Goal: Information Seeking & Learning: Learn about a topic

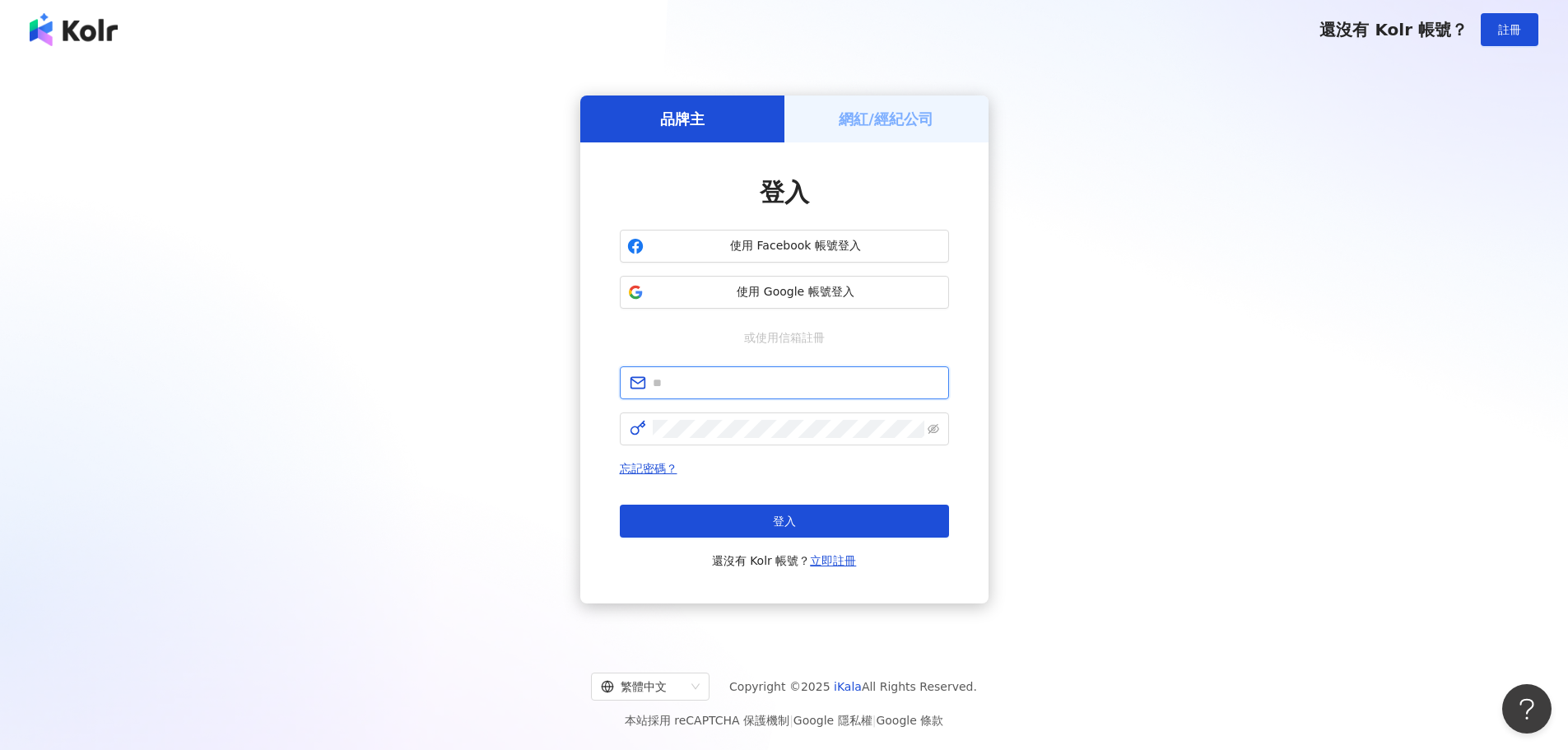
click at [738, 383] on input "text" at bounding box center [795, 383] width 286 height 18
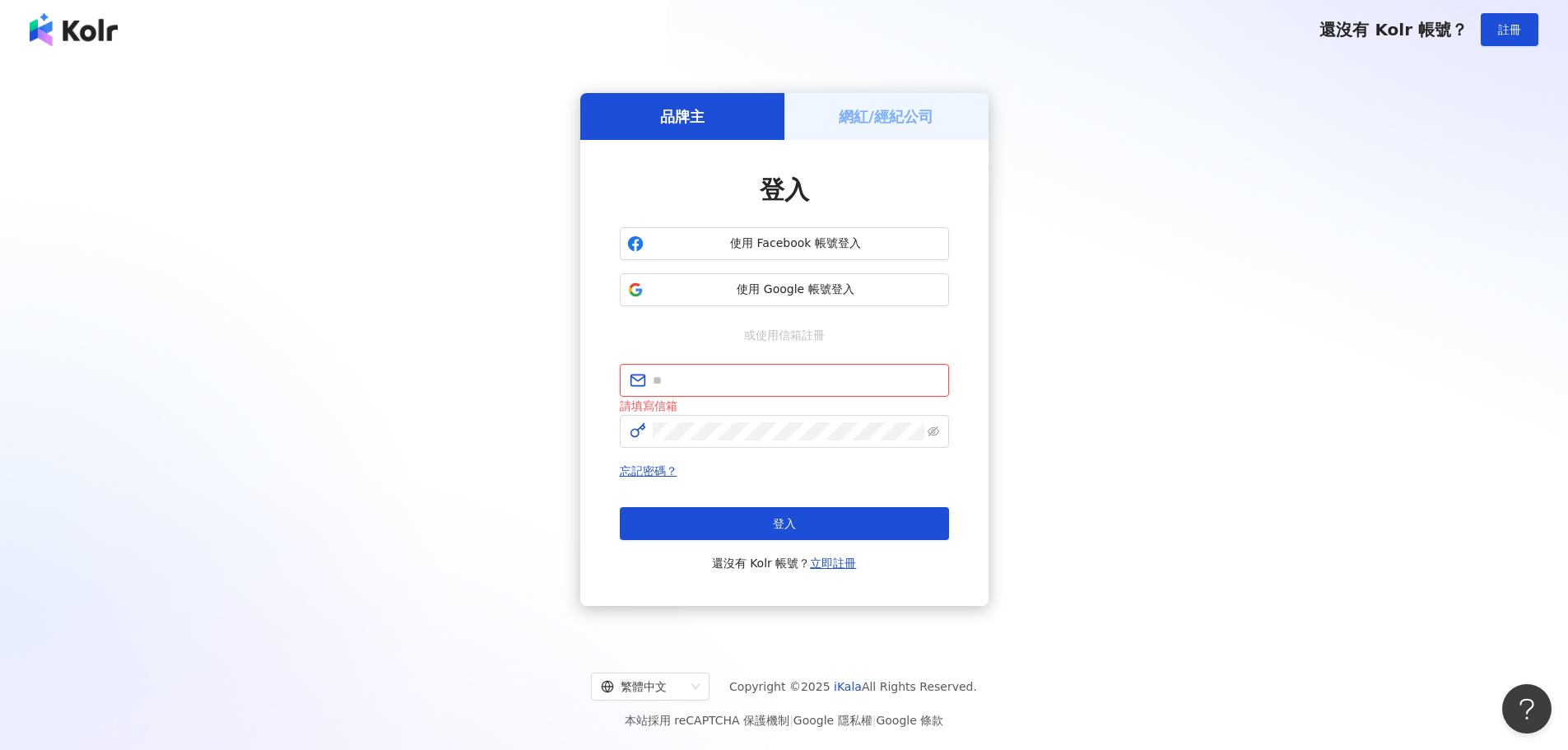
paste input "**********"
type input "**********"
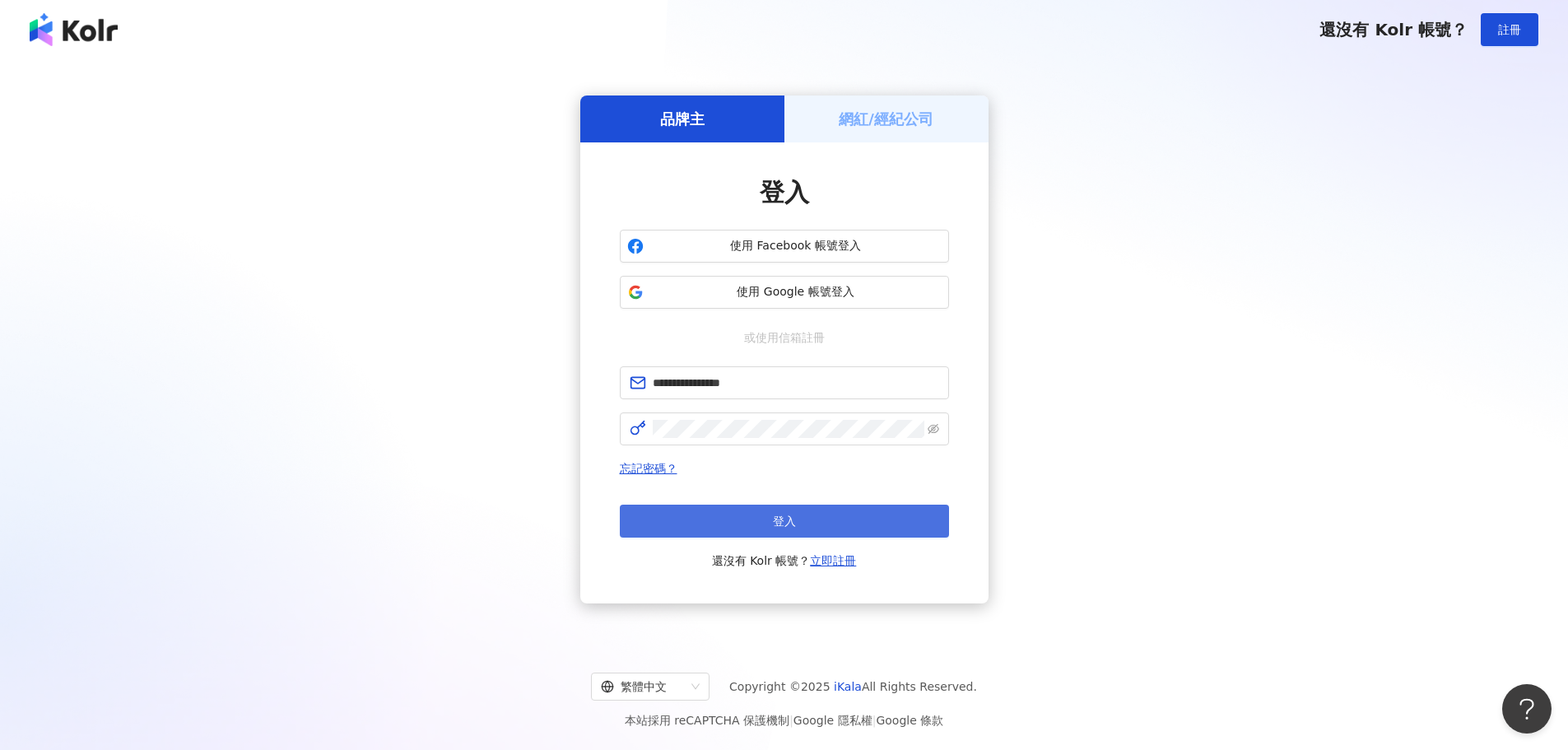
click at [800, 522] on button "登入" at bounding box center [784, 521] width 329 height 33
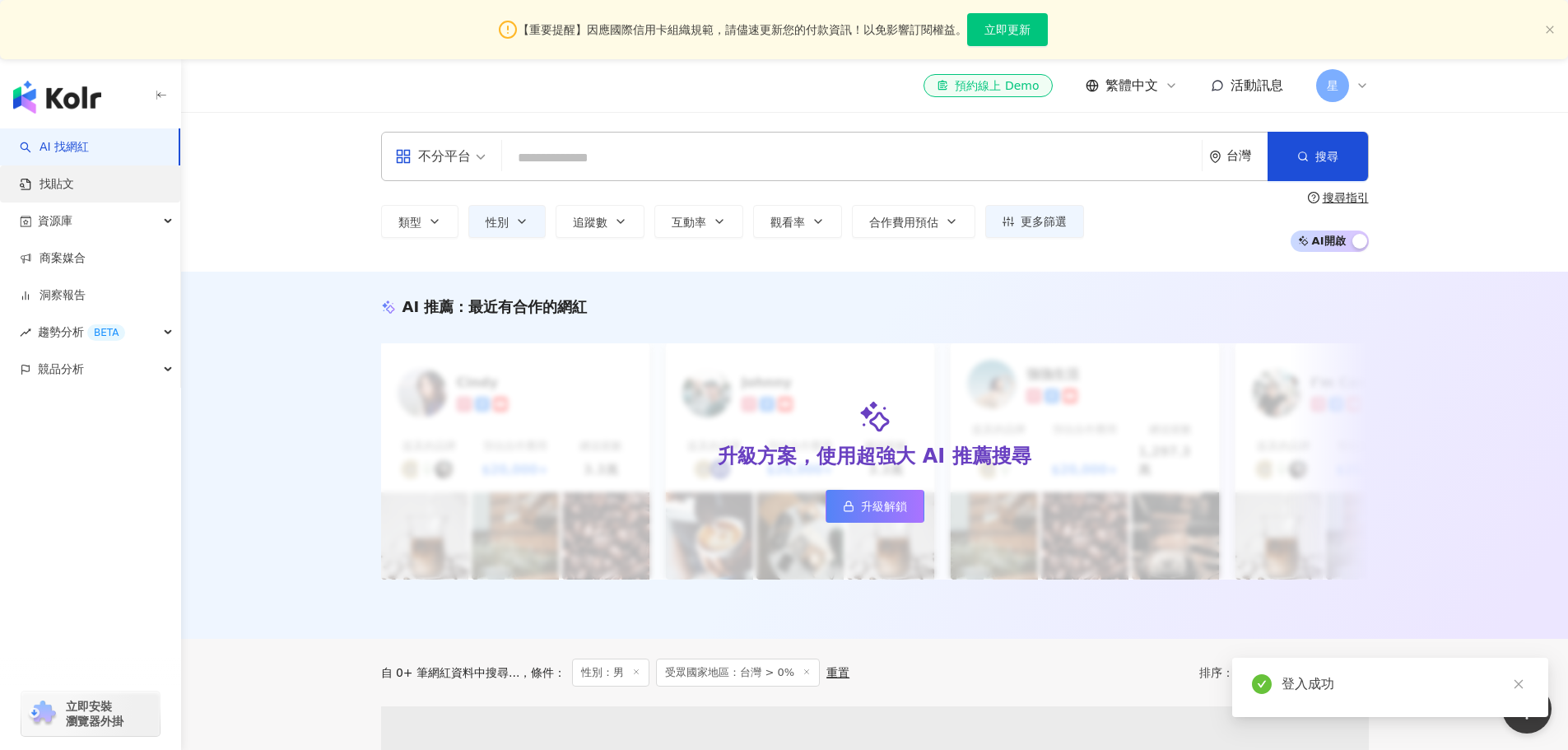
click at [73, 184] on link "找貼文" at bounding box center [47, 184] width 55 height 16
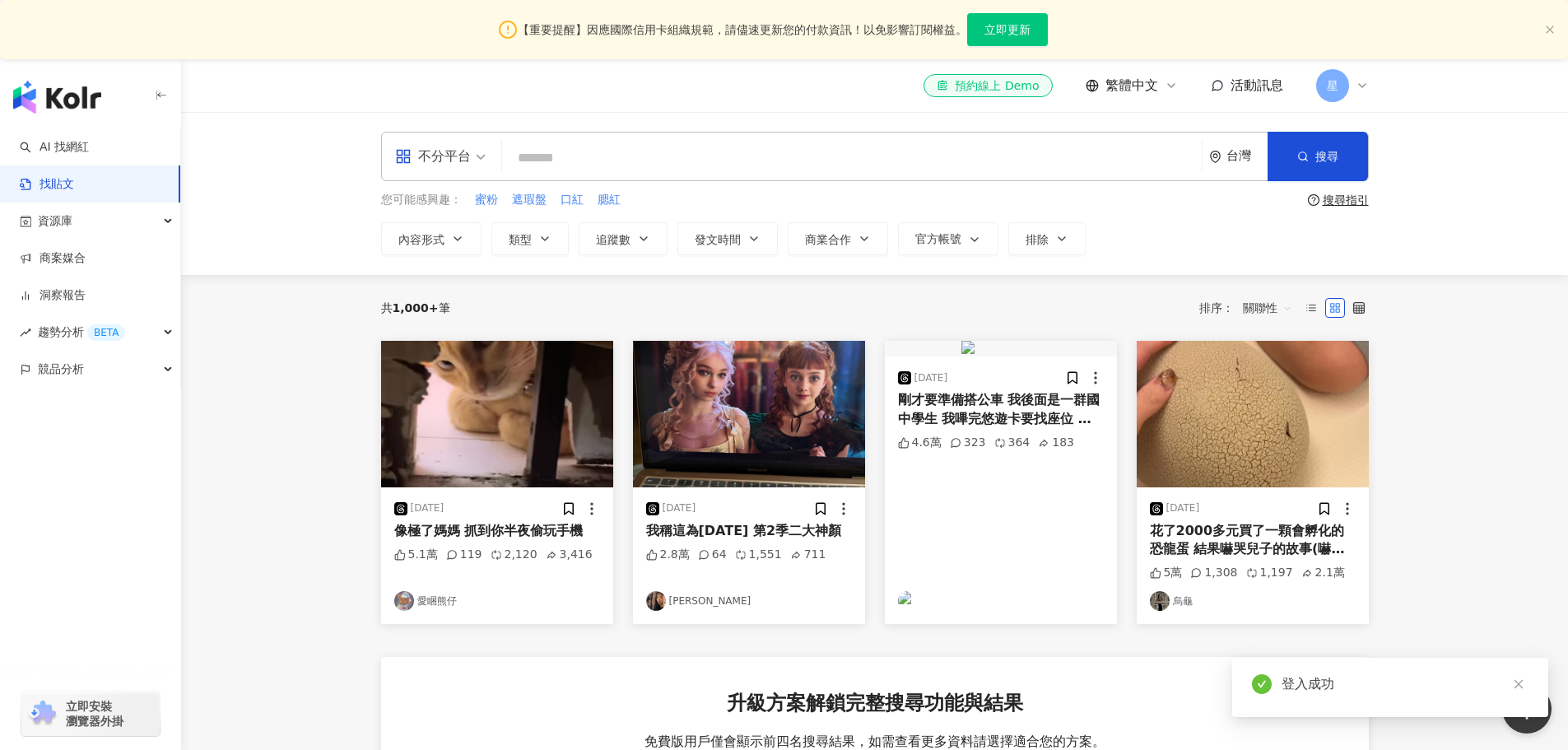
click at [696, 162] on input "search" at bounding box center [852, 157] width 686 height 36
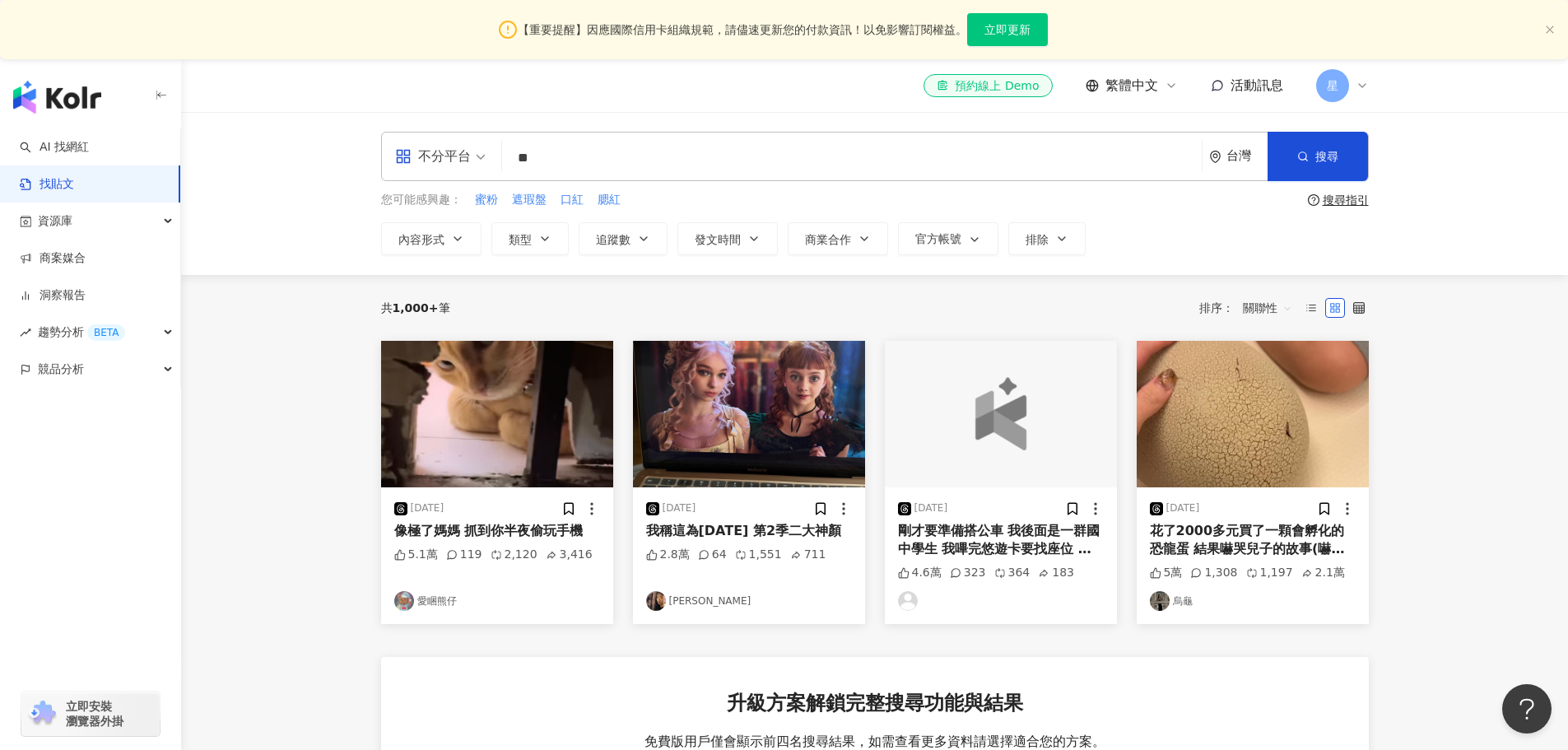
type input "**"
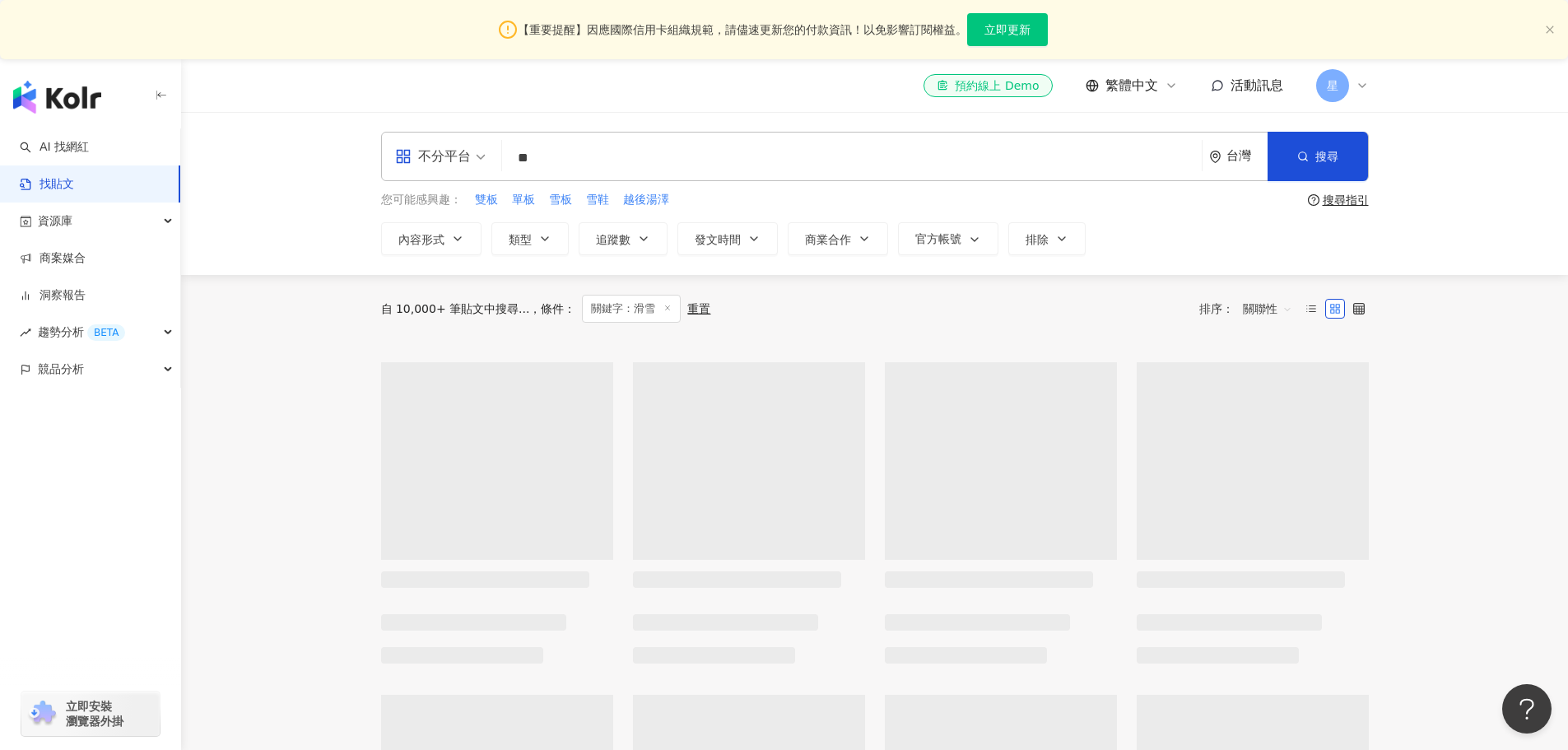
click at [470, 160] on div "不分平台" at bounding box center [432, 156] width 76 height 26
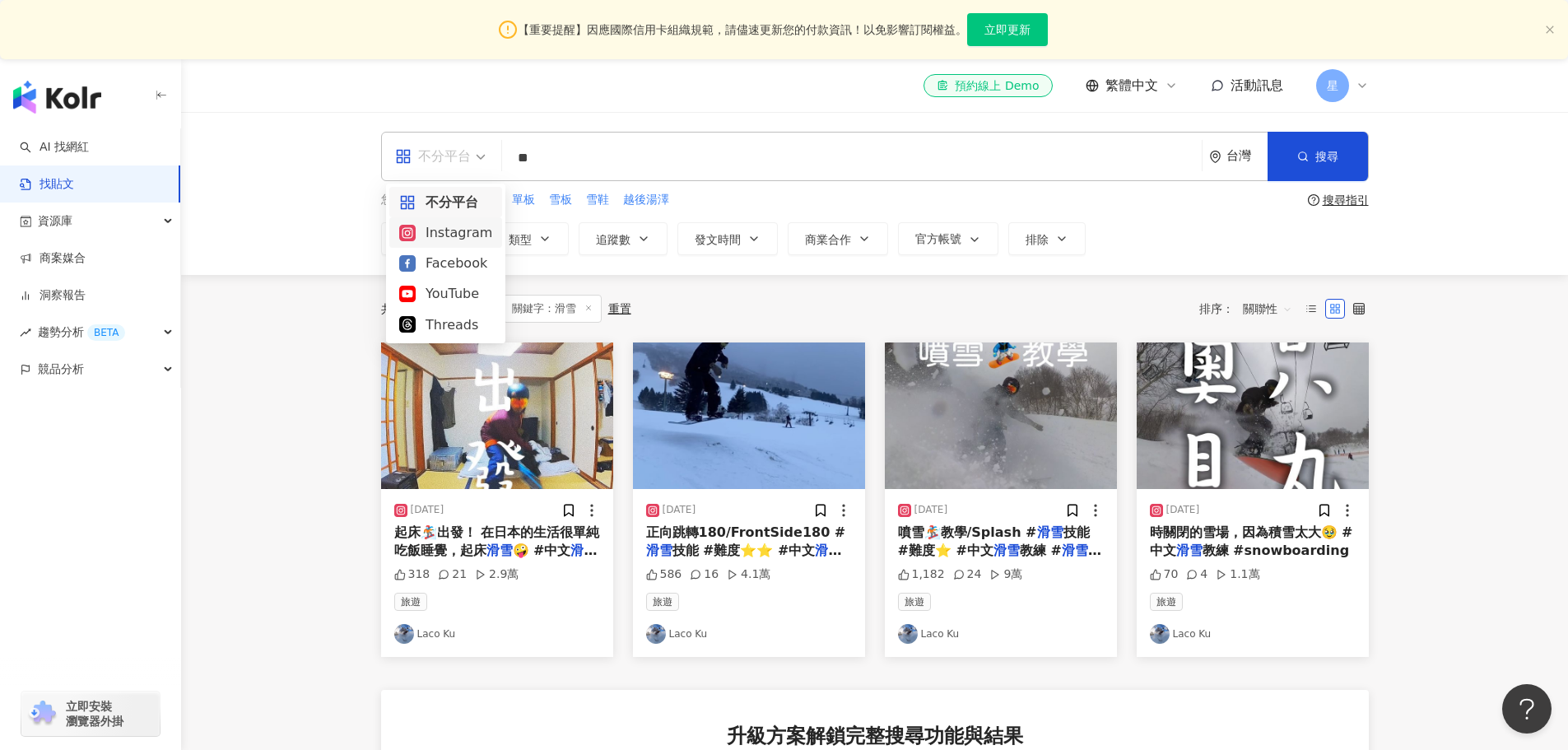
click at [436, 239] on div "Instagram" at bounding box center [446, 233] width 93 height 21
click at [618, 238] on span "追蹤數" at bounding box center [613, 239] width 35 height 13
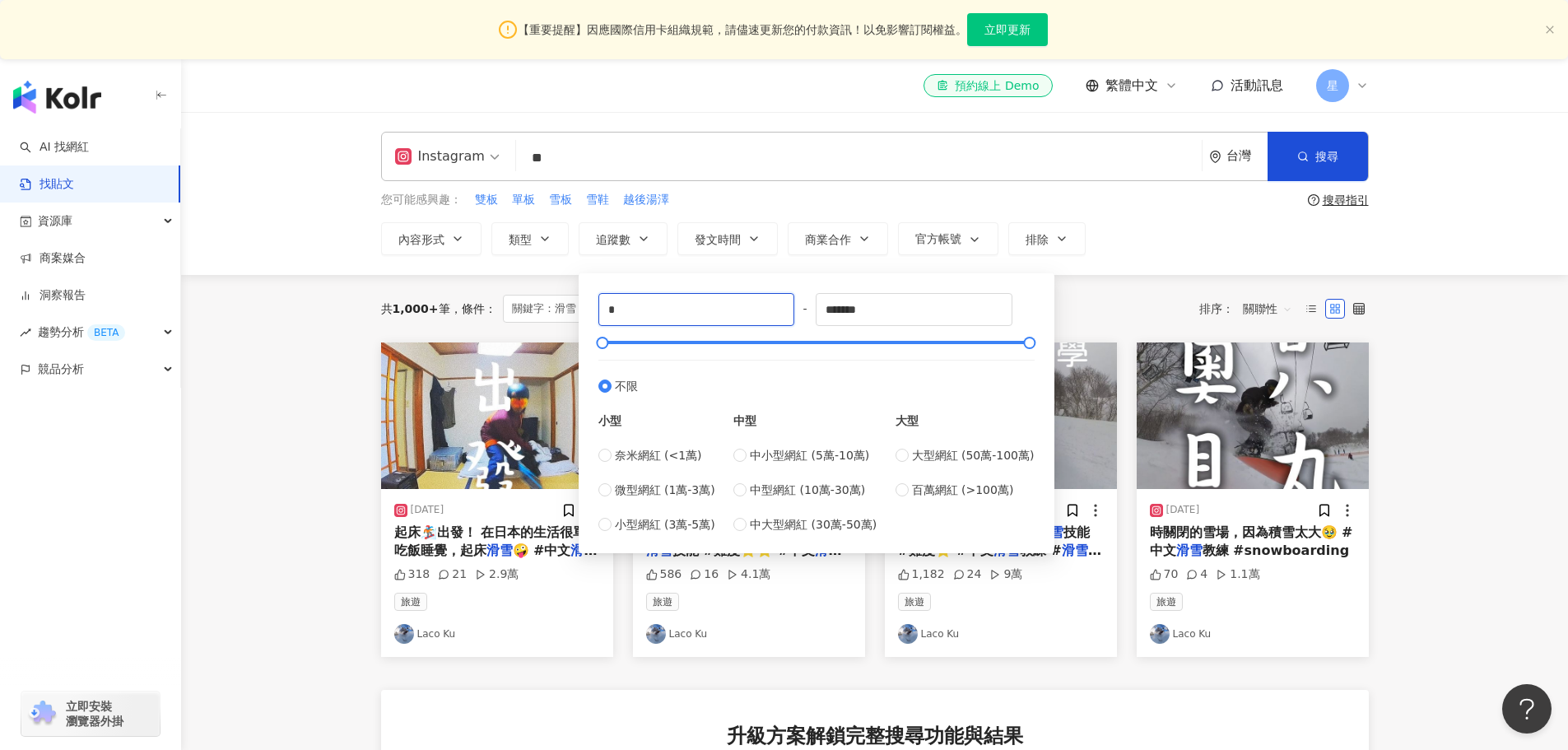
drag, startPoint x: 691, startPoint y: 307, endPoint x: 425, endPoint y: 263, distance: 269.6
click at [441, 279] on main "Instagram ** 台灣 搜尋 您可能感興趣： 雙板 單板 雪板 雪鞋 越後湯澤 搜尋指引 內容形式 類型 追蹤數 發文時間 商業合作 官方帳號 排除 …" at bounding box center [874, 626] width 1386 height 1028
type input "*****"
drag, startPoint x: 898, startPoint y: 306, endPoint x: 533, endPoint y: 300, distance: 365.0
click at [576, 302] on main "Instagram ** 台灣 搜尋 您可能感興趣： 雙板 單板 雪板 雪鞋 越後湯澤 搜尋指引 內容形式 類型 追蹤數 發文時間 商業合作 官方帳號 排除 …" at bounding box center [874, 626] width 1386 height 1028
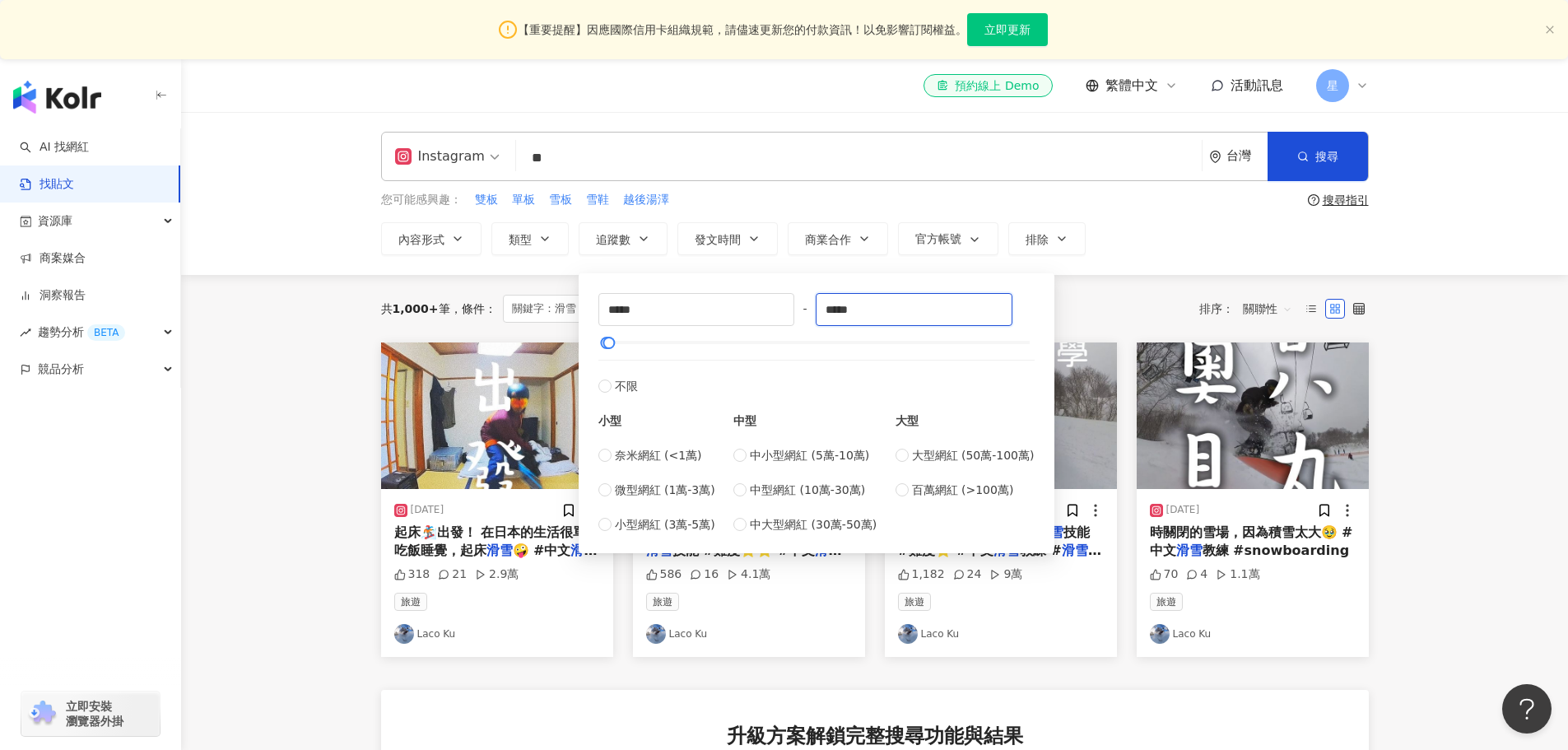
drag, startPoint x: 871, startPoint y: 307, endPoint x: 680, endPoint y: 279, distance: 193.0
click at [701, 300] on div "***** - ***** 不限 小型 奈米網紅 (<1萬) 微型網紅 (1萬-3萬) 小型網紅 (3萬-5萬) 中型 中小型網紅 (5萬-10萬) 中型網紅…" at bounding box center [816, 412] width 436 height 240
type input "*****"
click at [1137, 278] on div "共 1,000+ 筆 條件 ： 關鍵字：滑雪 Instagram 重置 排序： 關聯性" at bounding box center [875, 308] width 988 height 68
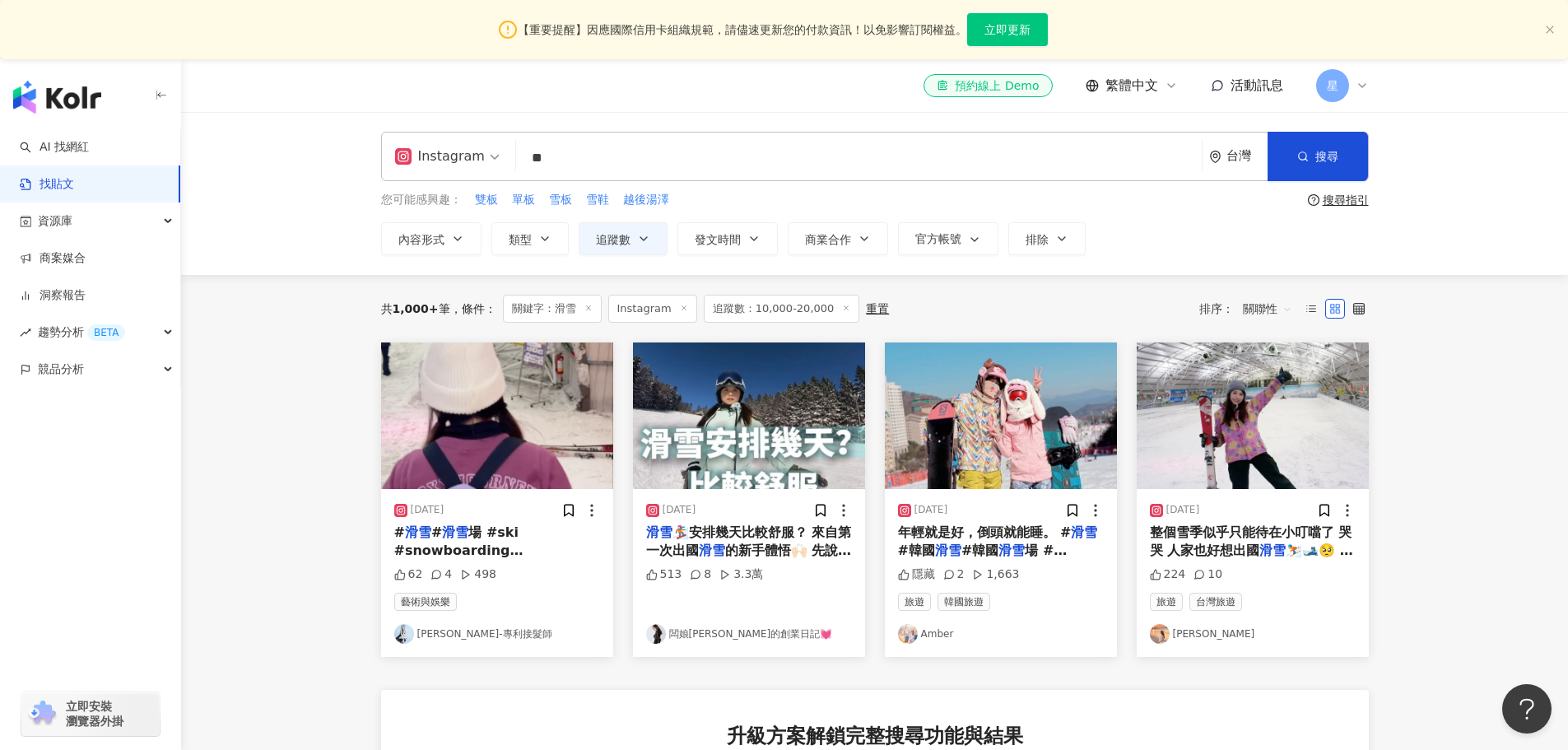
drag, startPoint x: 937, startPoint y: 634, endPoint x: 954, endPoint y: 395, distance: 239.6
click at [954, 399] on img "button" at bounding box center [1001, 415] width 232 height 147
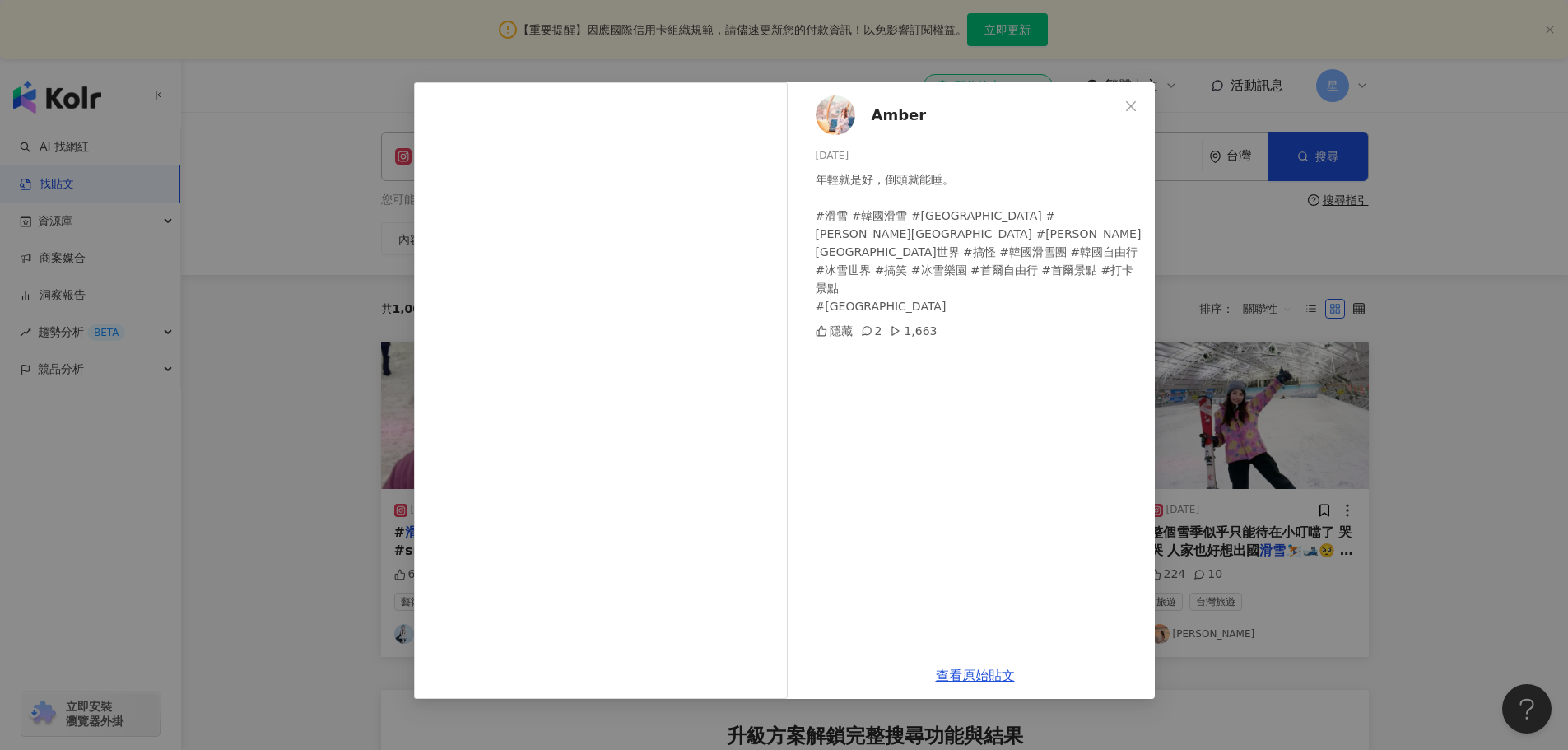
click at [1418, 304] on div "Amber 2024/1/23 年輕就是好，倒頭就能睡。 #滑雪 #韓國滑雪 #韓國滑雪場 #洪川大明滑雪場 #洪川大明維瓦爾第公園滑雪世界 #搞怪 #韓國滑…" at bounding box center [784, 375] width 1568 height 750
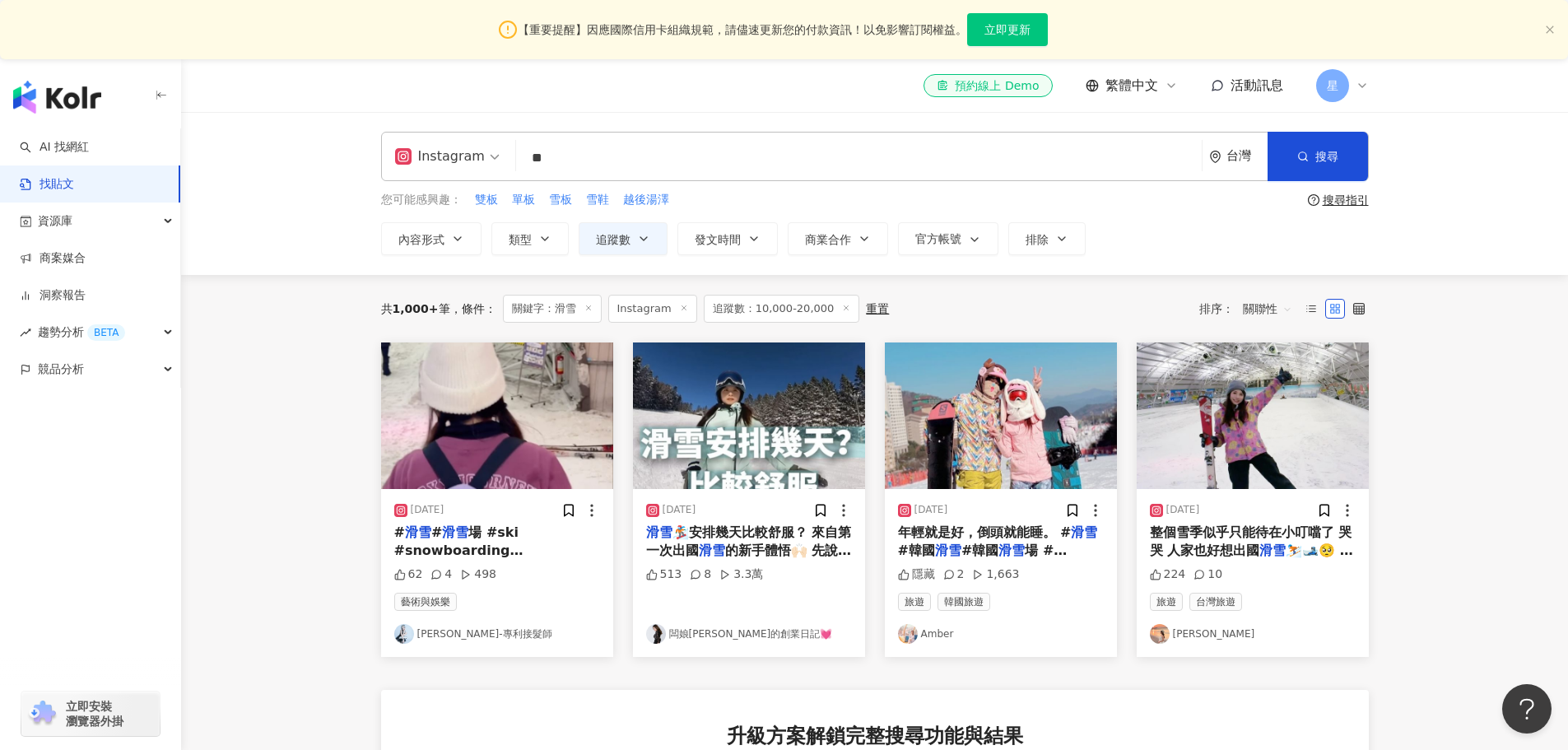
click at [1234, 407] on img "button" at bounding box center [1252, 415] width 232 height 147
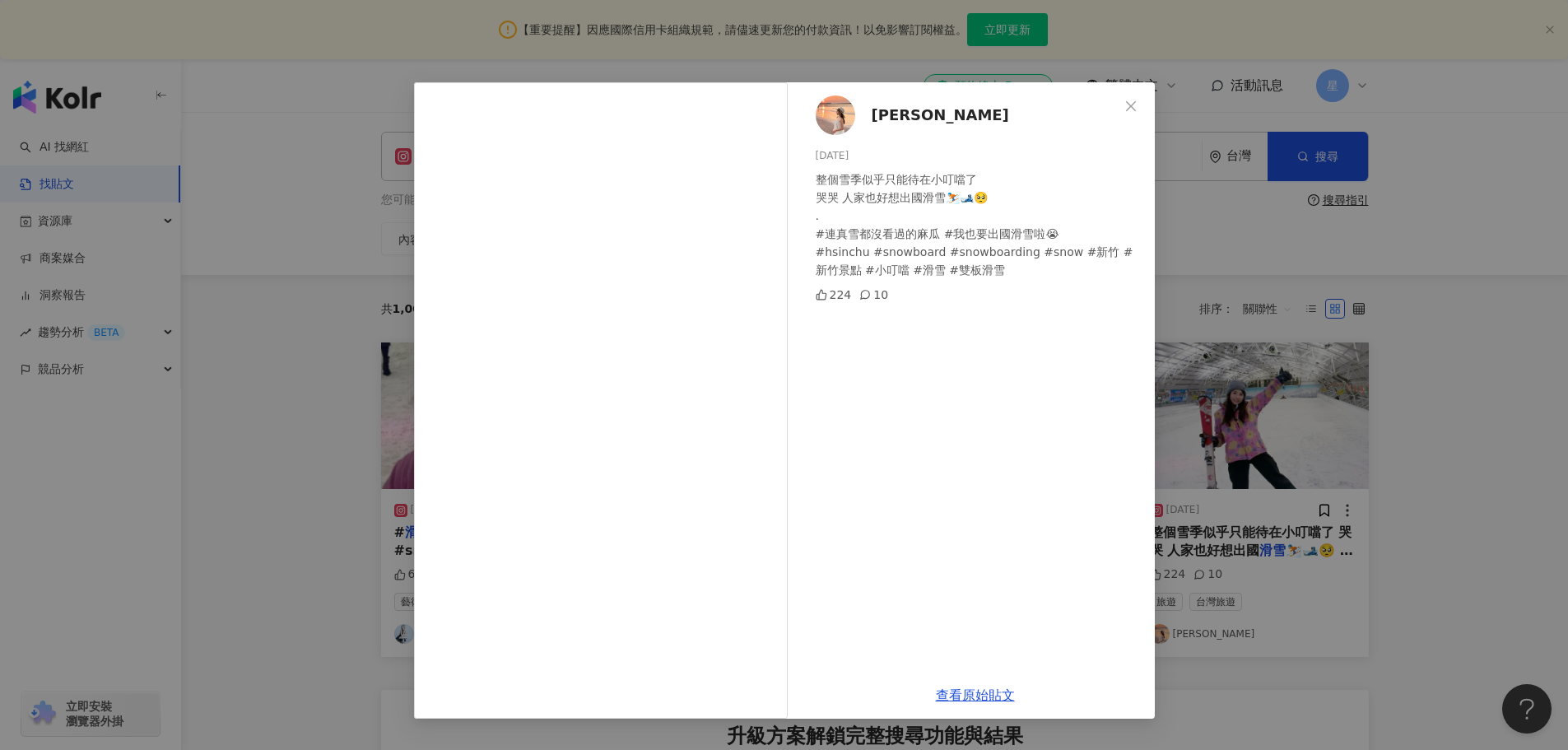
click at [1373, 309] on div "馮奕瑋 2024/1/19 整個雪季似乎只能待在小叮噹了 哭哭 人家也好想出國滑雪⛷️🎿🥺 . #連真雪都沒看過的麻瓜 #我也要出國滑雪啦😭 #hsinchu…" at bounding box center [784, 375] width 1568 height 750
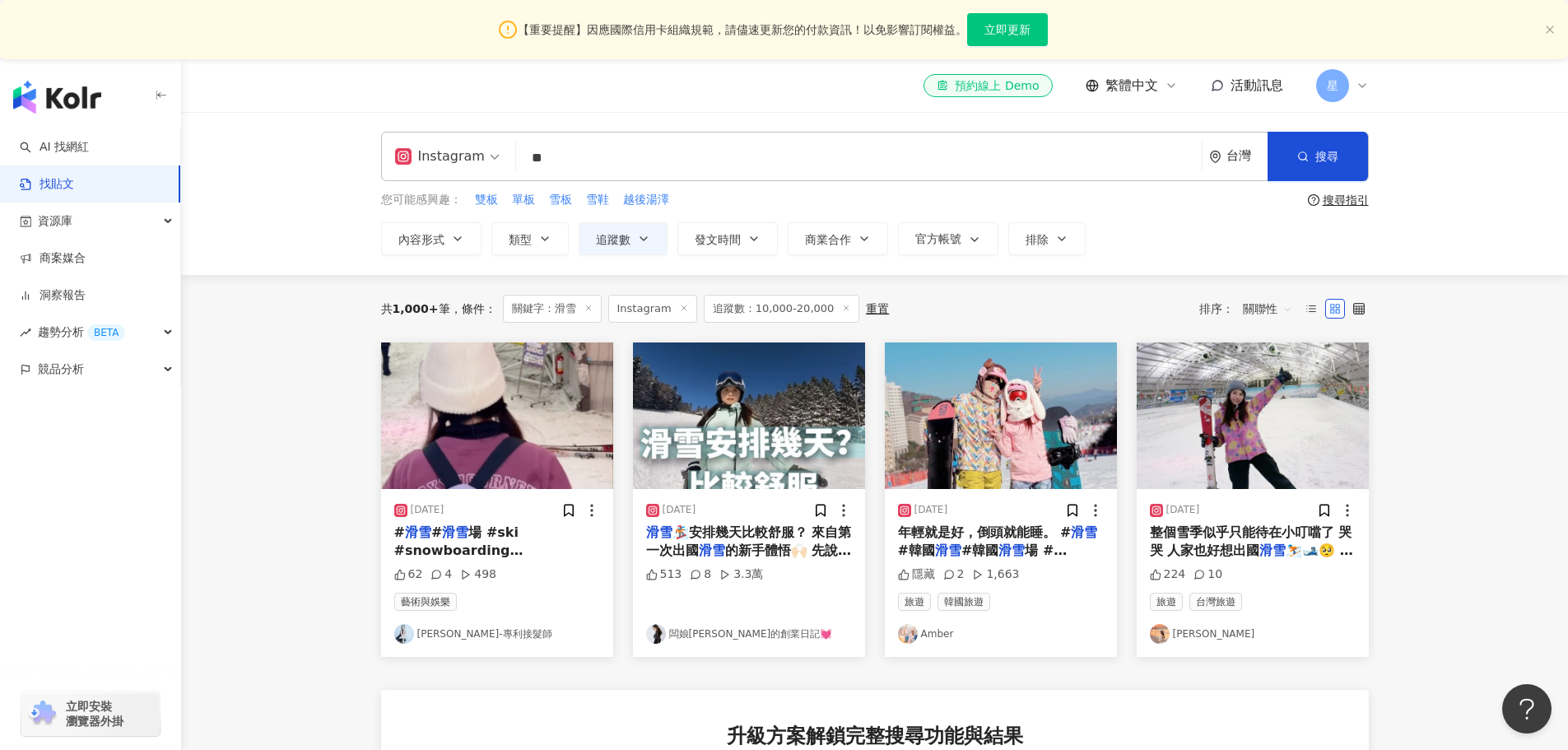
click at [1272, 316] on span "關聯性" at bounding box center [1267, 308] width 49 height 26
click at [1263, 422] on div "按讚數" at bounding box center [1270, 426] width 47 height 18
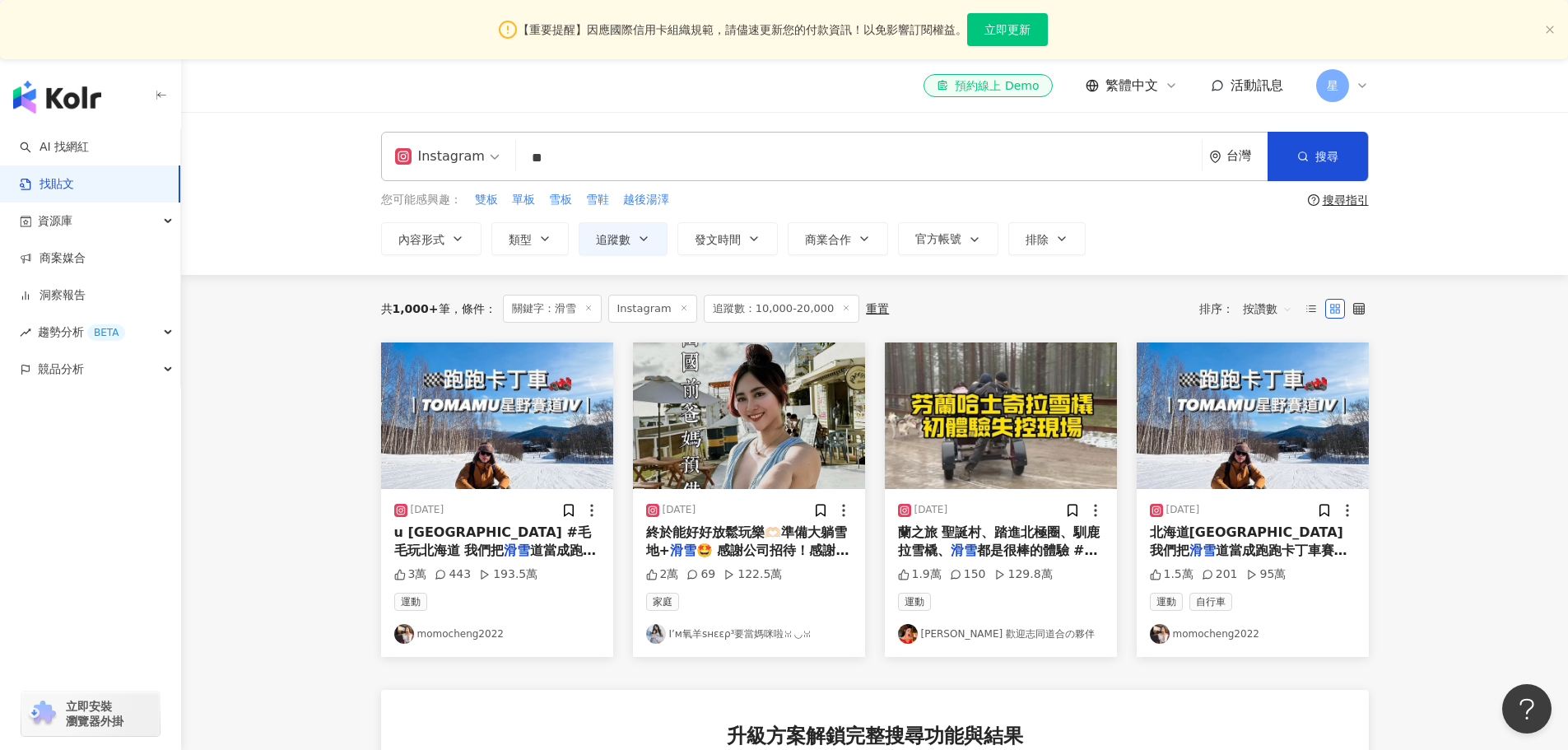
click at [442, 464] on img "button" at bounding box center [497, 415] width 232 height 147
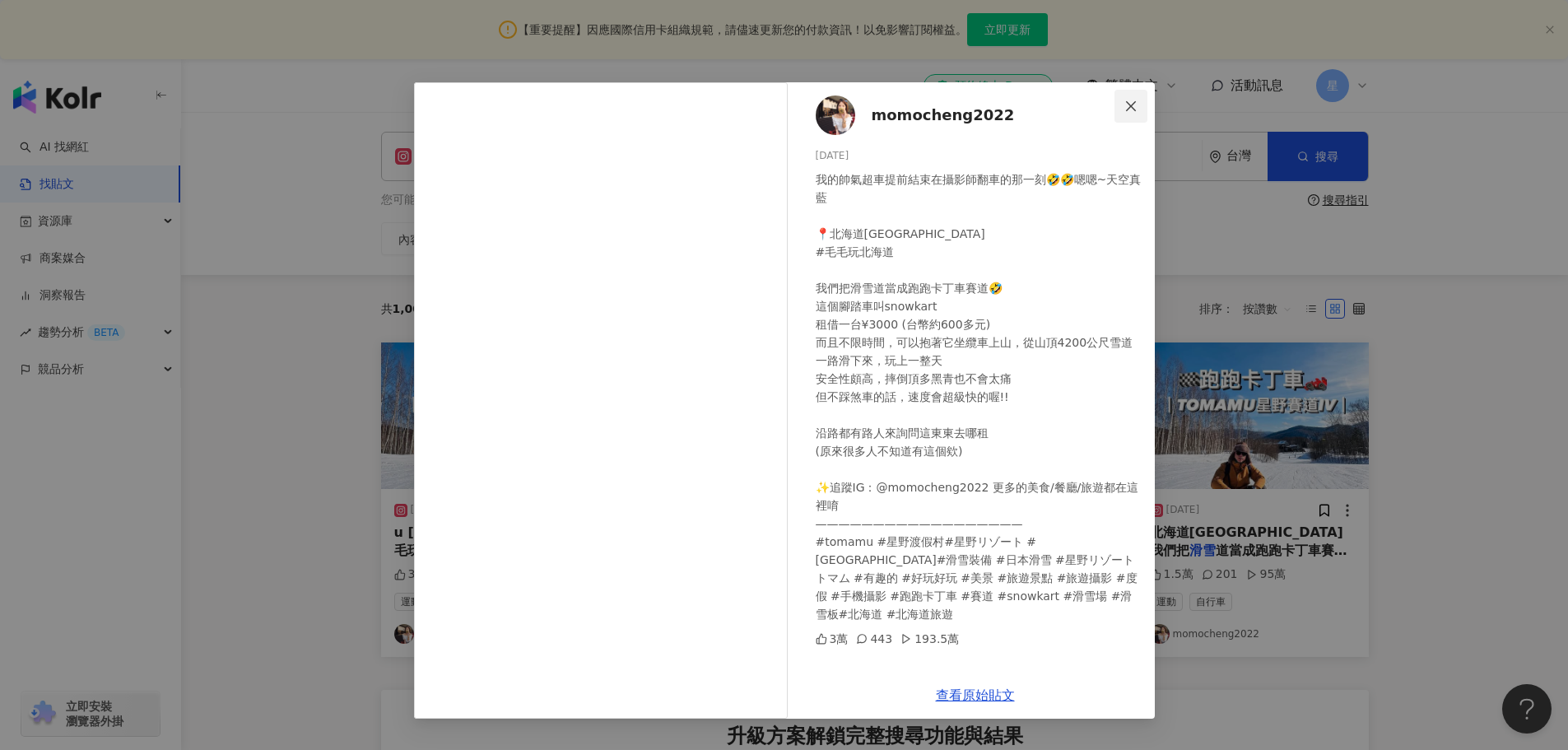
drag, startPoint x: 1127, startPoint y: 101, endPoint x: 475, endPoint y: 176, distance: 656.3
click at [1126, 101] on icon "close" at bounding box center [1130, 106] width 13 height 13
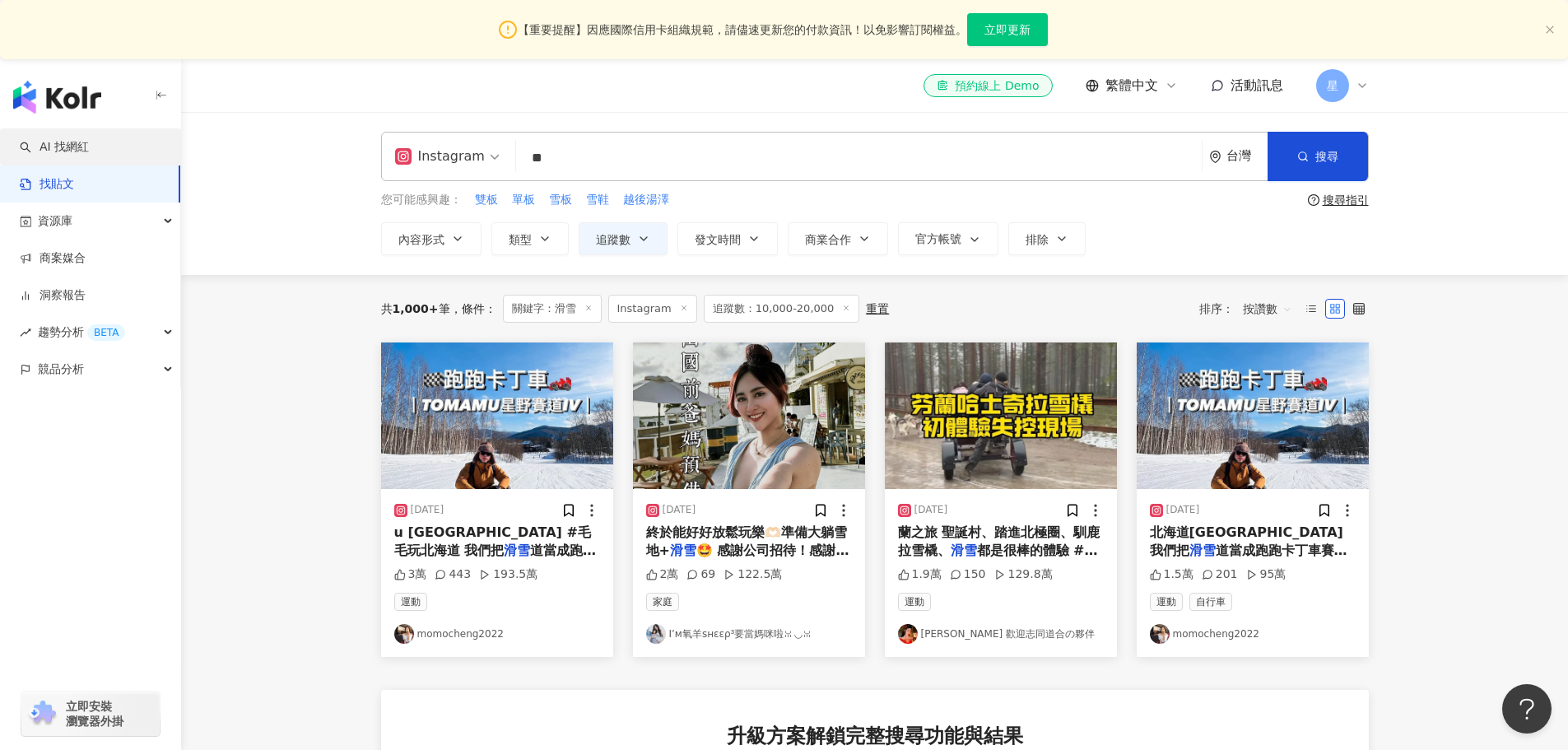
click at [88, 151] on link "AI 找網紅" at bounding box center [55, 147] width 69 height 16
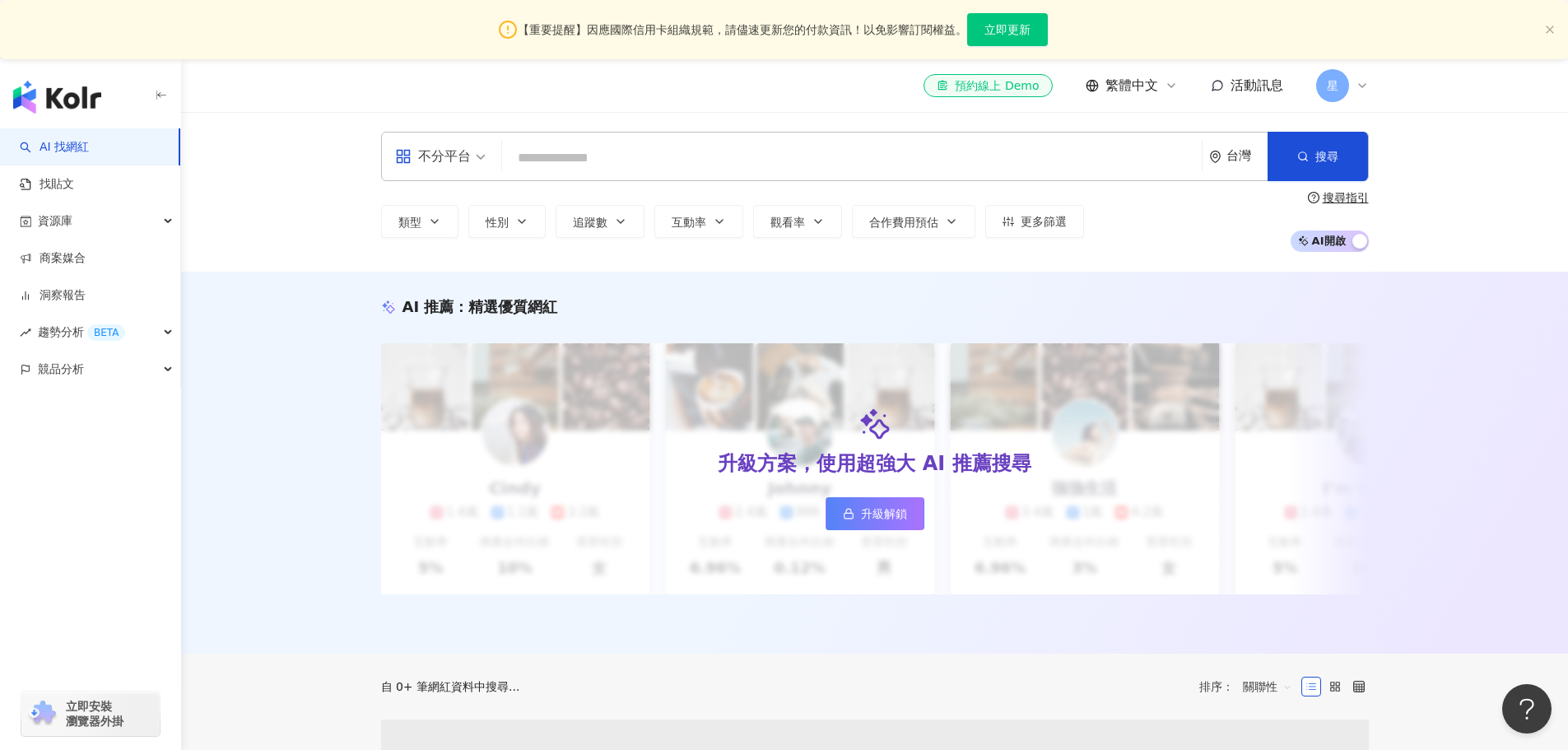
click at [633, 160] on input "search" at bounding box center [852, 158] width 686 height 31
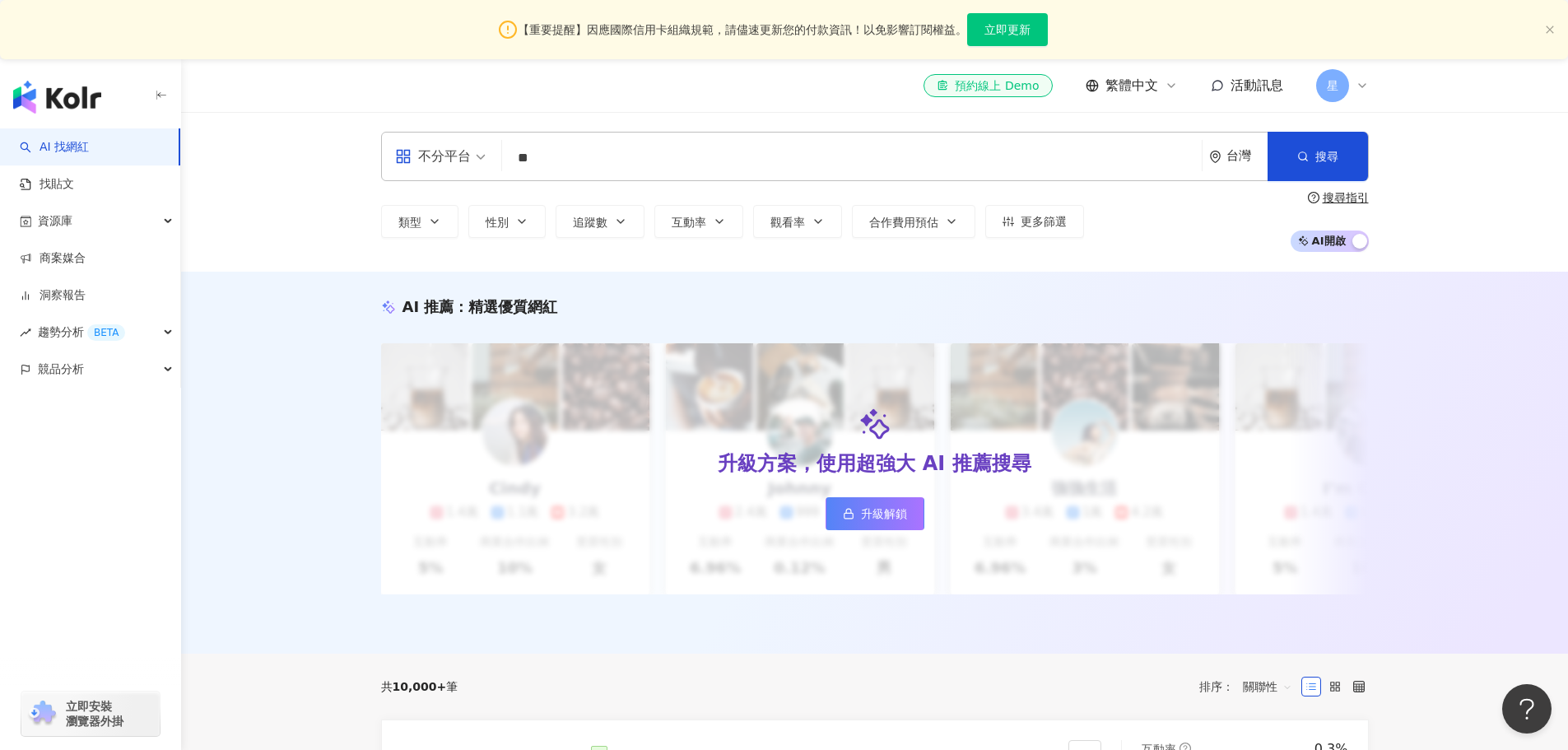
type input "**"
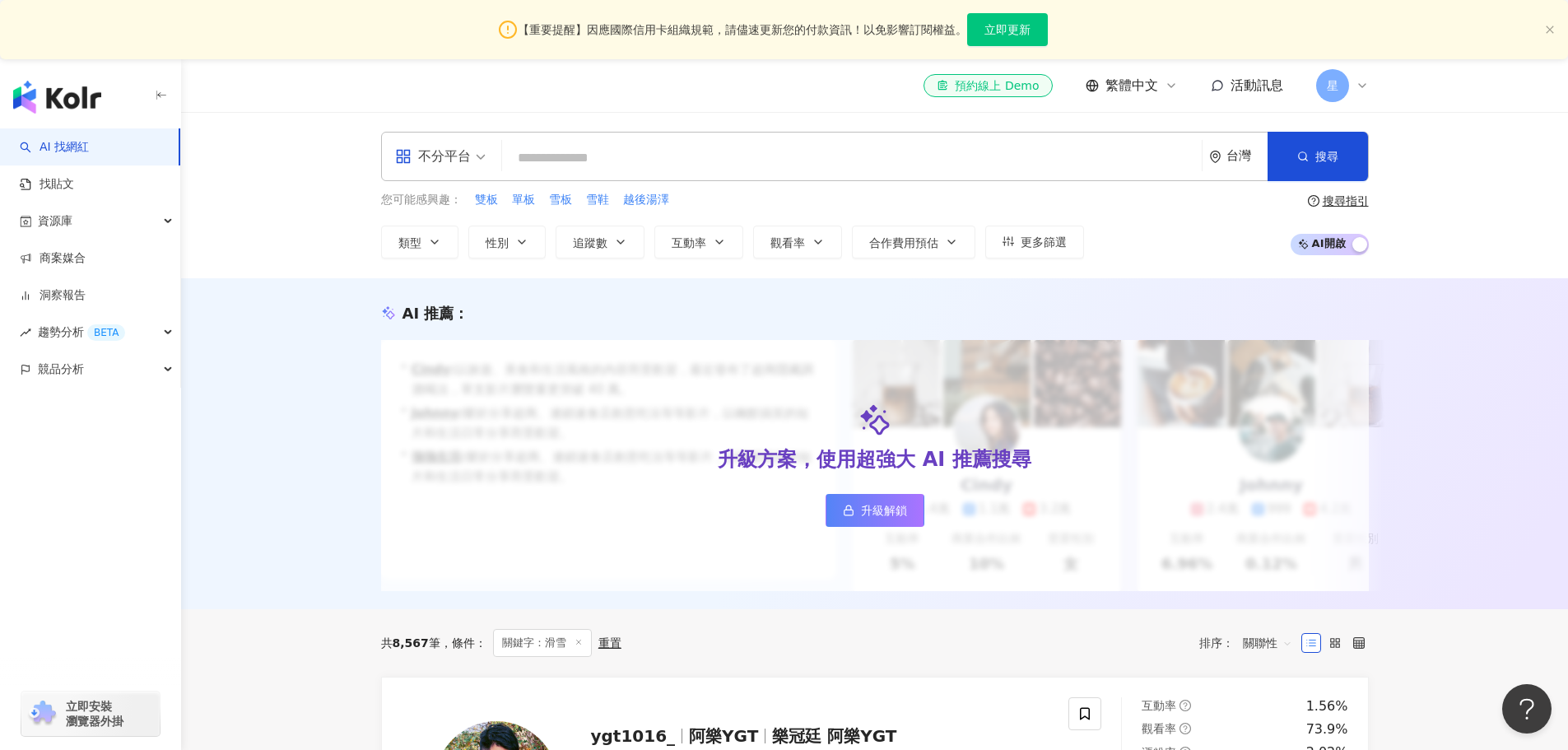
click at [391, 309] on icon at bounding box center [391, 308] width 1 height 1
click at [595, 232] on button "追蹤數" at bounding box center [599, 242] width 88 height 33
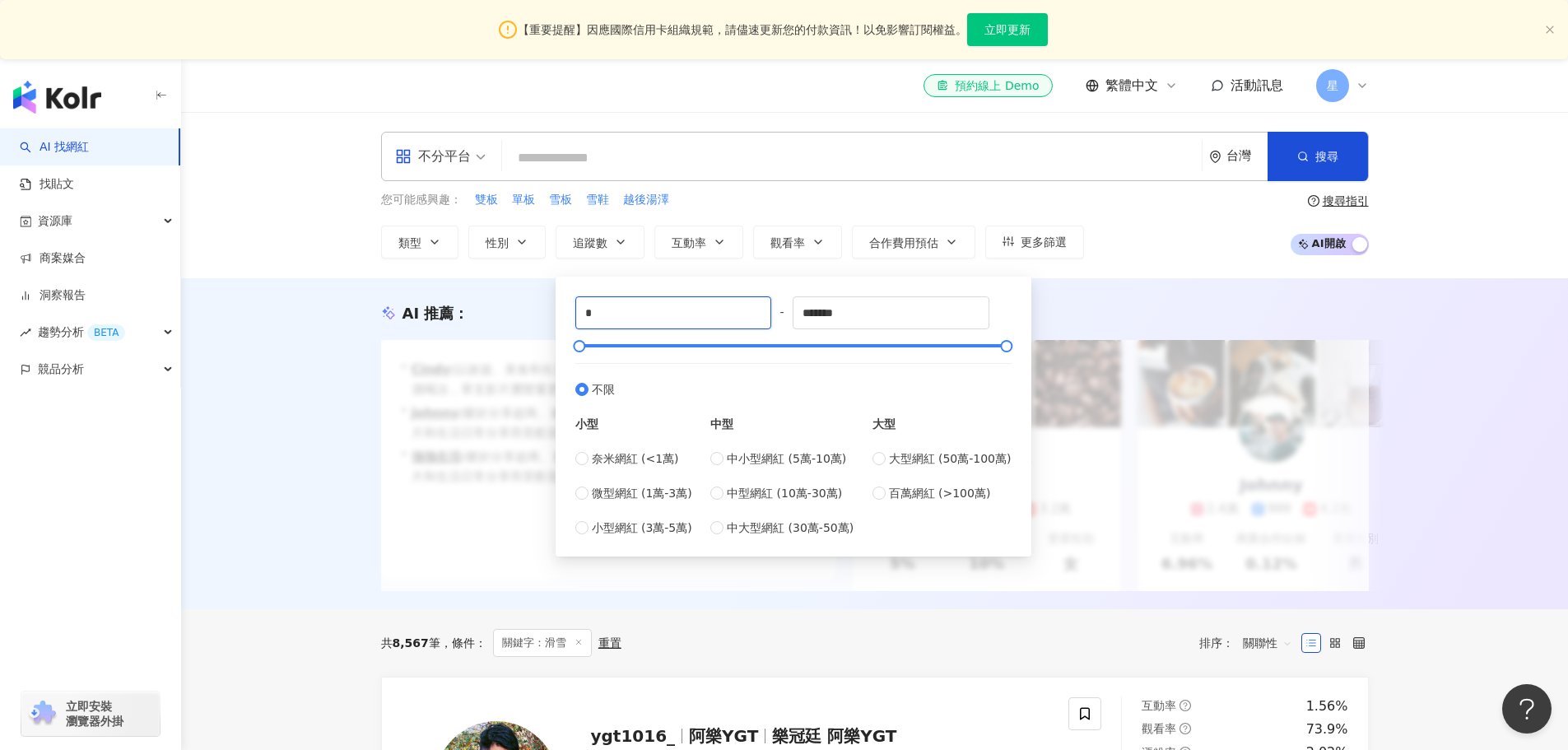
drag, startPoint x: 676, startPoint y: 312, endPoint x: 0, endPoint y: 23, distance: 735.2
click at [375, 241] on div "不分平台 台灣 搜尋 b038c0ba-7789-49d9-ac40-1f03f3fbd54f i滑雪 55,200 追蹤者 JHHou总滑雪 9,360 追…" at bounding box center [875, 194] width 1054 height 127
type input "*****"
drag, startPoint x: 864, startPoint y: 315, endPoint x: 562, endPoint y: 276, distance: 304.5
click at [625, 278] on div "***** - ******* 不限 小型 奈米網紅 (<1萬) 微型網紅 (1萬-3萬) 小型網紅 (3萬-5萬) 中型 中小型網紅 (5萬-10萬) 中型…" at bounding box center [793, 416] width 475 height 280
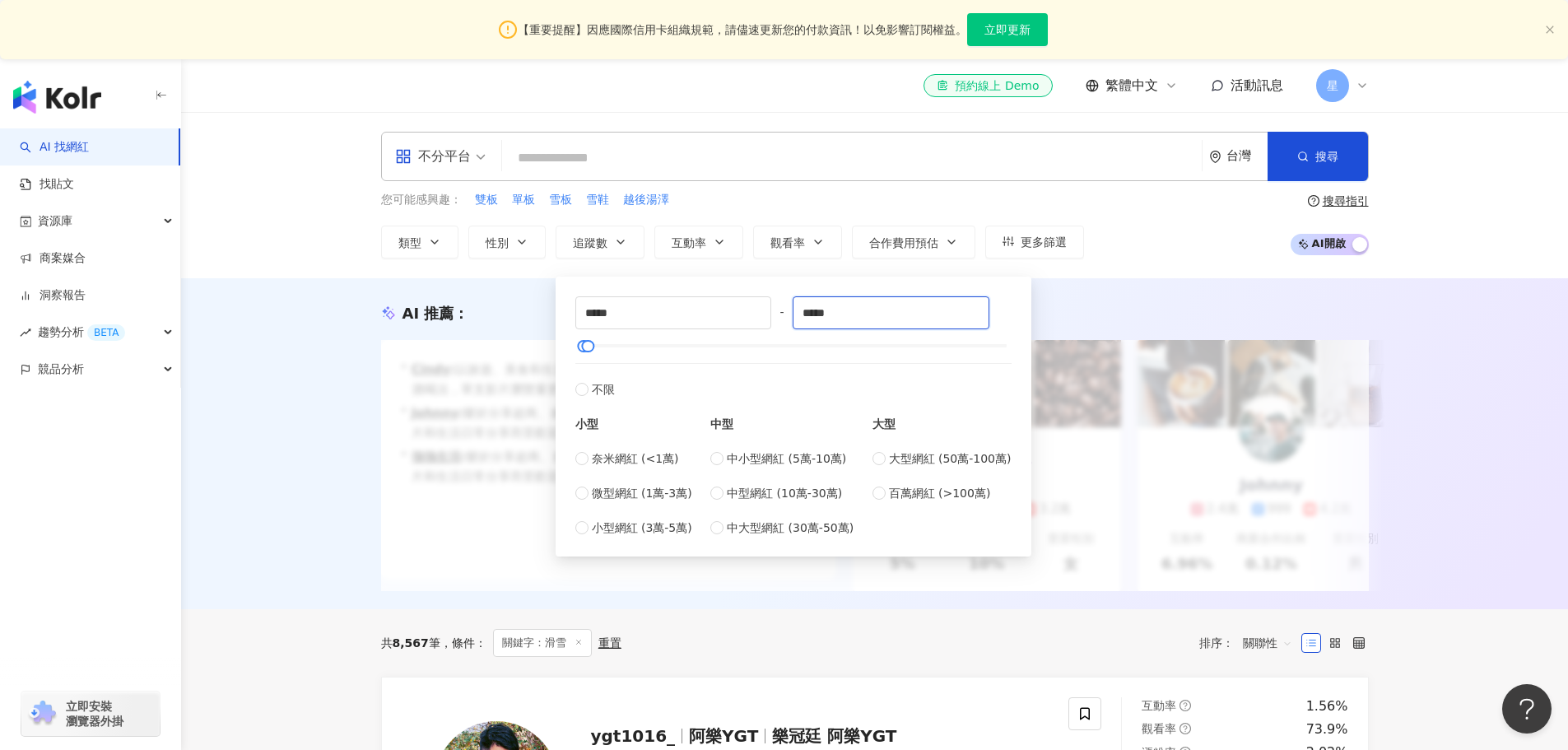
type input "*****"
click at [299, 333] on div "AI 推薦 ： 升級方案，使用超強大 AI 推薦搜尋 升級解鎖 • Cindy : 以旅遊、美食和生活風格的內容而受歡迎，最近發布了超商隱藏調酒喝法，單支影片…" at bounding box center [874, 443] width 1386 height 331
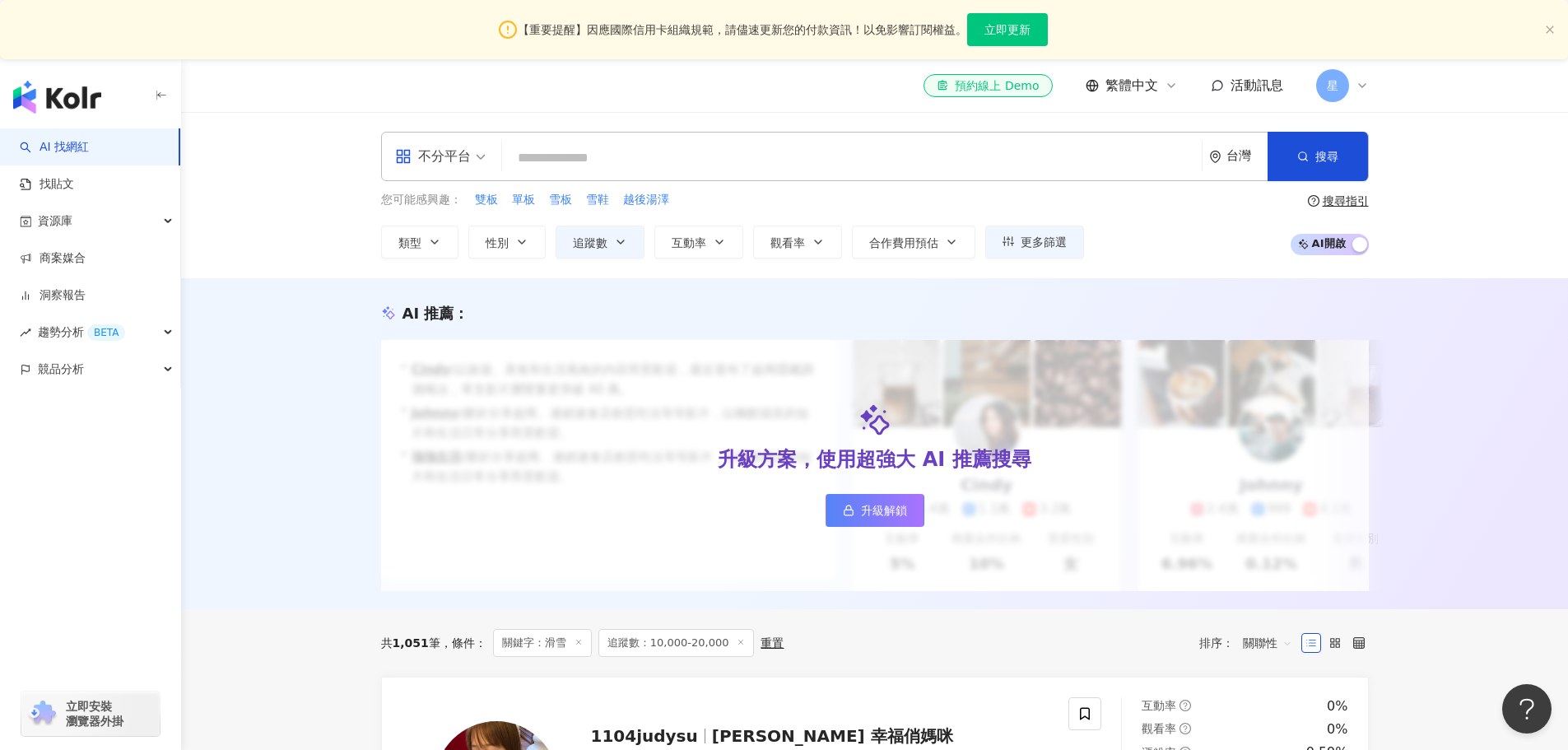
click at [587, 164] on input "search" at bounding box center [852, 158] width 686 height 31
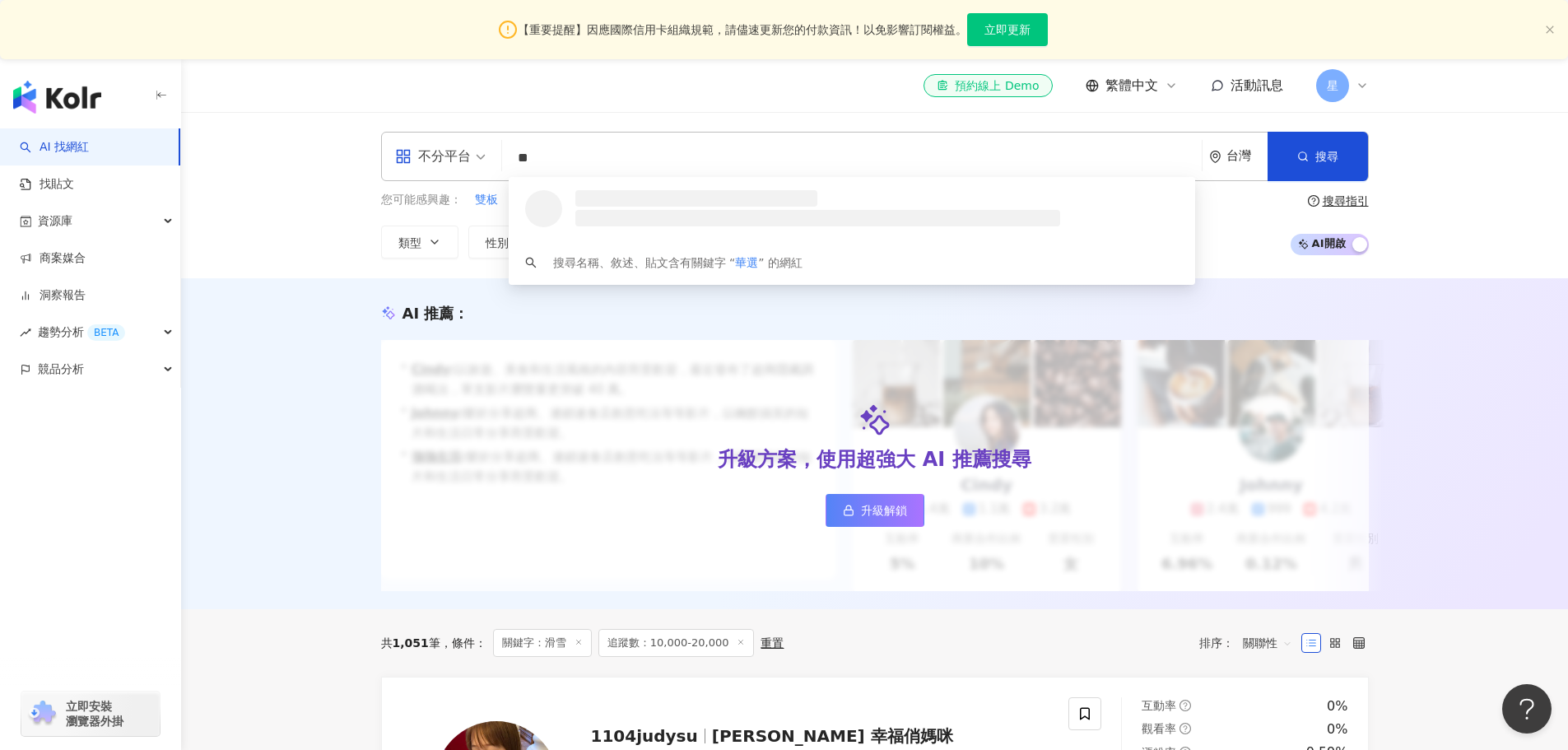
type input "*"
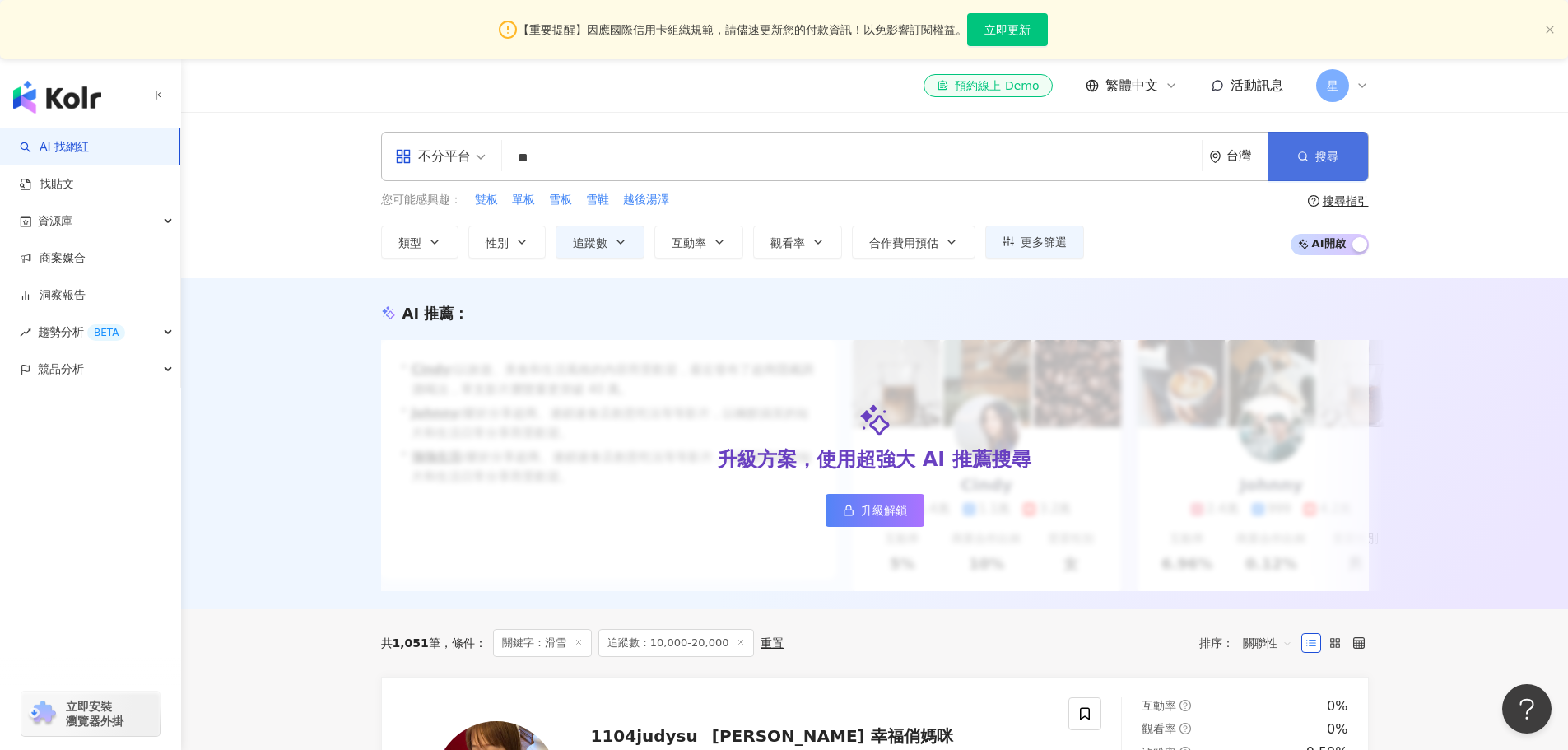
click at [1315, 157] on span "搜尋" at bounding box center [1326, 156] width 23 height 13
click at [518, 245] on icon "button" at bounding box center [522, 242] width 13 height 13
click at [443, 244] on button "類型" at bounding box center [420, 242] width 78 height 33
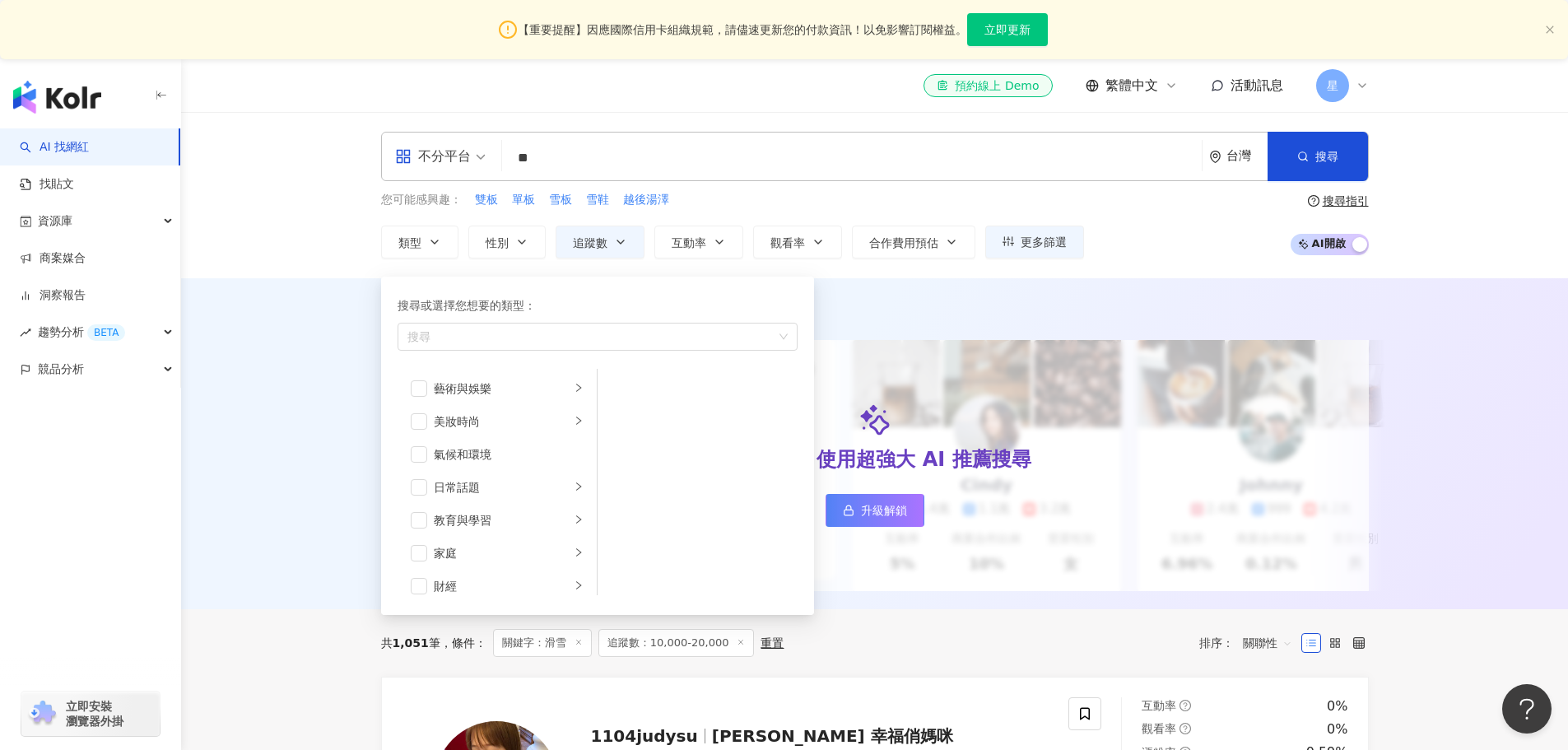
click at [471, 164] on span "不分平台" at bounding box center [440, 156] width 90 height 26
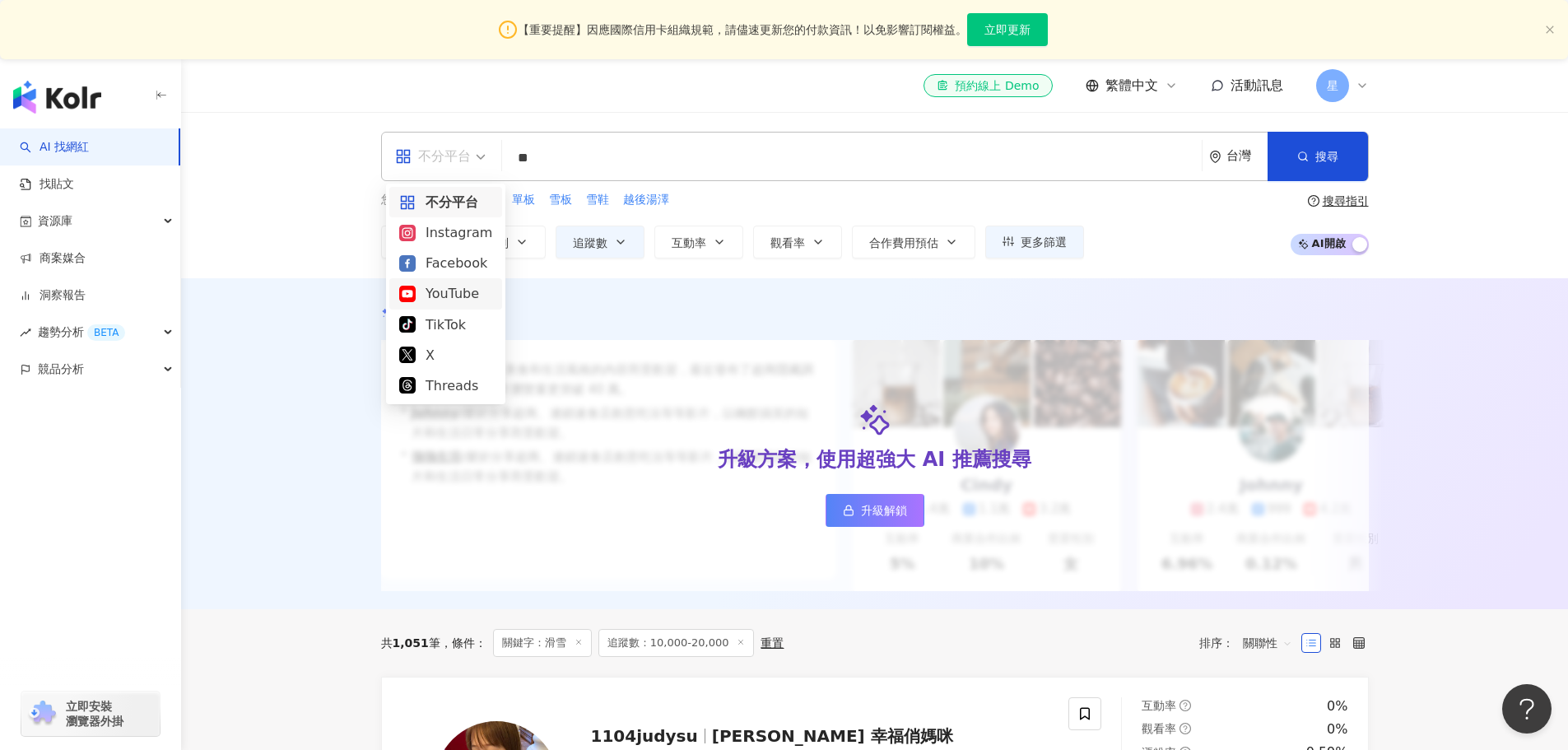
click at [443, 261] on div "Facebook" at bounding box center [446, 263] width 93 height 21
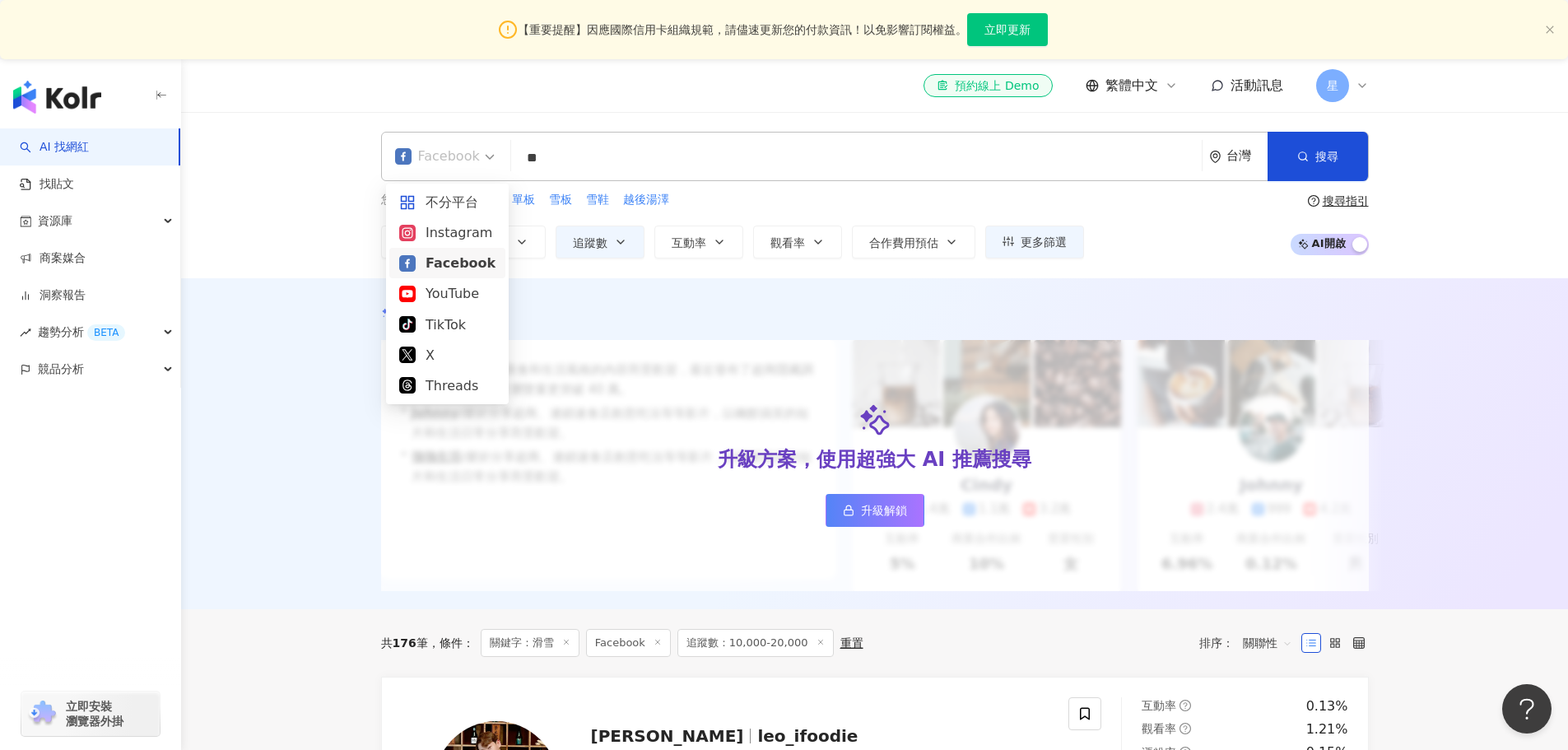
click at [484, 150] on span "Facebook" at bounding box center [444, 156] width 99 height 26
click at [451, 238] on div "Instagram" at bounding box center [448, 233] width 97 height 21
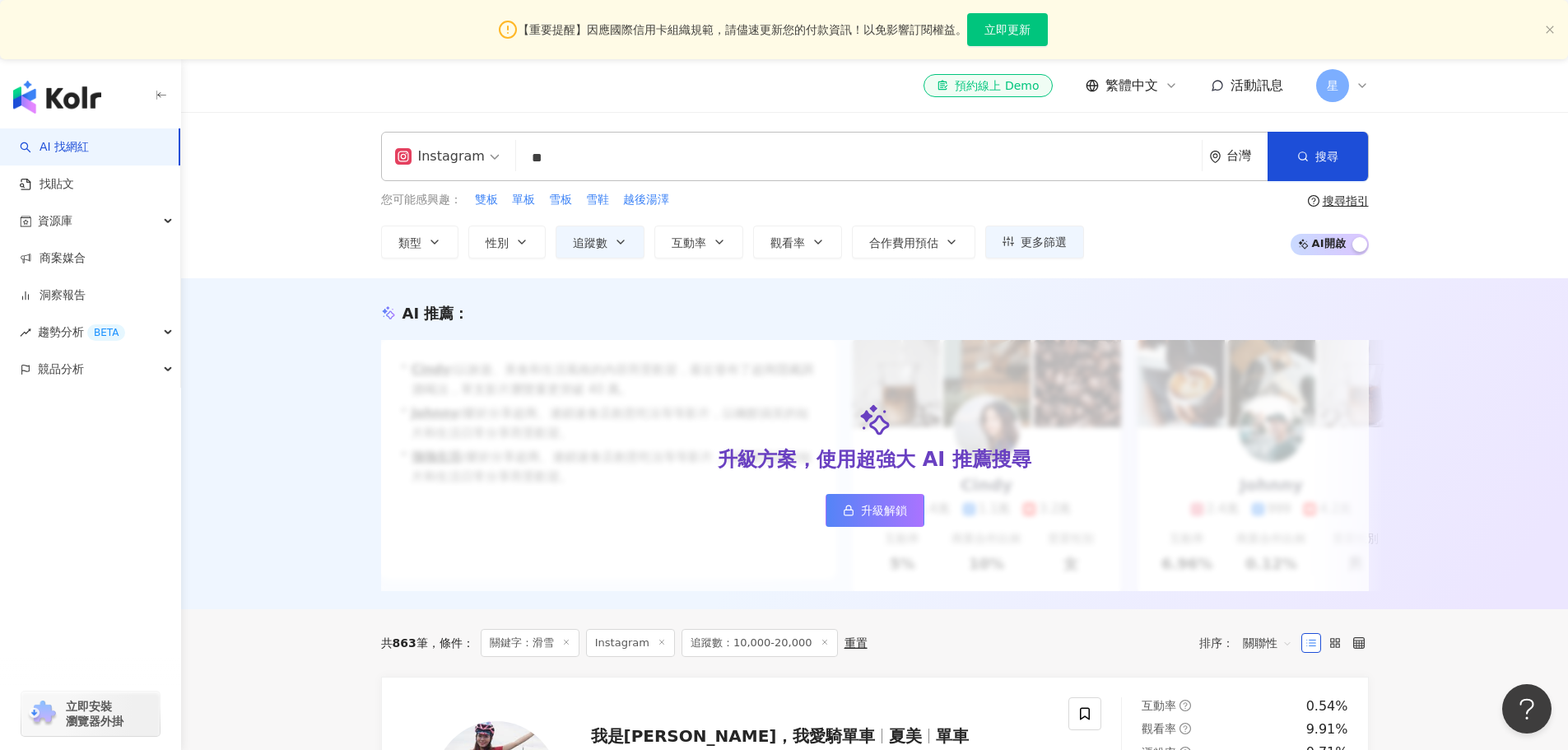
click at [1264, 656] on span "關聯性" at bounding box center [1267, 642] width 49 height 26
click at [1077, 657] on div "共 863 筆 條件 ： 關鍵字：滑雪 Instagram 追蹤數：10,000-20,000 重置 排序： 關聯性" at bounding box center [875, 642] width 988 height 28
click at [1260, 653] on span "關聯性" at bounding box center [1267, 642] width 49 height 26
click at [1270, 498] on div "追蹤數" at bounding box center [1267, 509] width 61 height 28
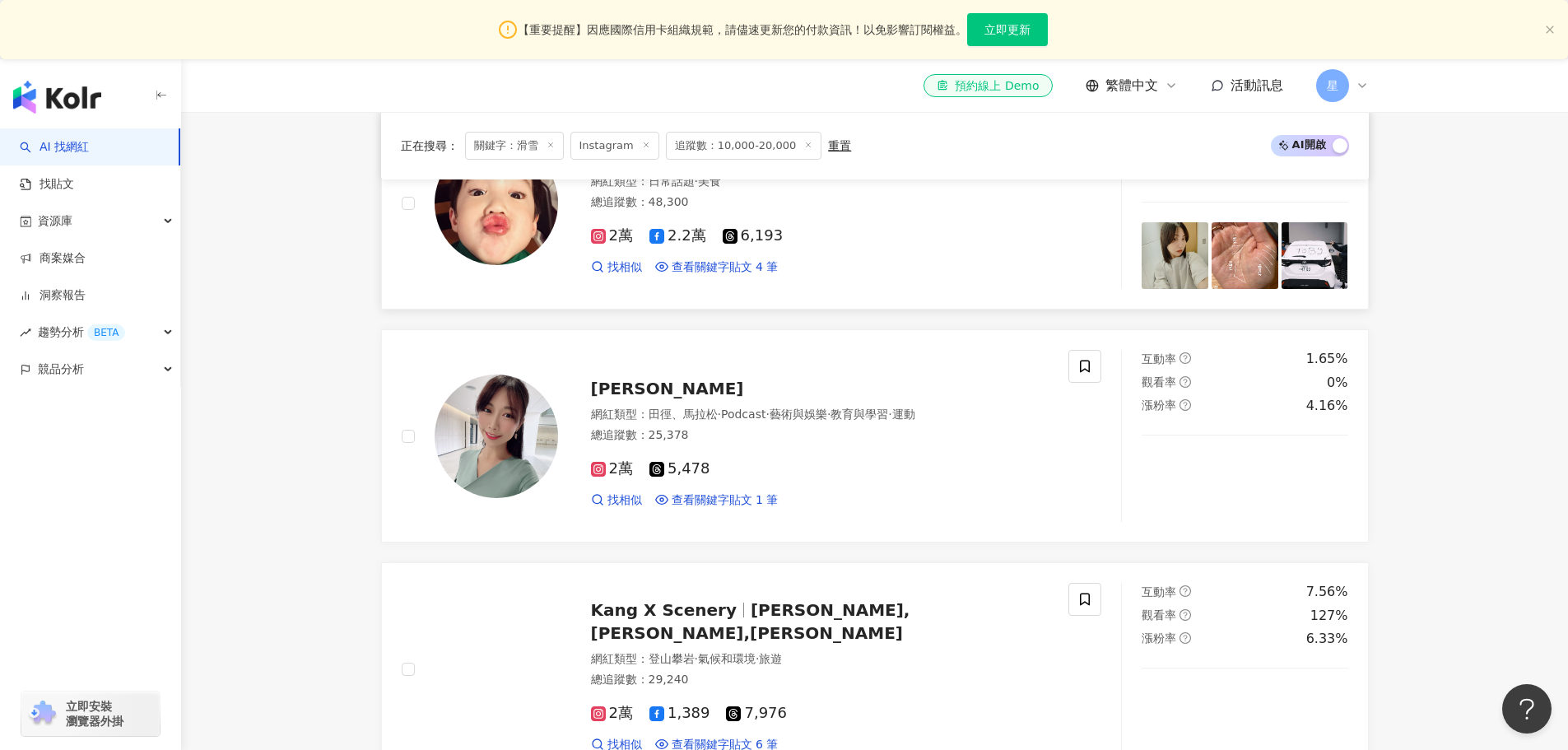
scroll to position [741, 0]
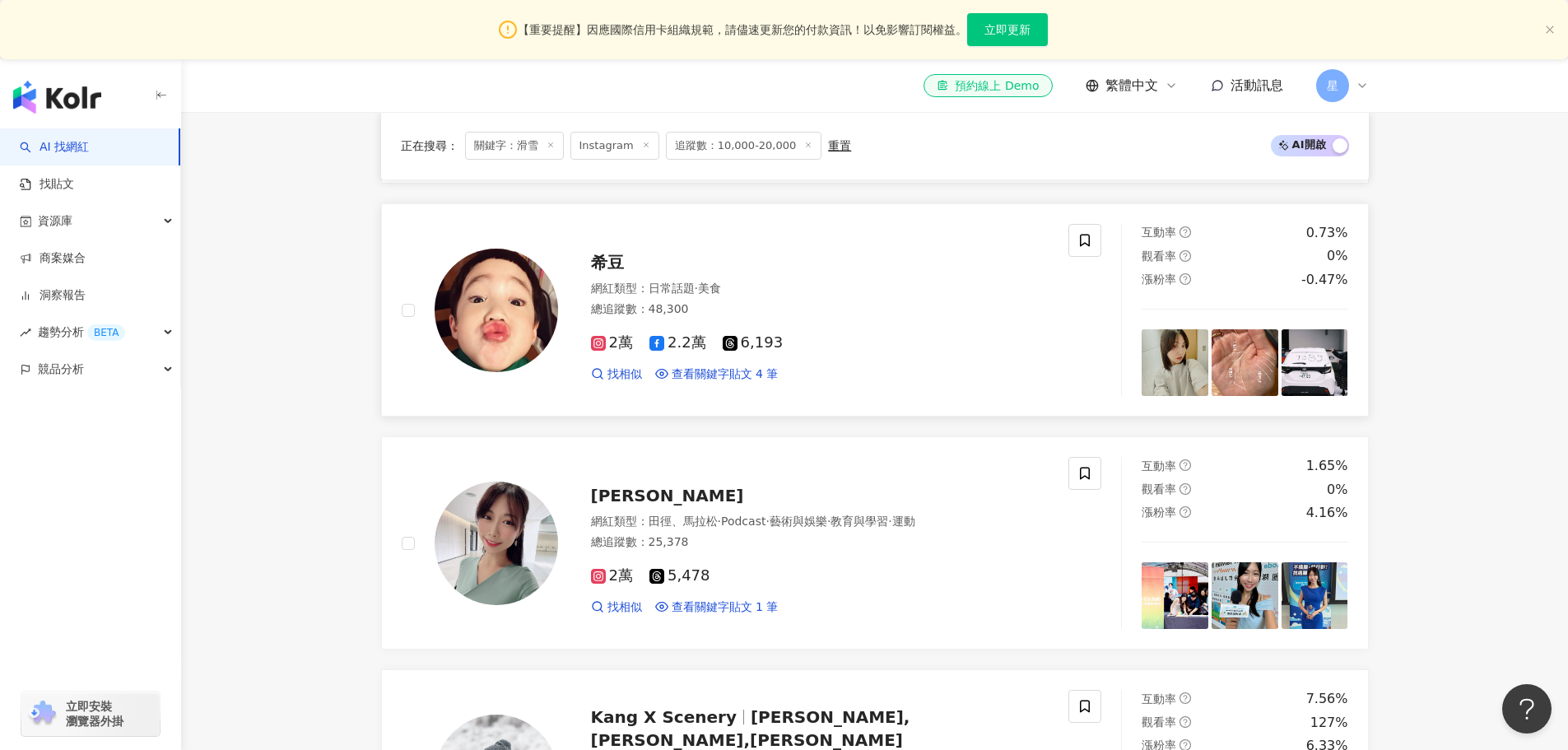
click at [615, 351] on span "2萬" at bounding box center [612, 342] width 42 height 17
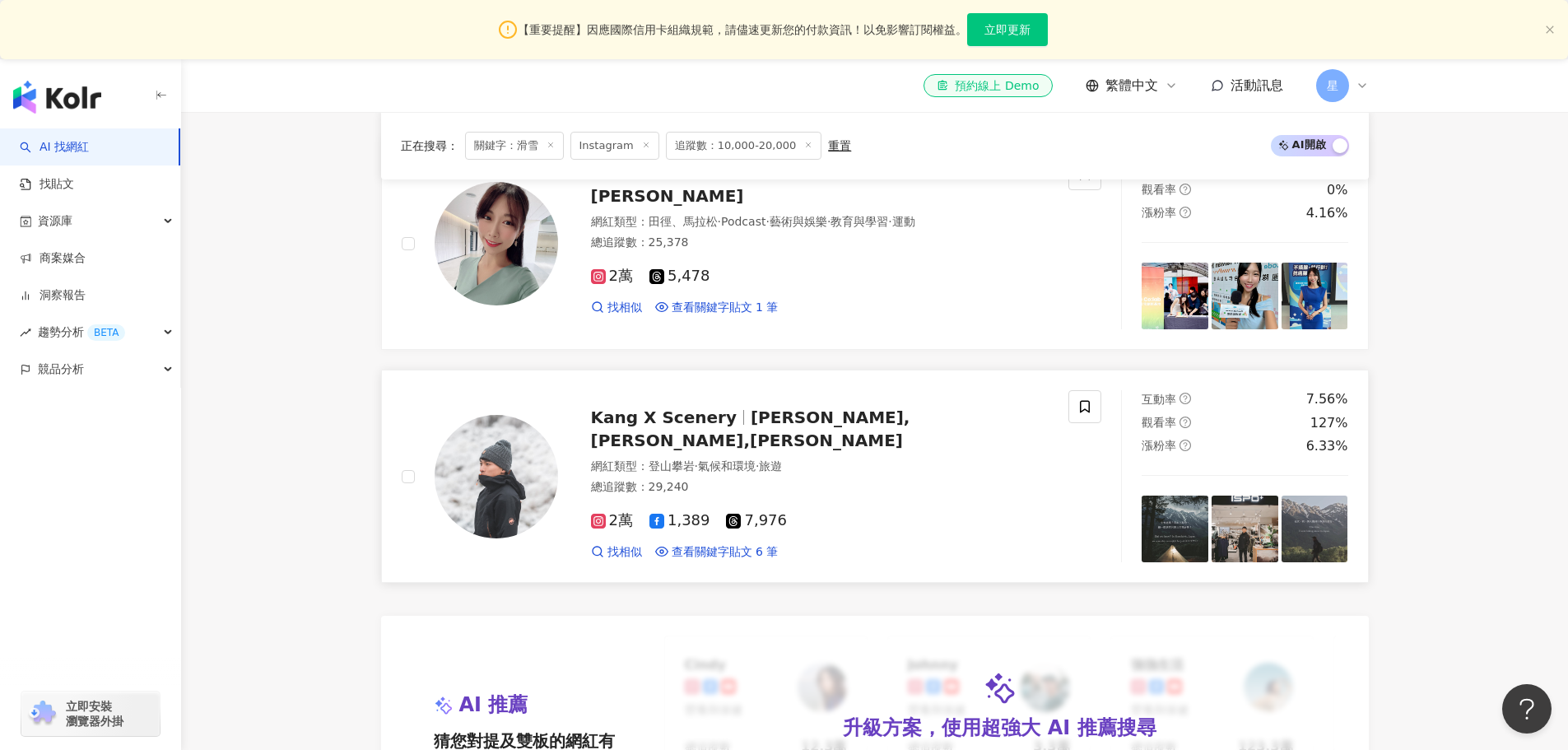
scroll to position [1070, 0]
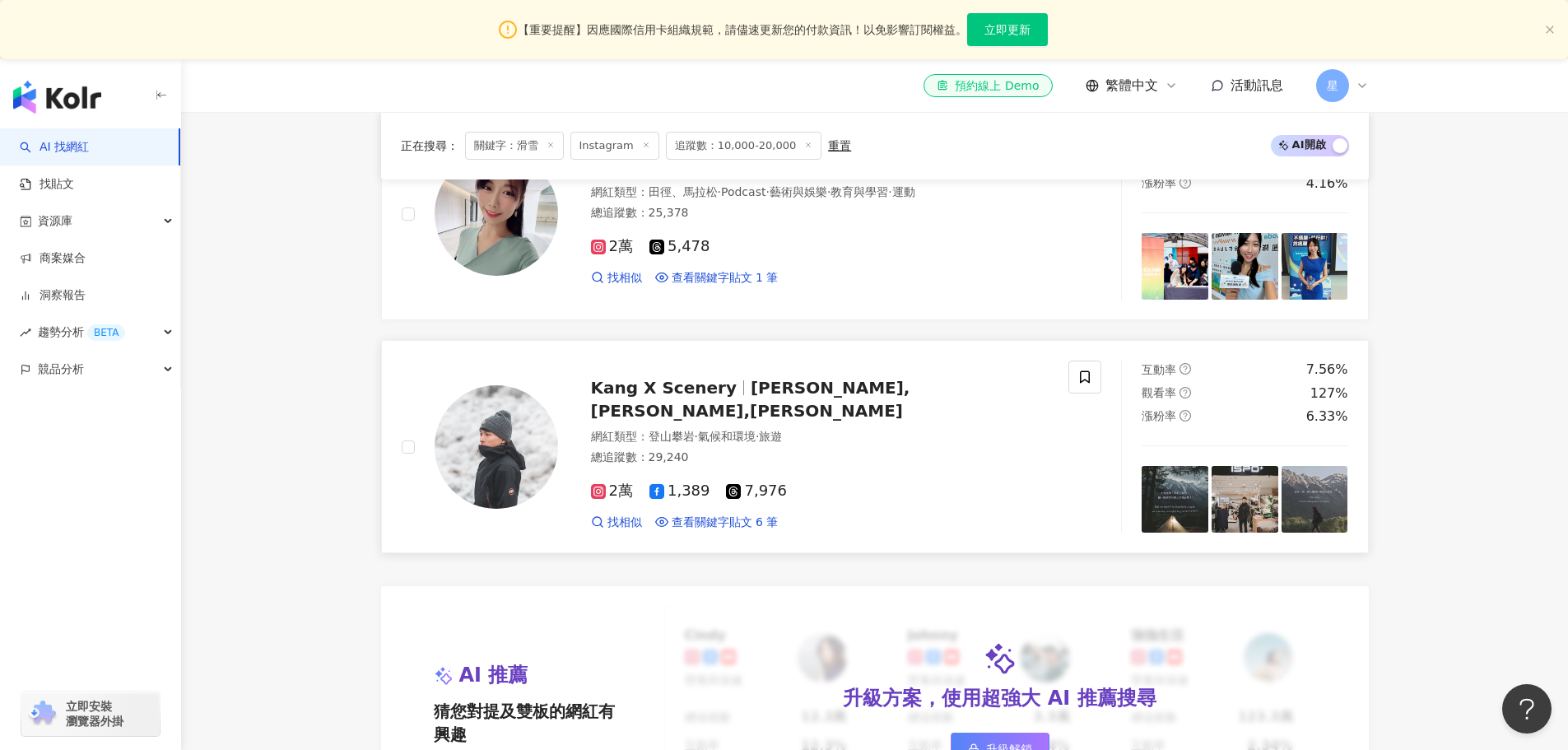
click at [618, 495] on span "2萬" at bounding box center [612, 491] width 42 height 17
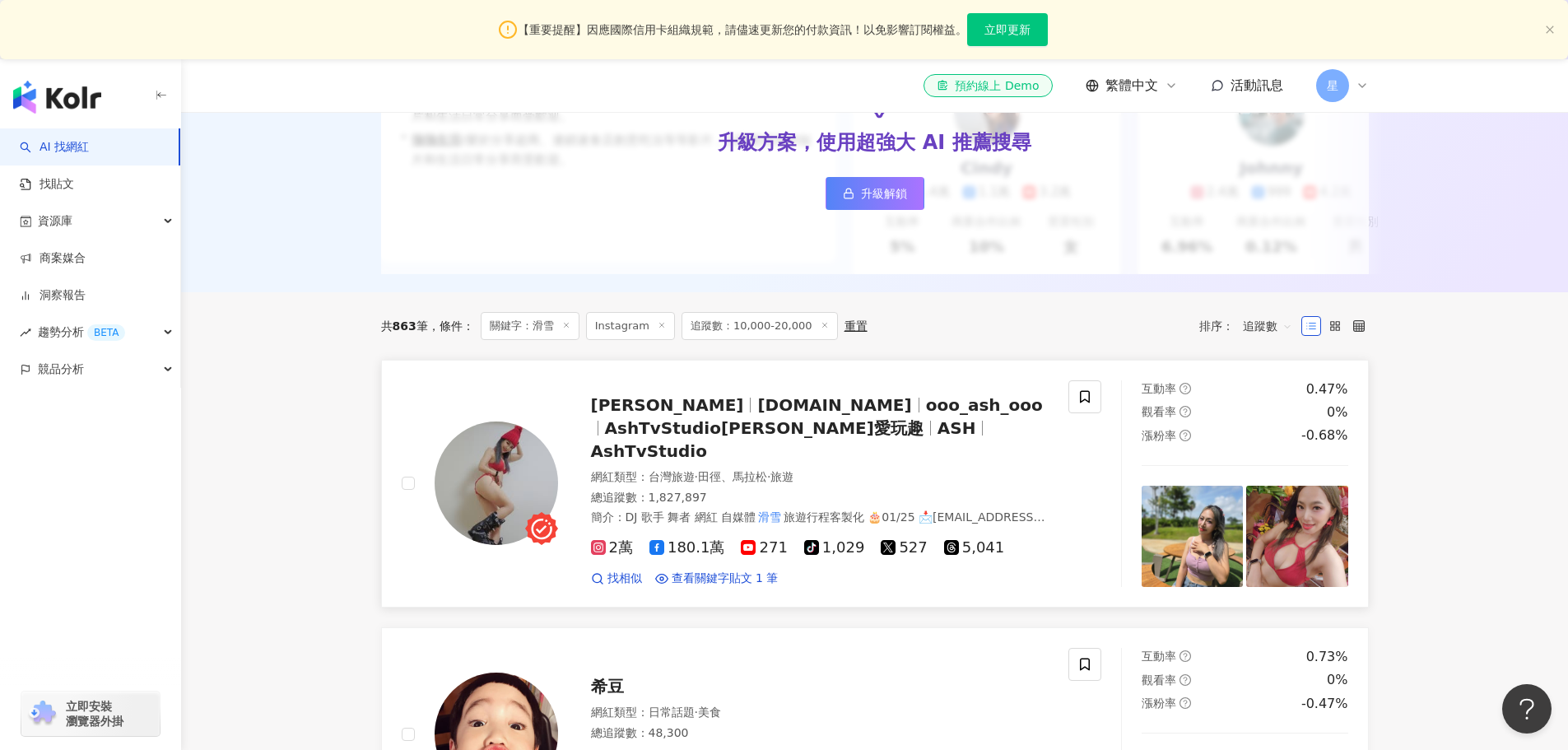
scroll to position [329, 0]
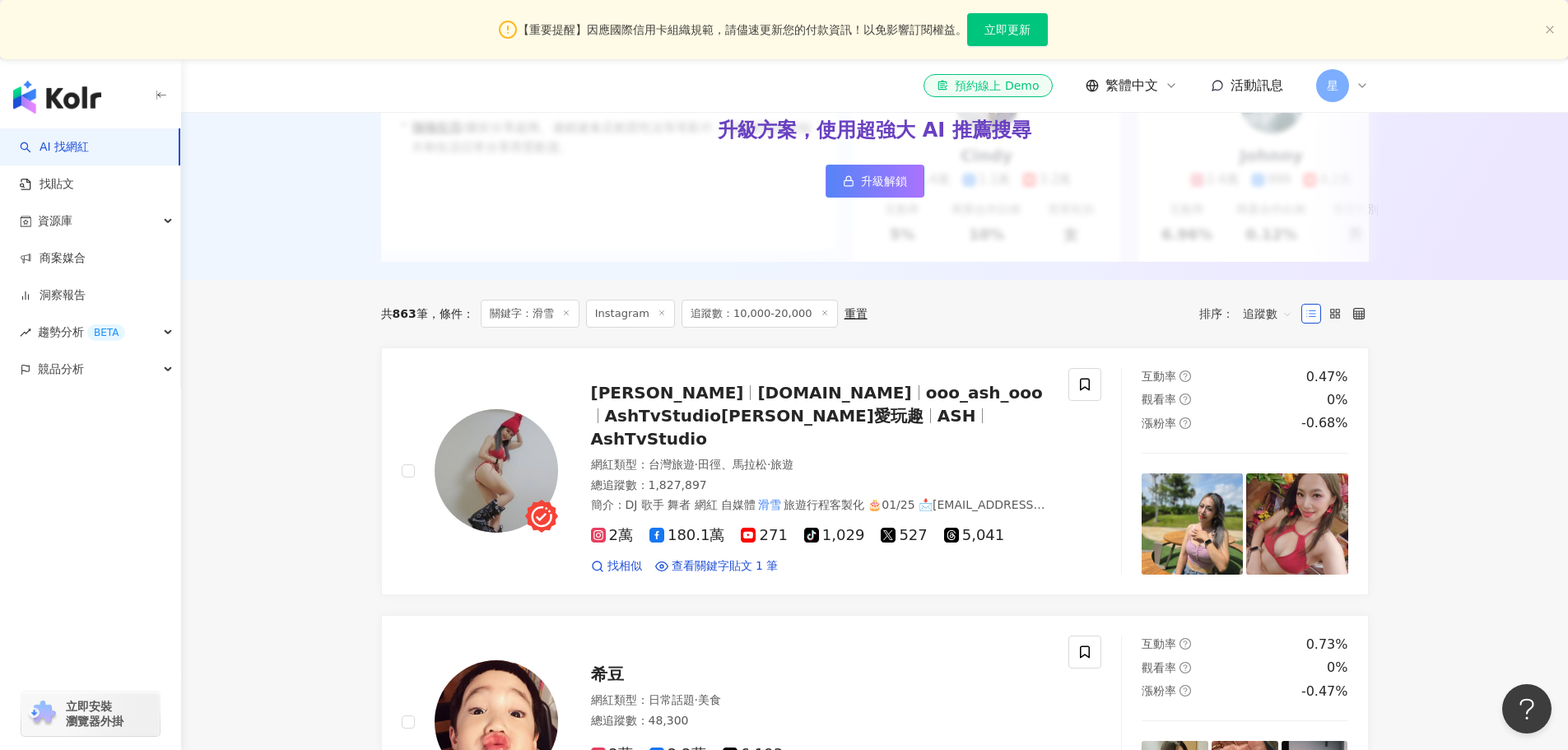
click at [1259, 327] on span "追蹤數" at bounding box center [1267, 313] width 49 height 26
click at [1266, 442] on div "互動率" at bounding box center [1267, 443] width 41 height 18
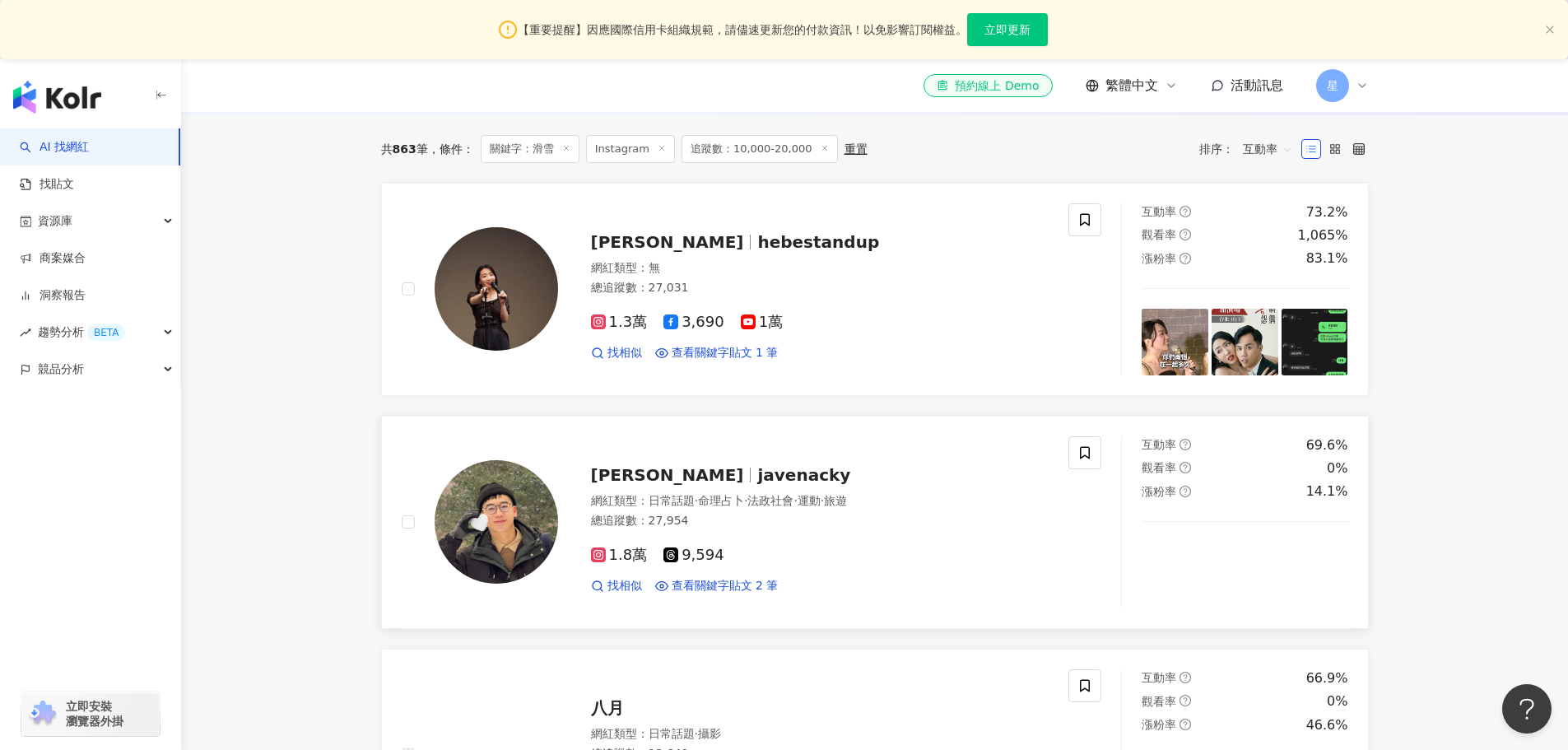
scroll to position [577, 0]
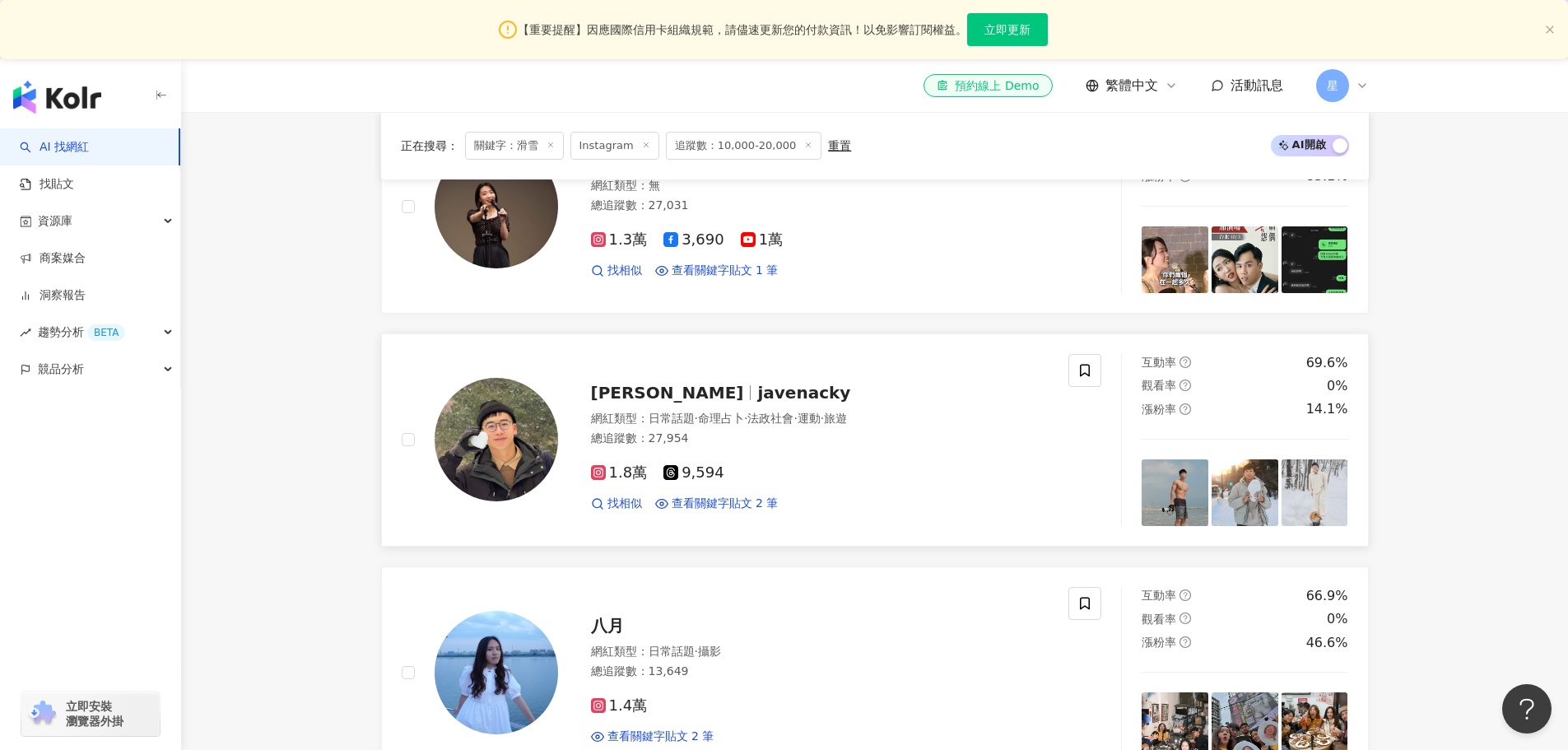
click at [624, 482] on span "1.8萬" at bounding box center [619, 473] width 57 height 17
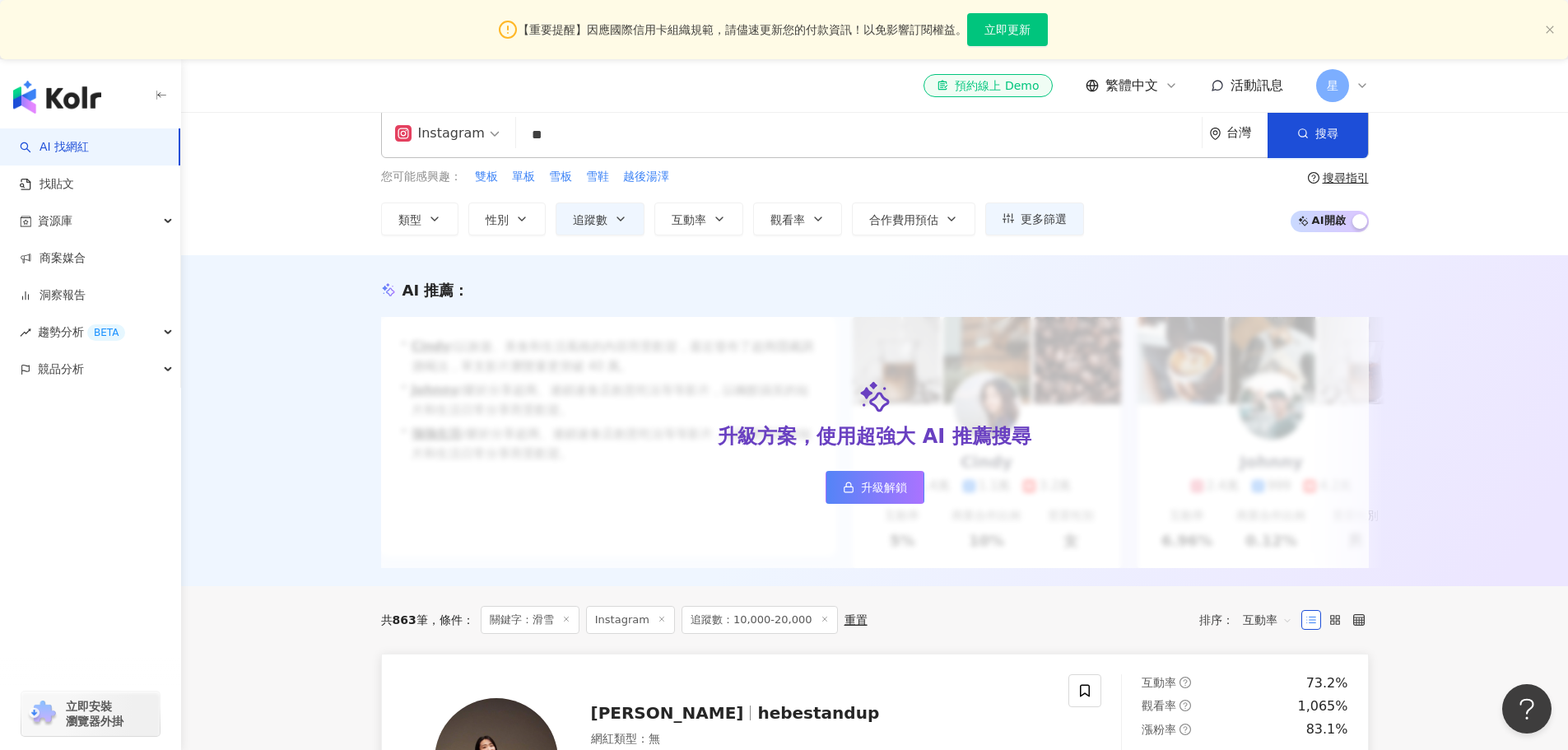
scroll to position [0, 0]
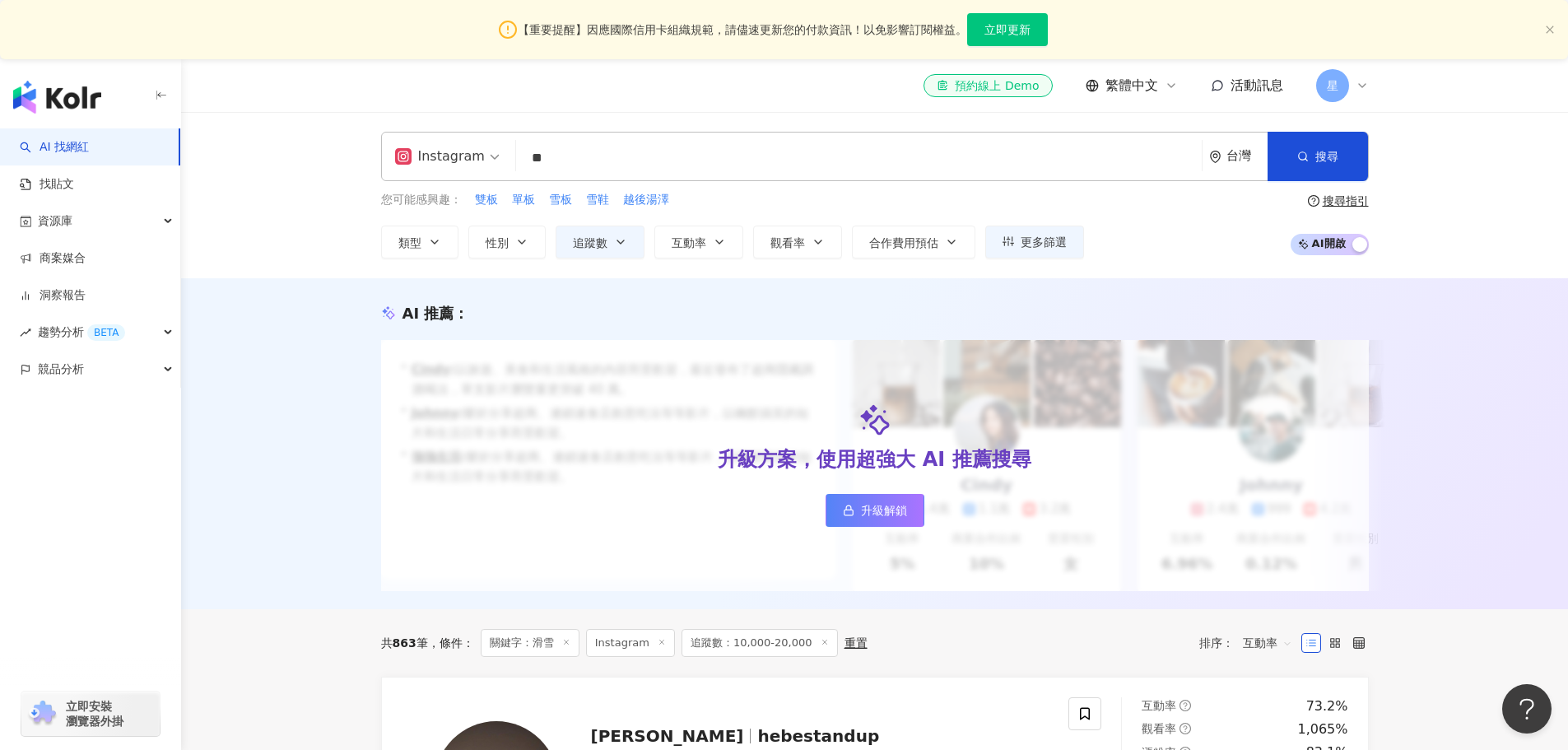
click at [667, 166] on input "**" at bounding box center [858, 158] width 672 height 31
click at [292, 272] on div "Instagram ** 台灣 搜尋 b038c0ba-7789-49d9-ac40-1f03f3fbd54f 05f51d51-0340-4df6-9444…" at bounding box center [874, 195] width 1386 height 166
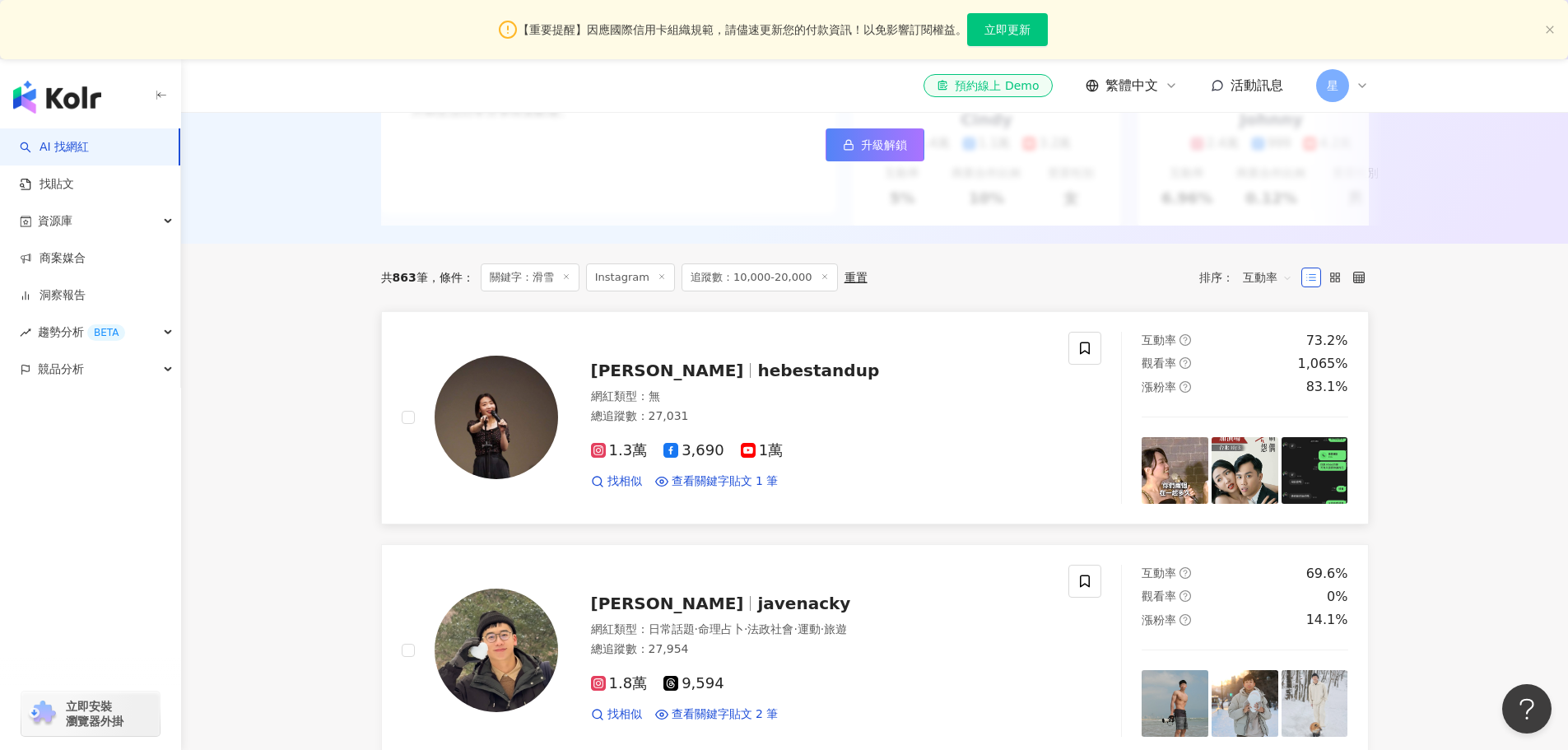
scroll to position [411, 0]
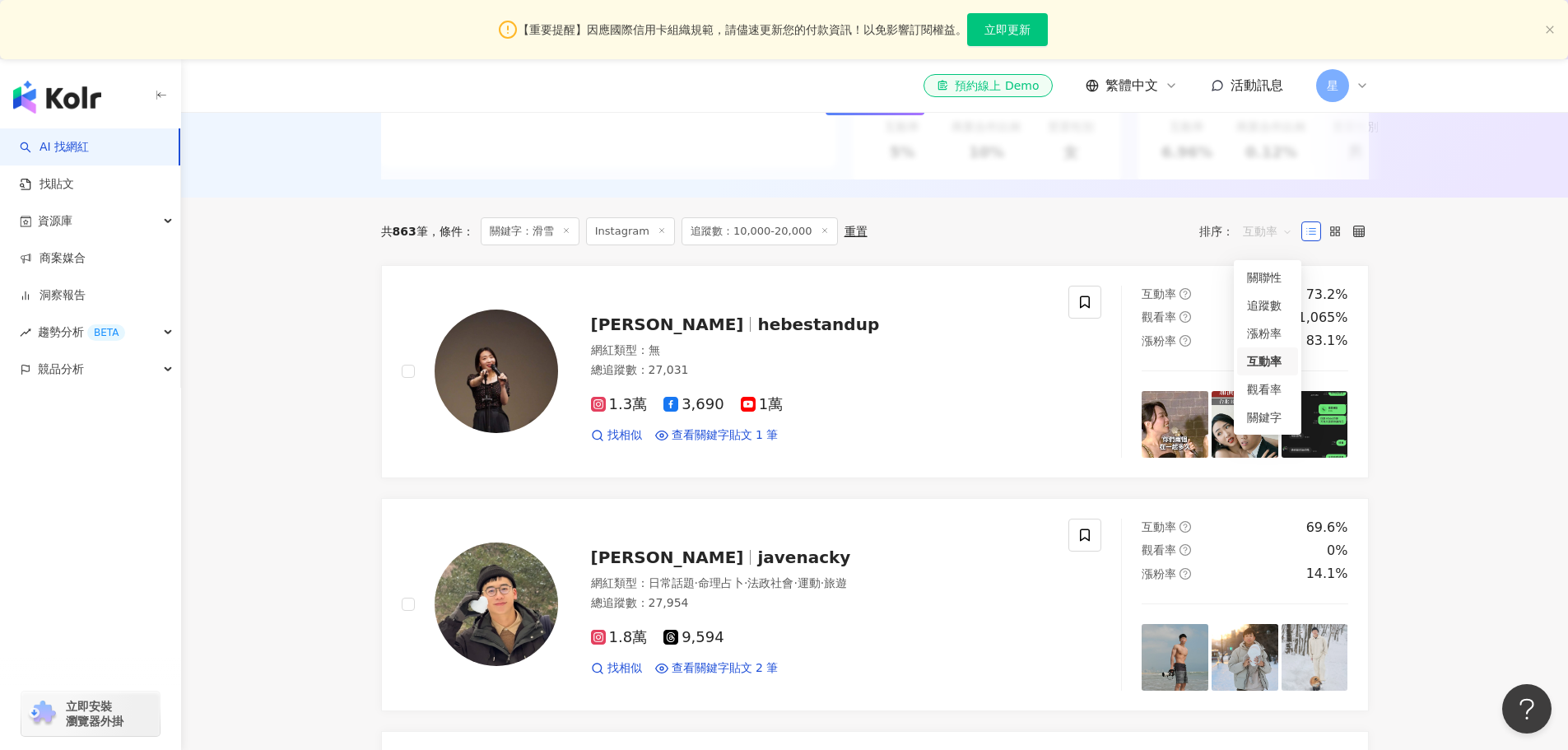
click at [1266, 245] on span "互動率" at bounding box center [1267, 231] width 49 height 26
click at [1274, 416] on div "關鍵字" at bounding box center [1267, 418] width 41 height 18
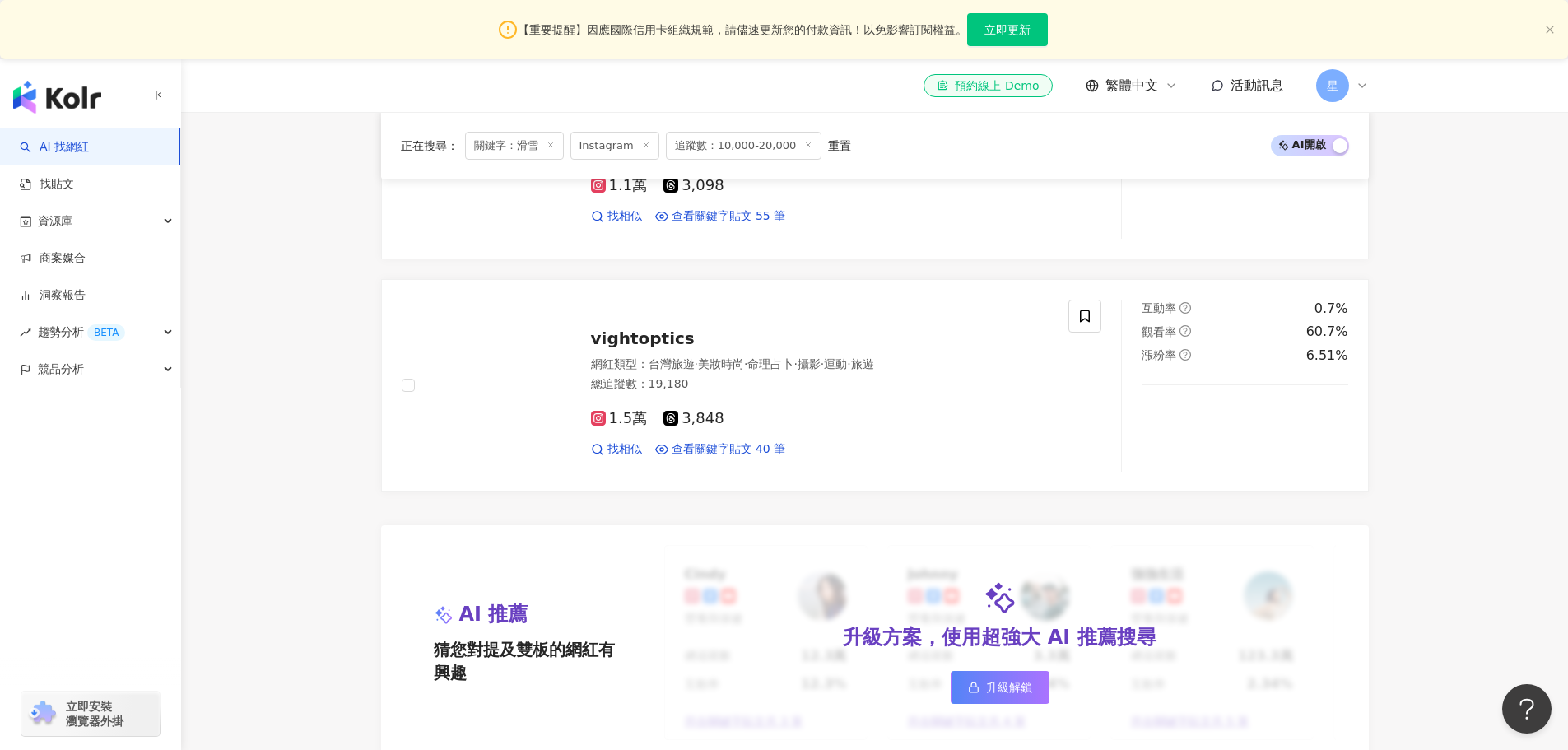
scroll to position [988, 0]
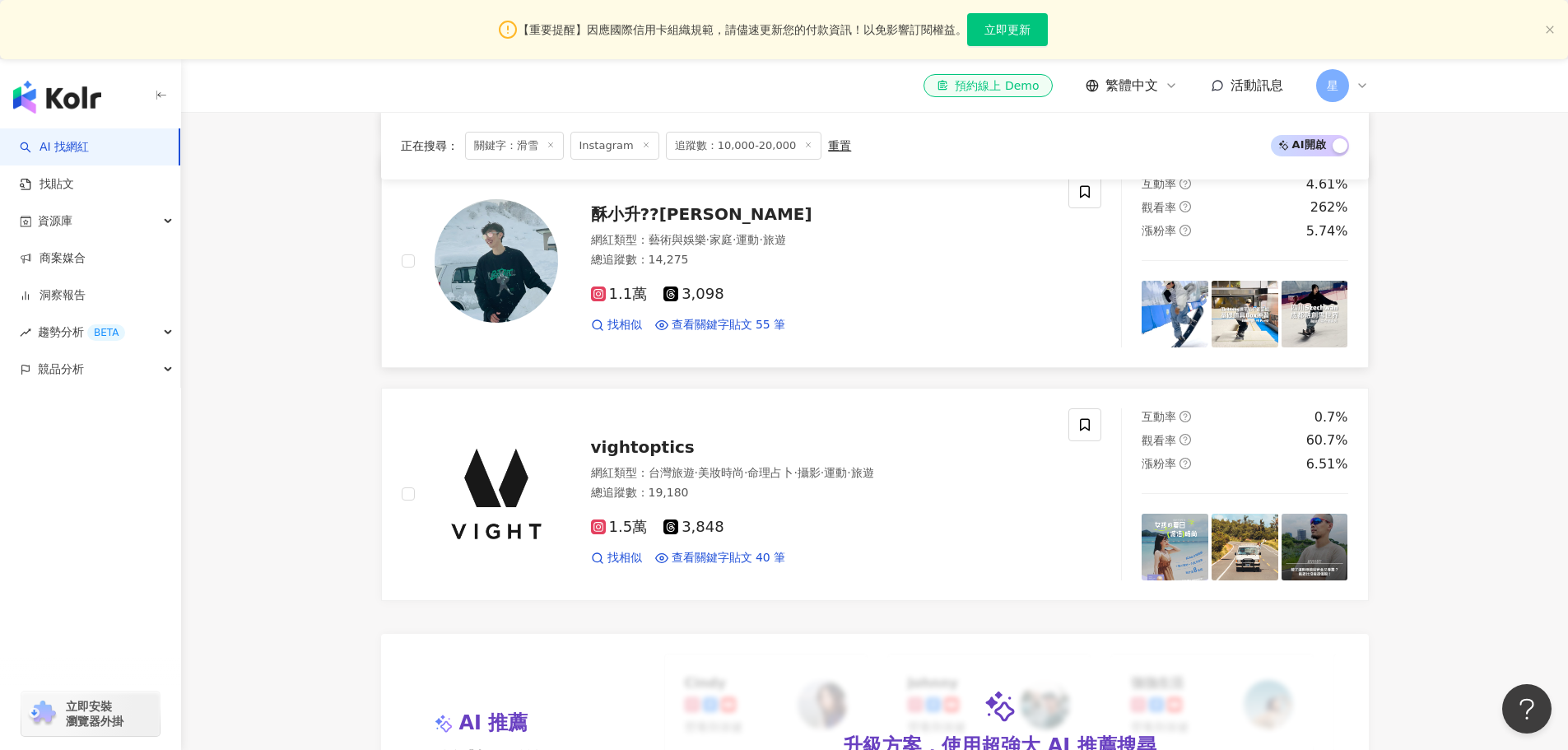
click at [617, 303] on span "1.1萬" at bounding box center [619, 294] width 57 height 17
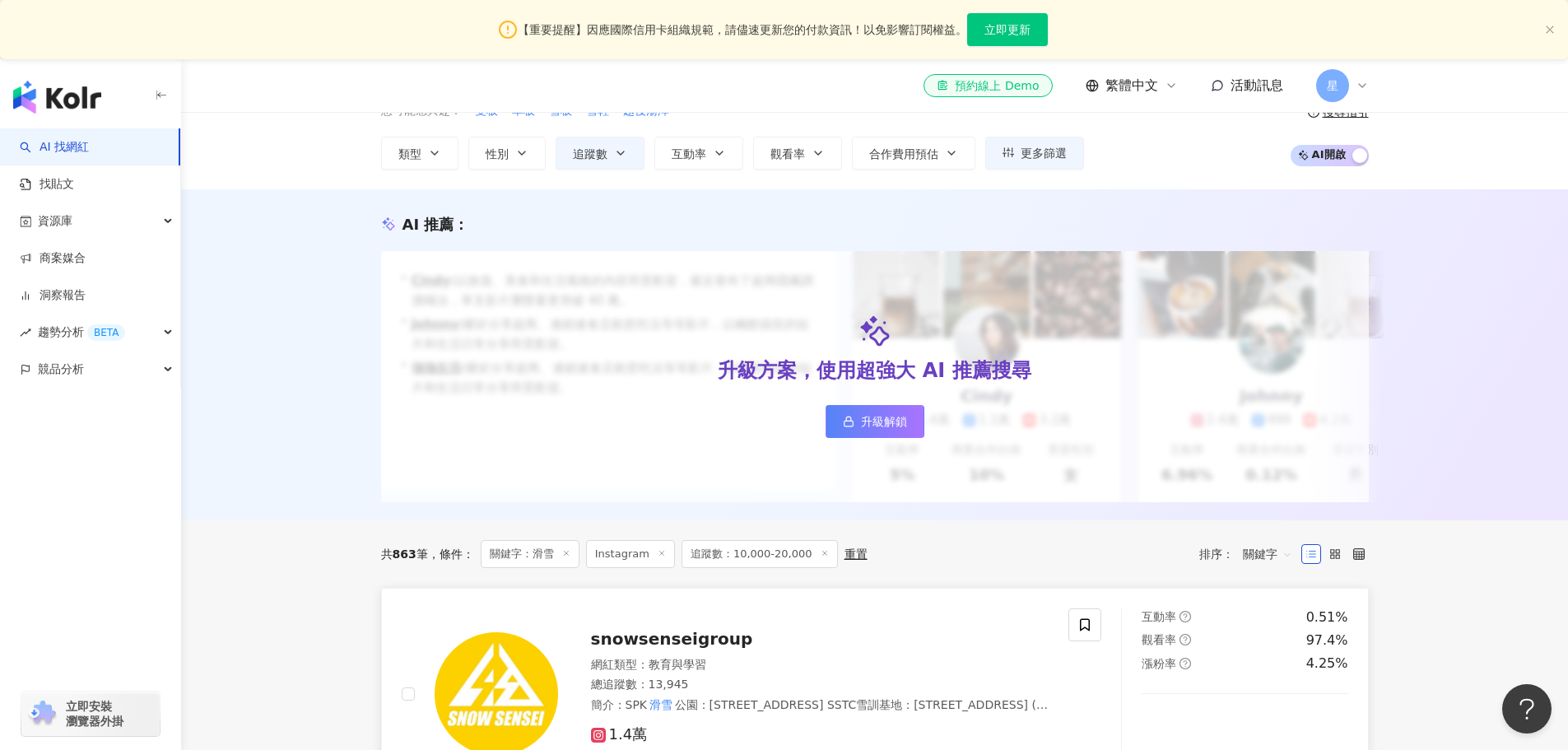
scroll to position [0, 0]
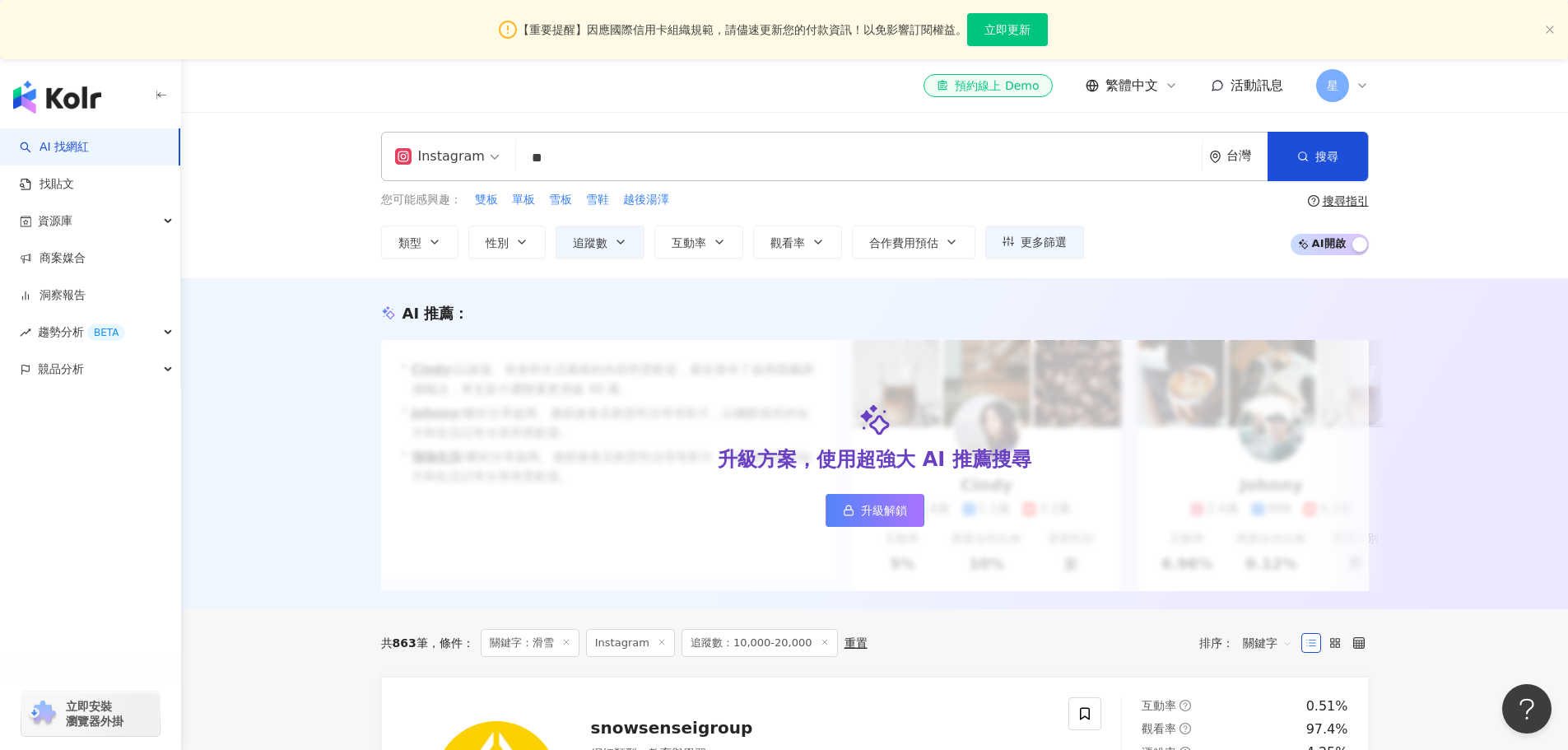
drag, startPoint x: 882, startPoint y: 162, endPoint x: 861, endPoint y: 162, distance: 21.0
click at [882, 162] on input "**" at bounding box center [858, 158] width 672 height 31
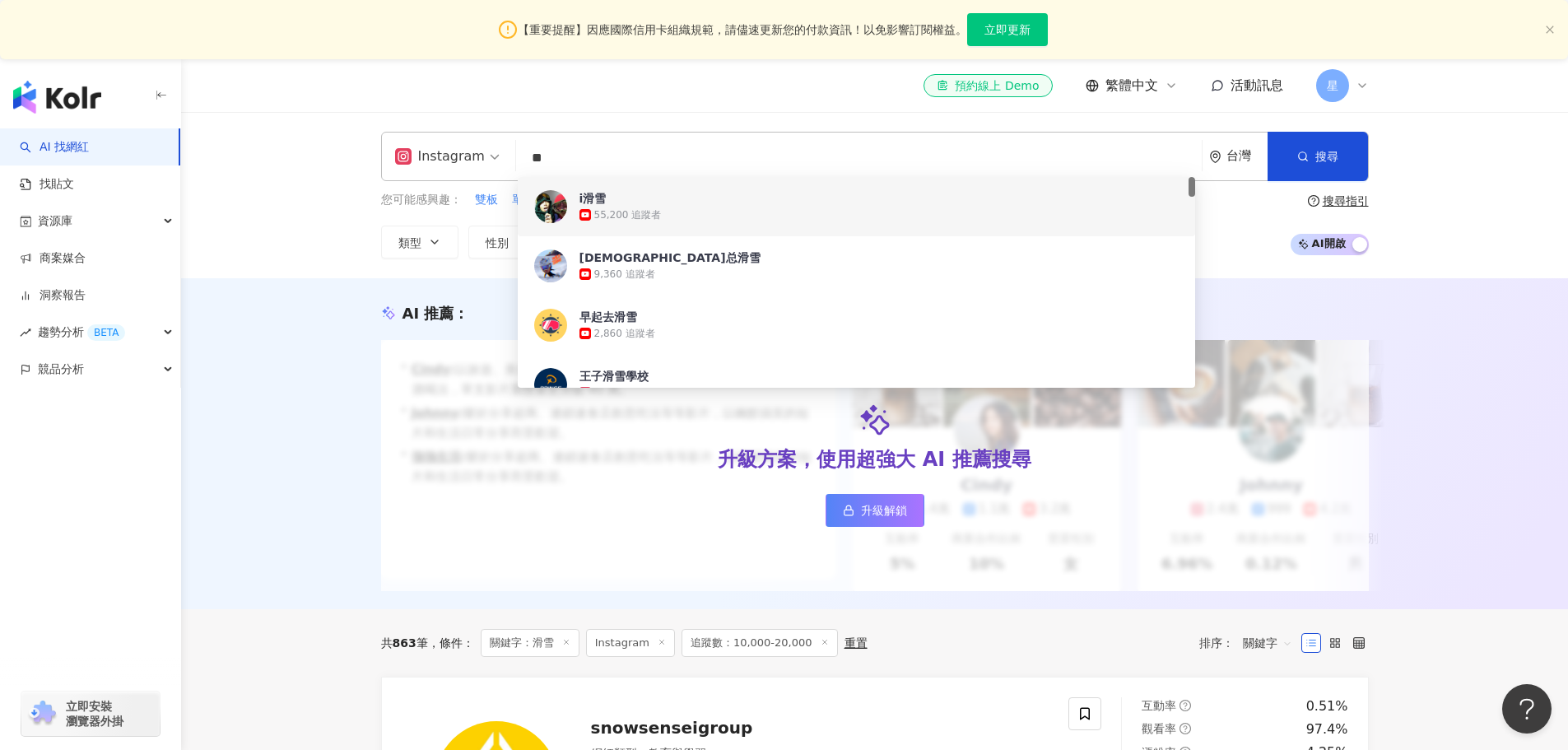
drag, startPoint x: 754, startPoint y: 162, endPoint x: 36, endPoint y: 157, distance: 718.0
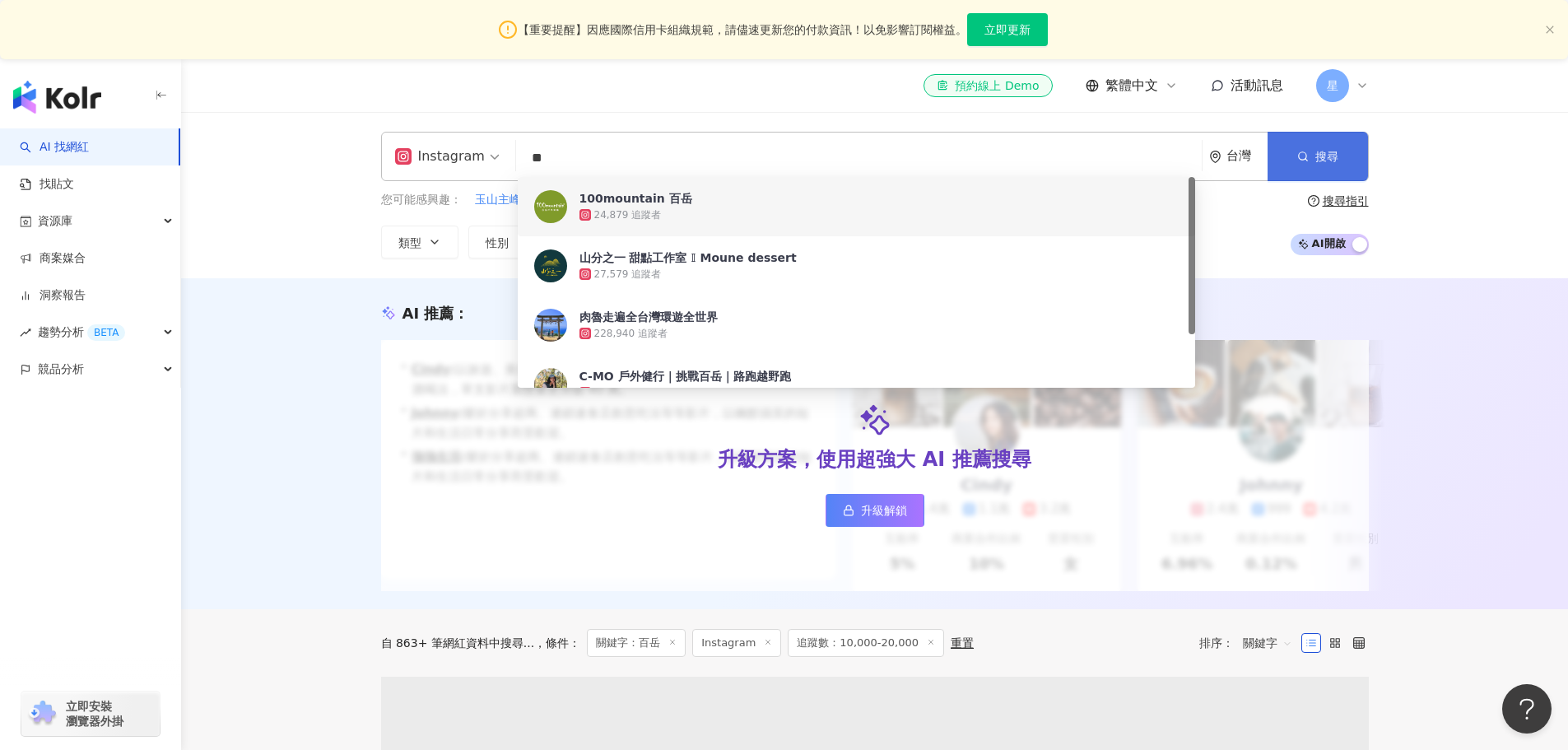
type input "**"
click at [1338, 139] on button "搜尋" at bounding box center [1317, 156] width 100 height 49
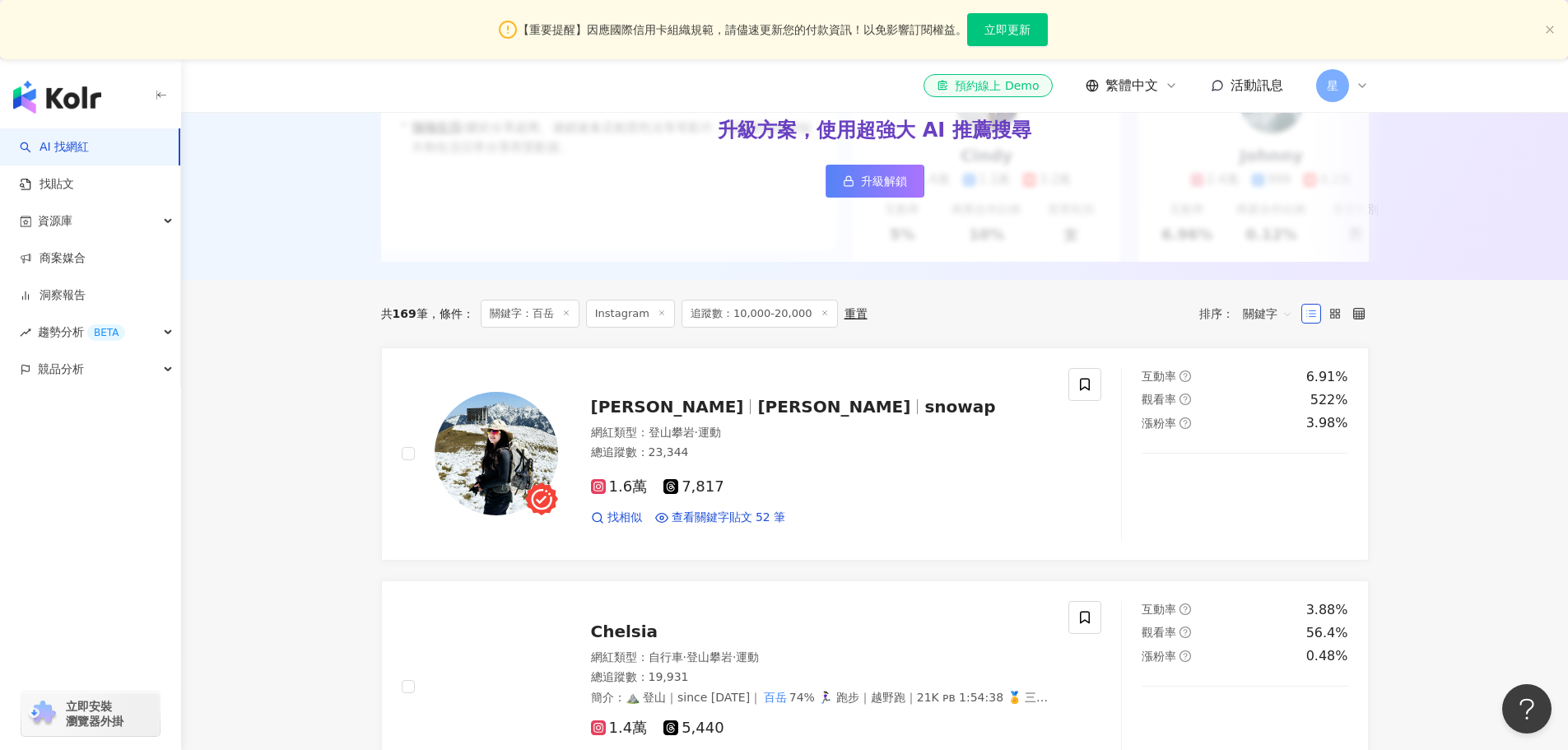
scroll to position [411, 0]
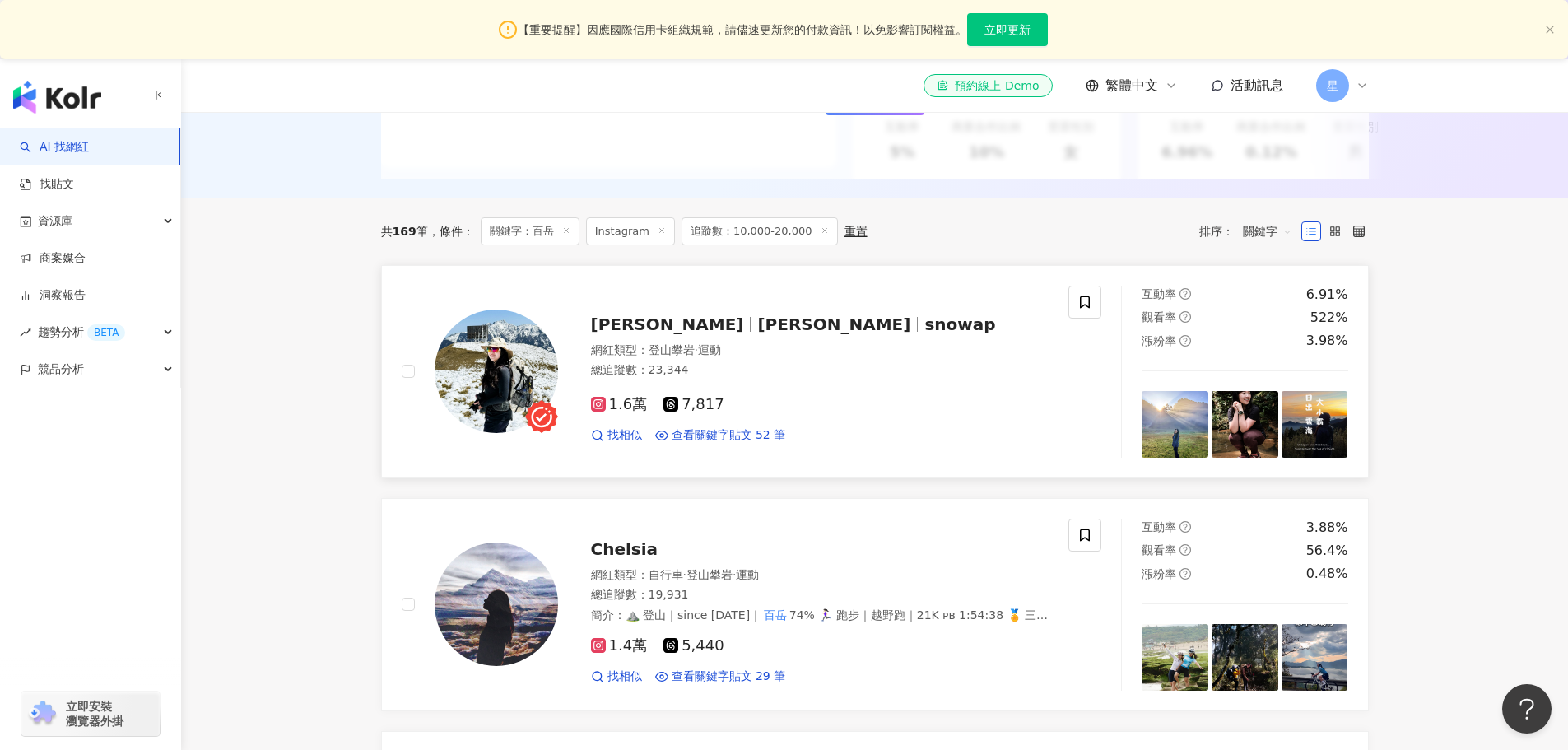
click at [922, 456] on div "Cher 雪兒 snowap 網紅類型 ： 登山攀岩 · 運動 總追蹤數 ： 23,344 1.6萬 7,817 找相似 查看關鍵字貼文 52 筆" at bounding box center [735, 371] width 668 height 172
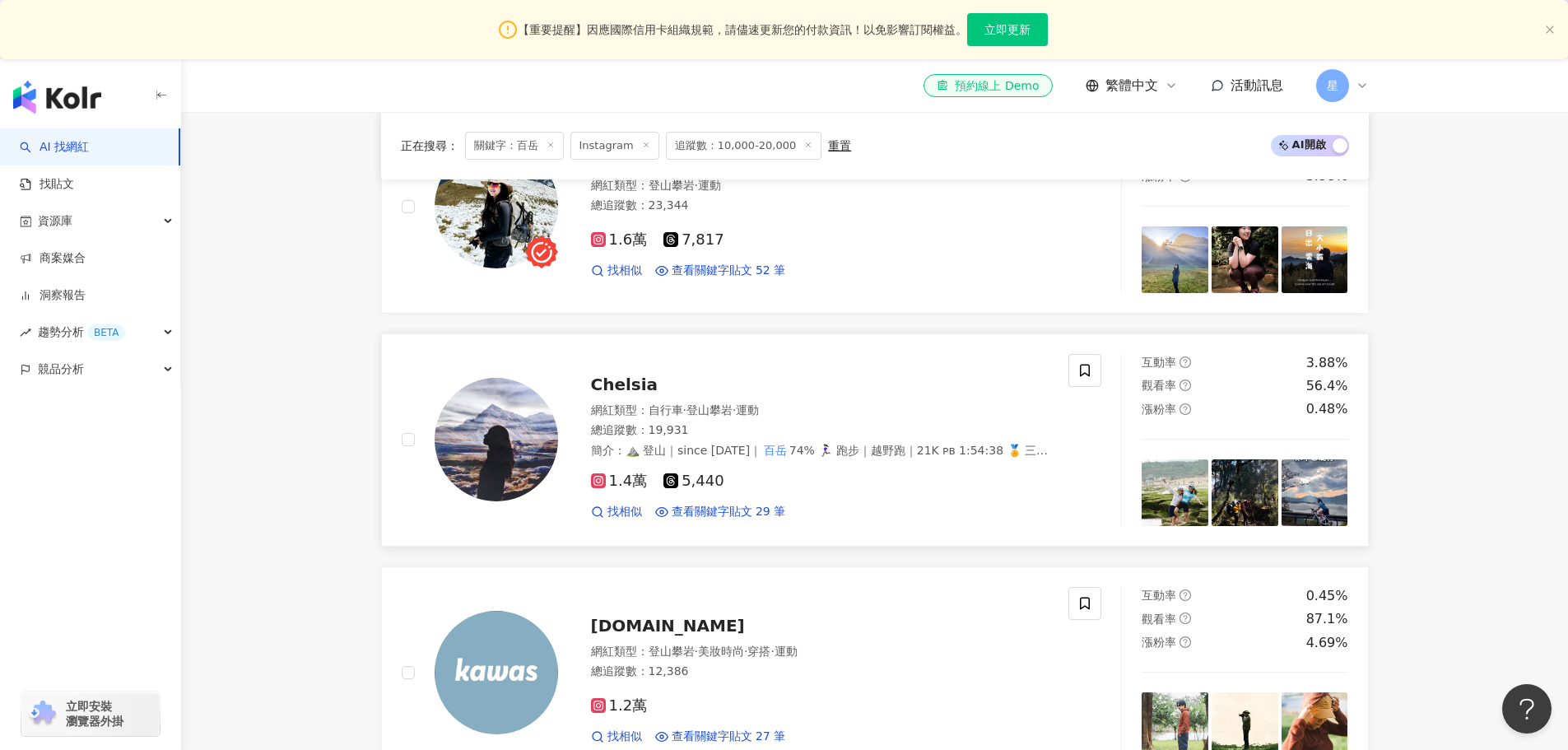
click at [942, 513] on div "1.4萬 5,440 找相似 查看關鍵字貼文 29 筆" at bounding box center [820, 489] width 459 height 61
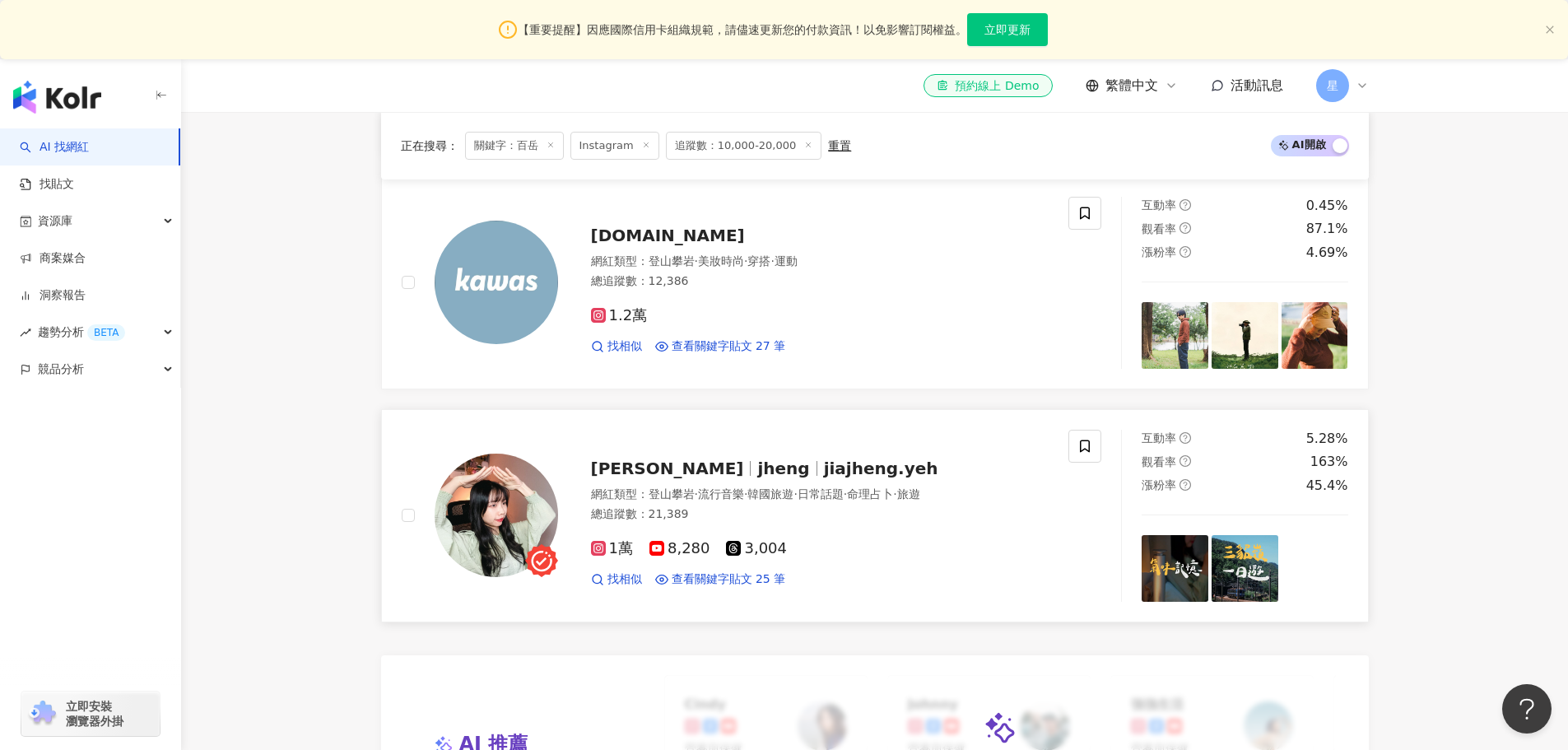
scroll to position [988, 0]
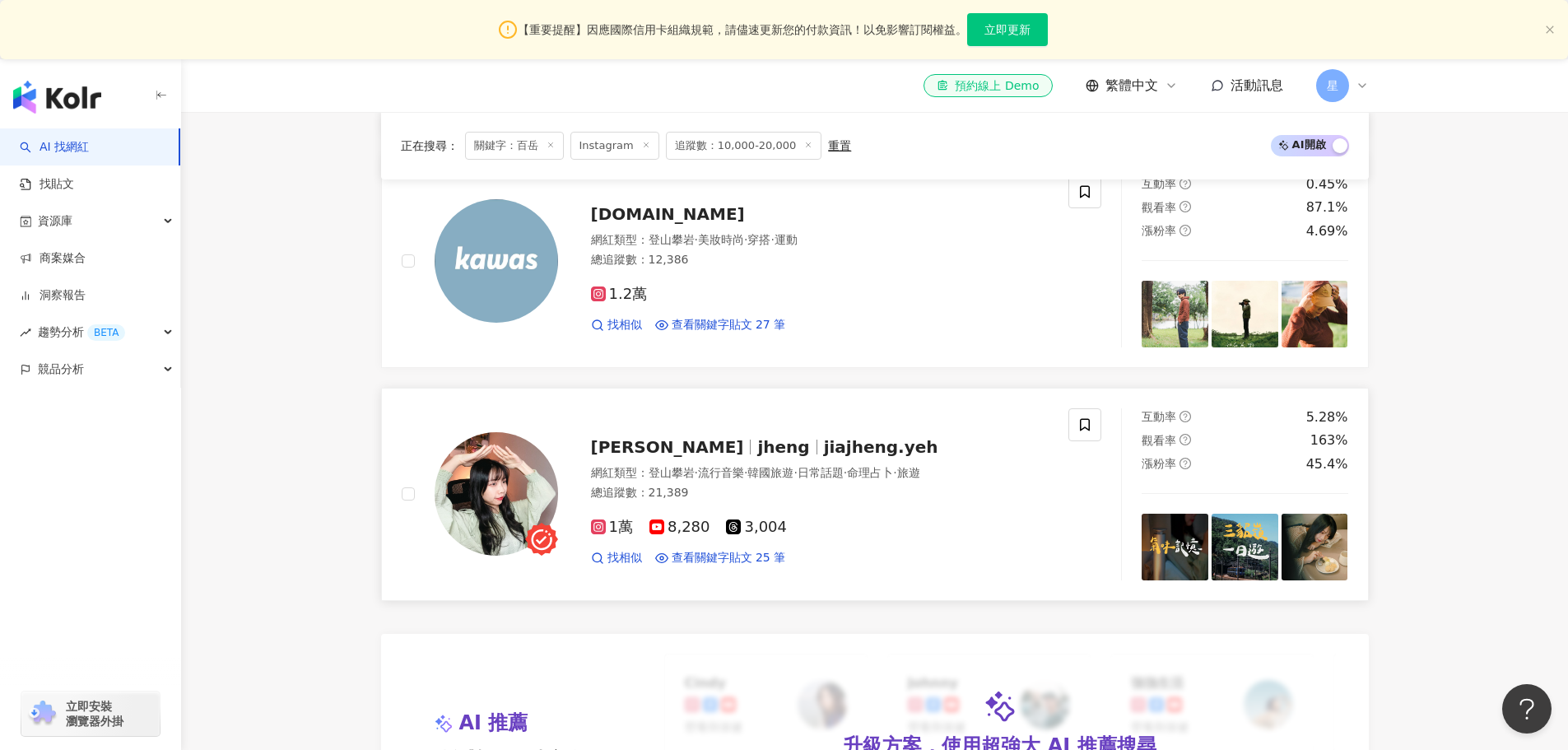
click at [627, 536] on span "1萬" at bounding box center [612, 526] width 42 height 17
click at [929, 536] on div "1萬 8,280 3,004" at bounding box center [820, 527] width 459 height 18
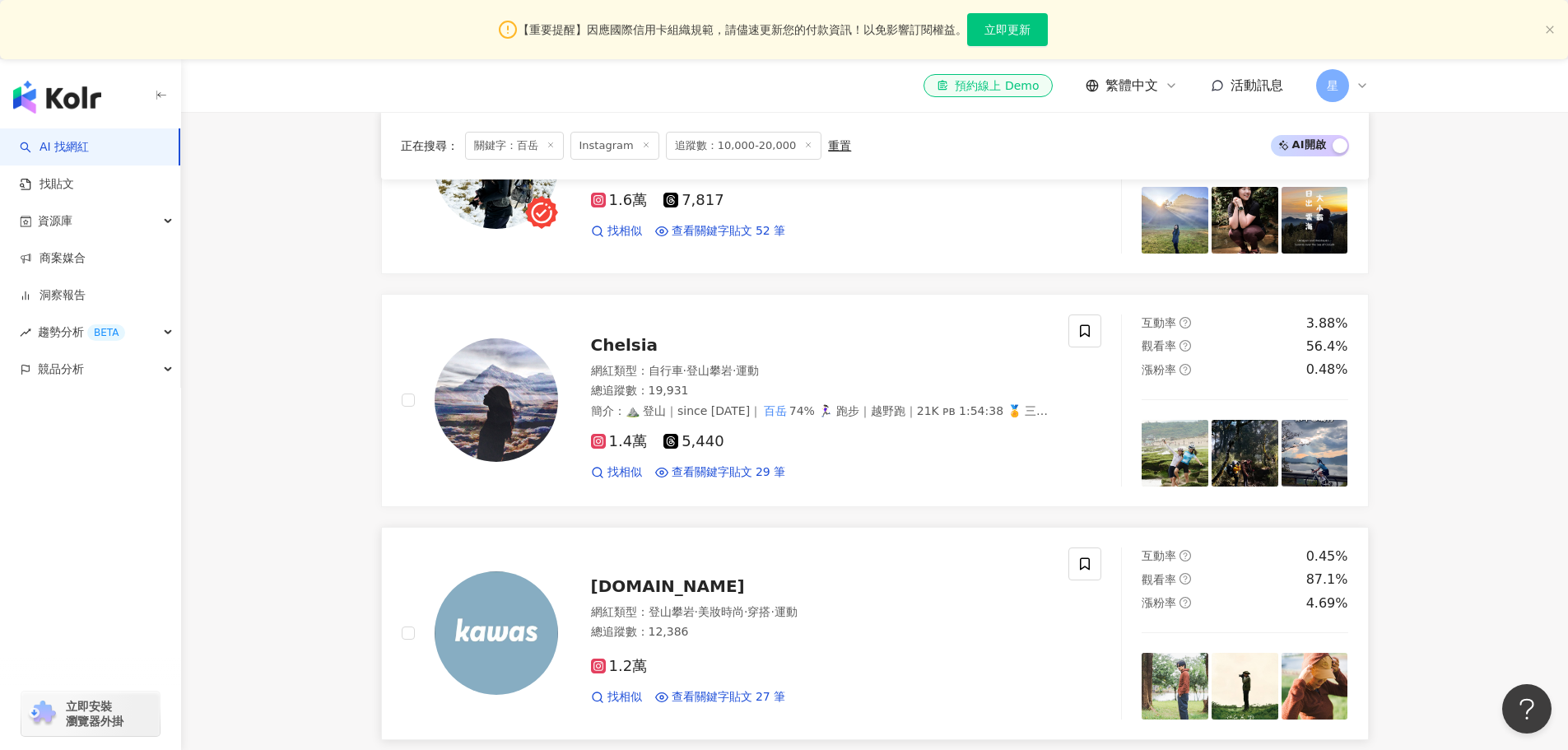
scroll to position [741, 0]
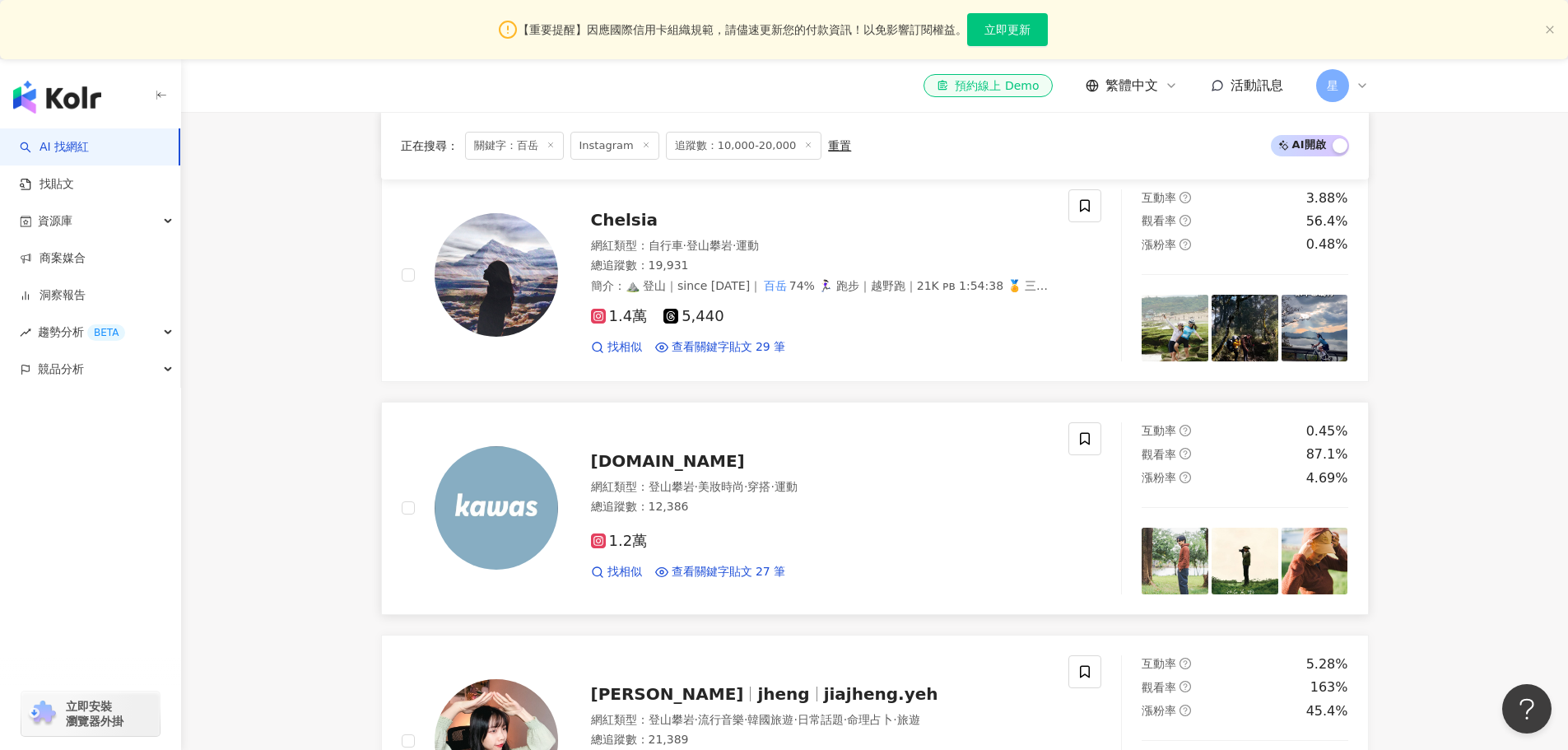
click at [1045, 567] on div "1.2萬 找相似 查看關鍵字貼文 27 筆" at bounding box center [820, 549] width 459 height 61
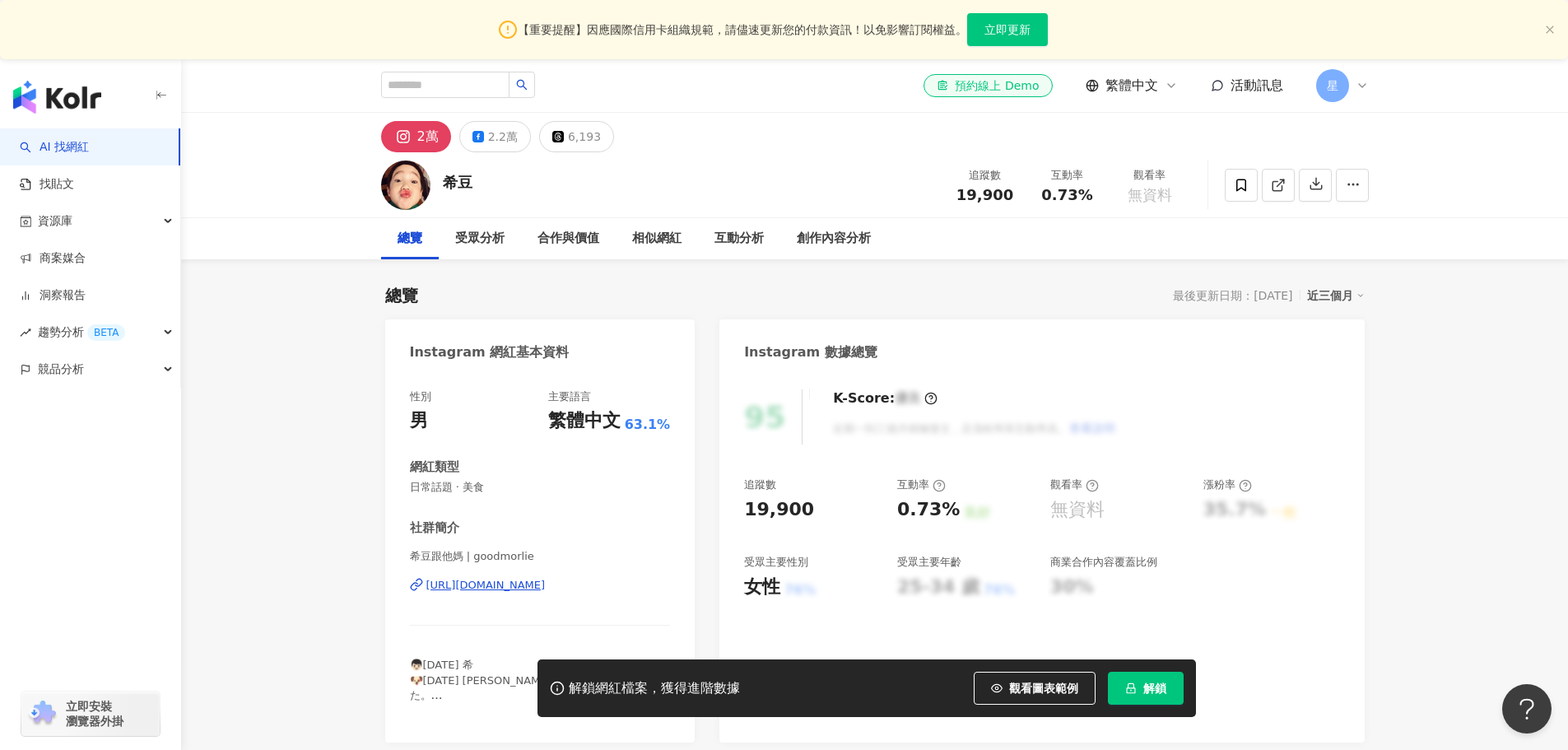
click at [524, 588] on div "https://www.instagram.com/goodmorlie/" at bounding box center [485, 585] width 119 height 15
click at [507, 140] on div "2.2萬" at bounding box center [503, 136] width 29 height 23
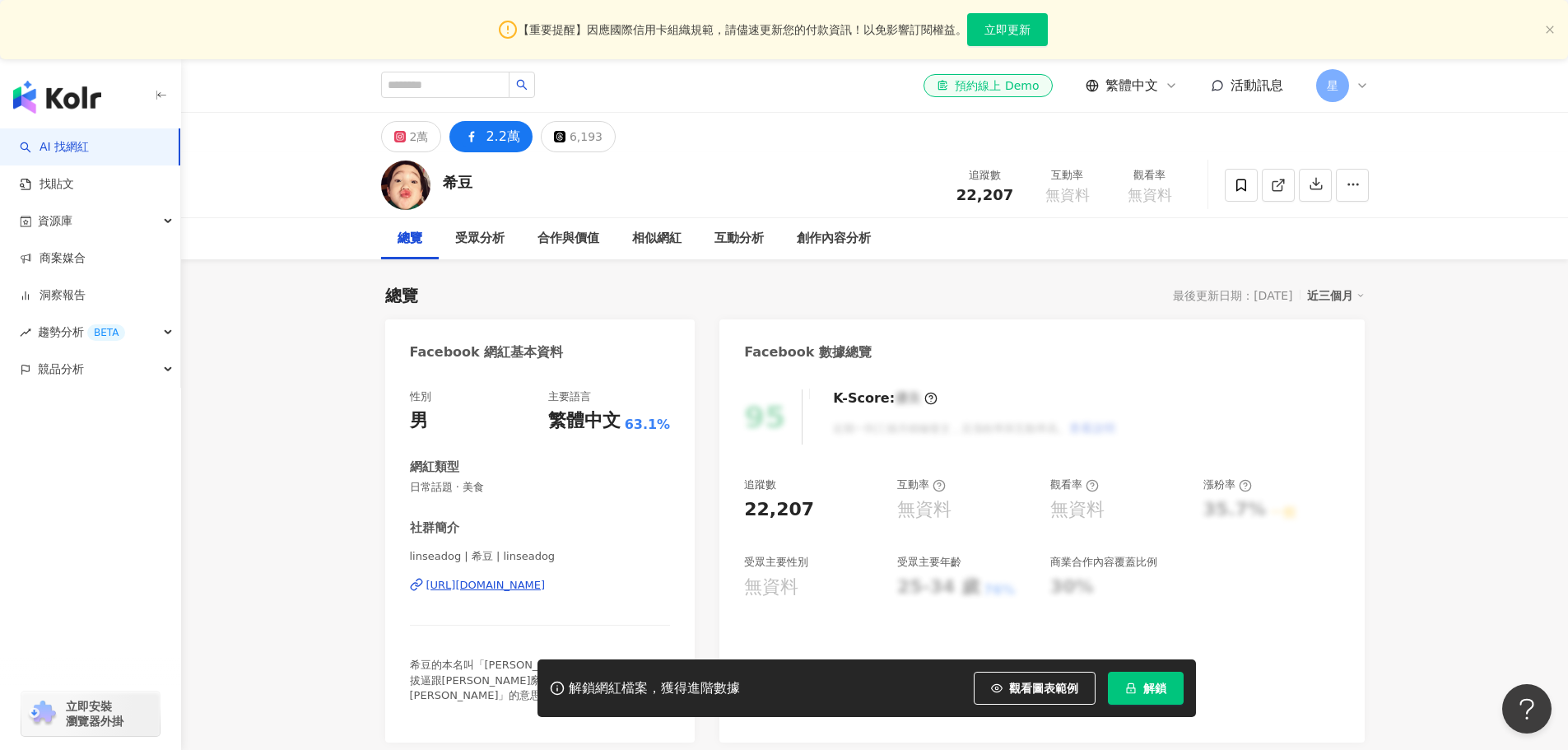
click at [541, 583] on div "https://www.facebook.com/1470749173154521" at bounding box center [485, 585] width 119 height 15
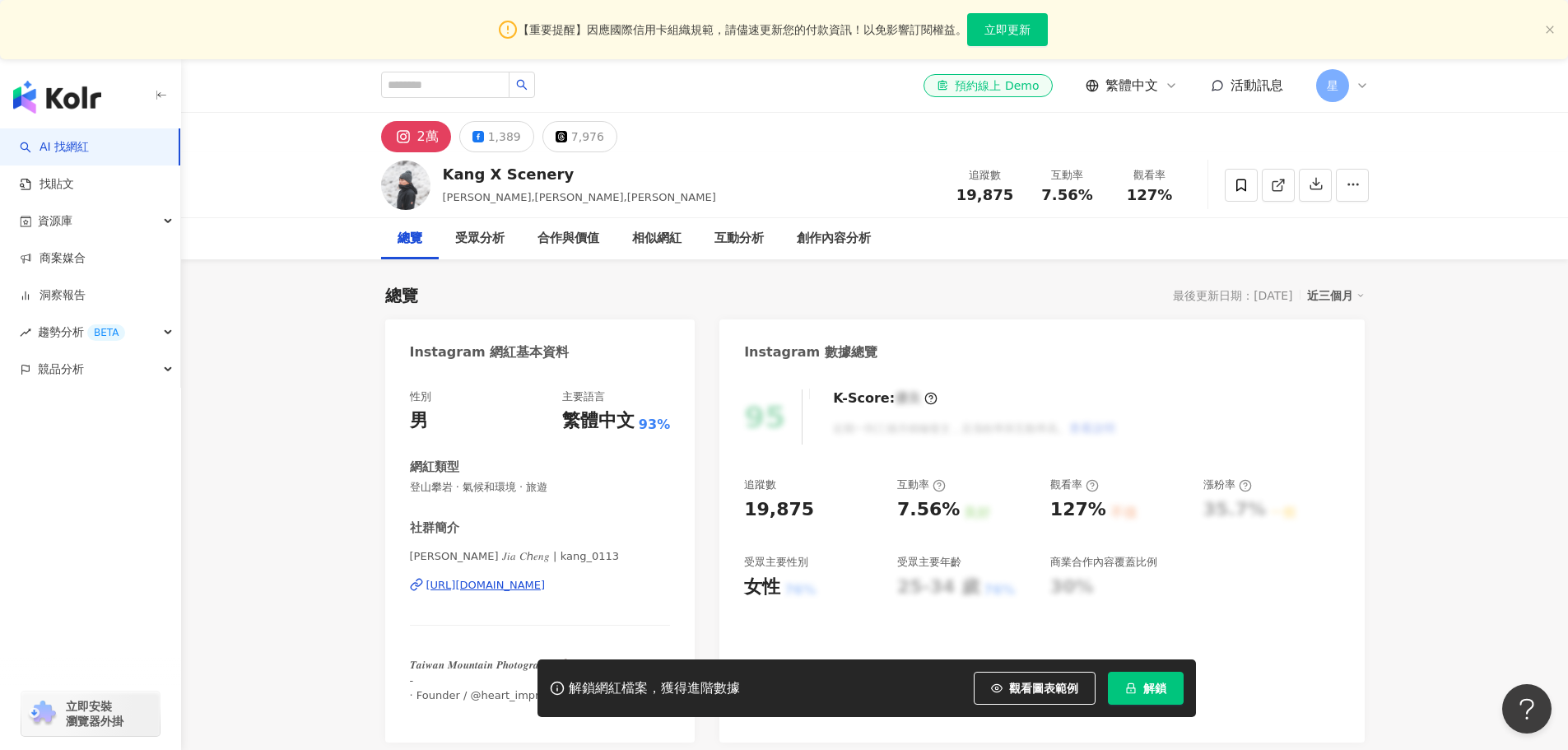
click at [545, 587] on div "https://www.instagram.com/kang_0113/" at bounding box center [485, 585] width 119 height 15
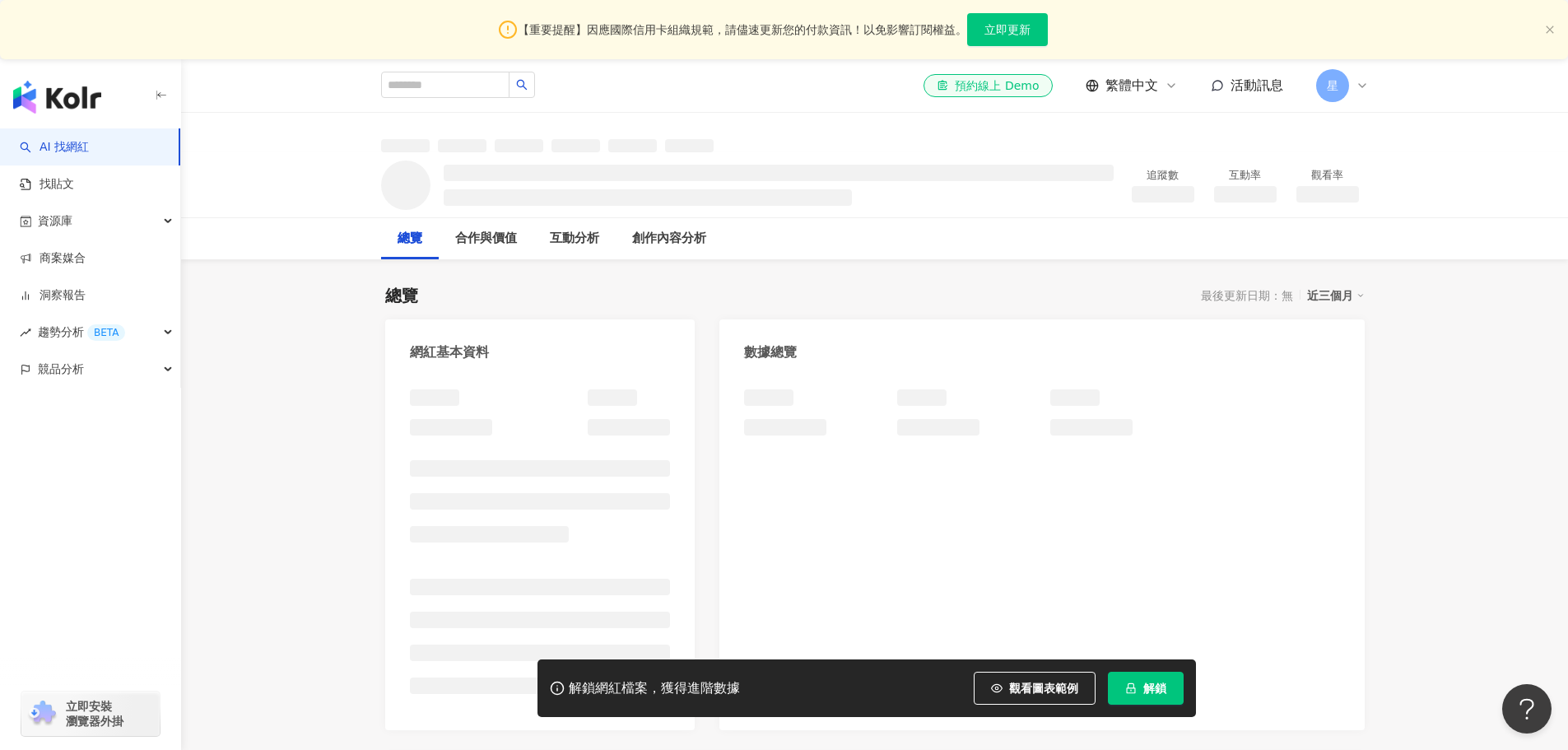
scroll to position [82, 0]
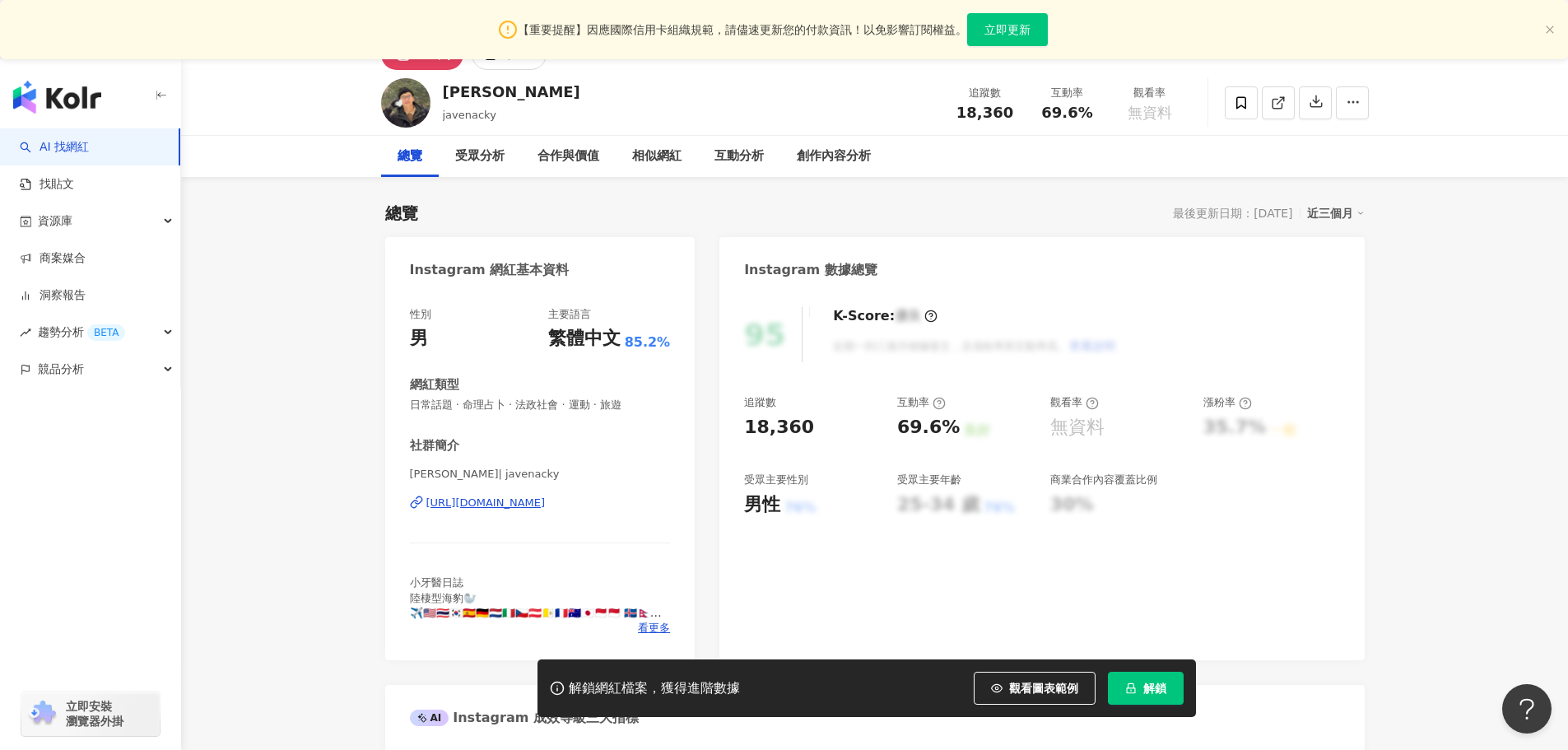
click at [522, 505] on div "https://www.instagram.com/javenacky/" at bounding box center [485, 503] width 119 height 15
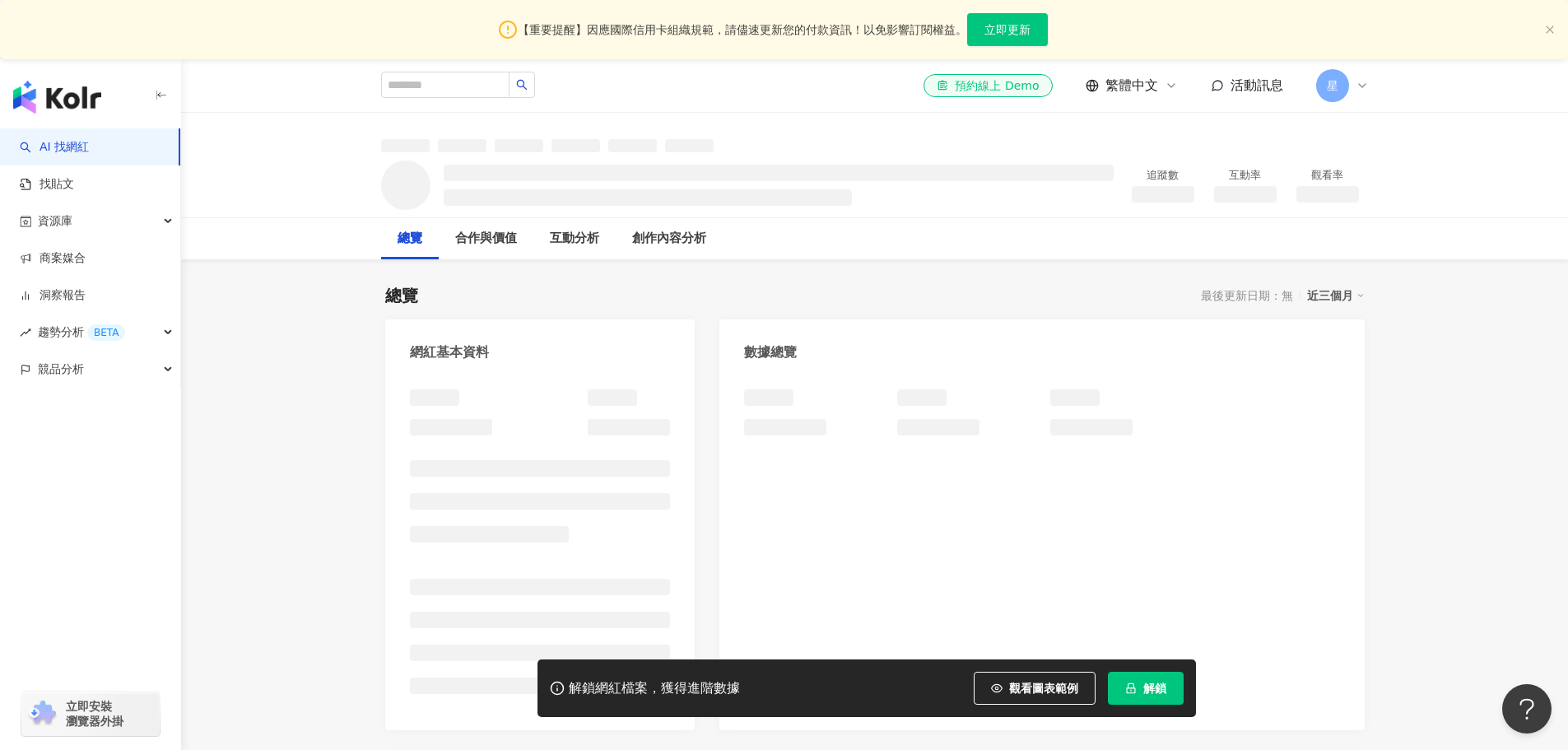
scroll to position [94, 0]
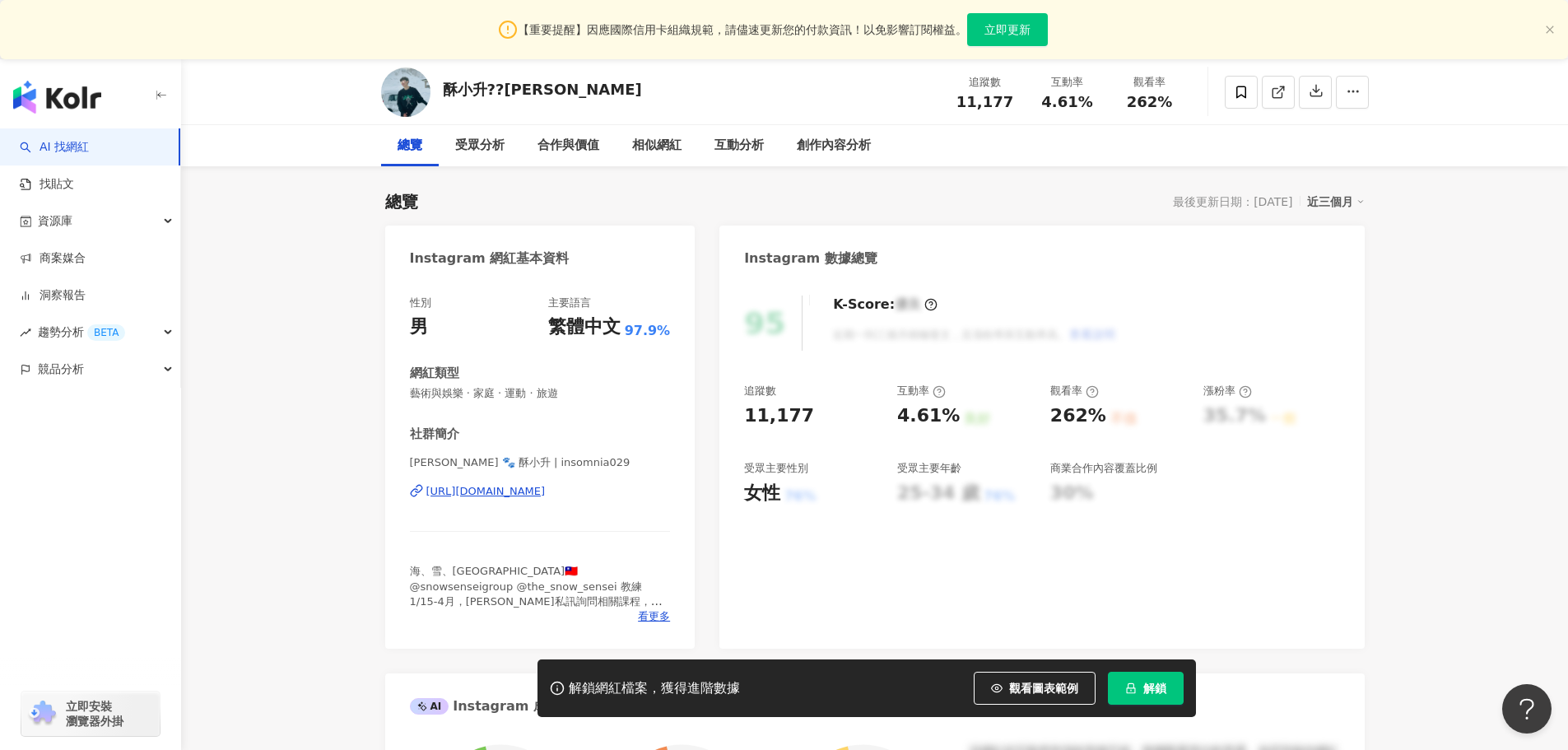
click at [545, 484] on div "https://www.instagram.com/insomnia029/" at bounding box center [485, 492] width 119 height 15
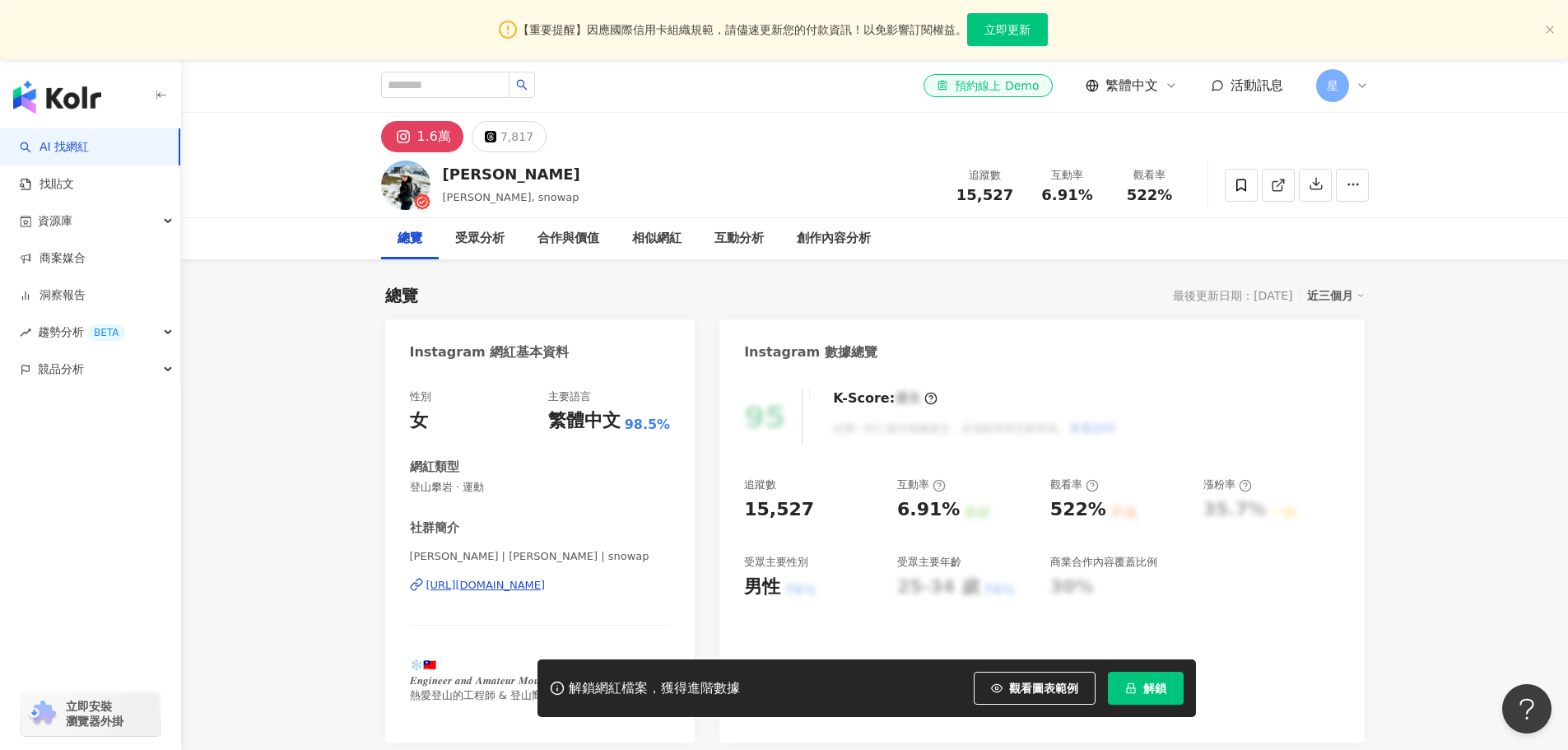
click at [545, 589] on div "[URL][DOMAIN_NAME]" at bounding box center [485, 585] width 119 height 15
click at [545, 582] on div "[URL][DOMAIN_NAME]" at bounding box center [485, 585] width 119 height 15
click at [545, 586] on div "https://www.instagram.com/chelsia._.www/" at bounding box center [485, 585] width 119 height 15
click at [545, 585] on div "https://www.instagram.com/chelsia._.www/" at bounding box center [485, 585] width 119 height 15
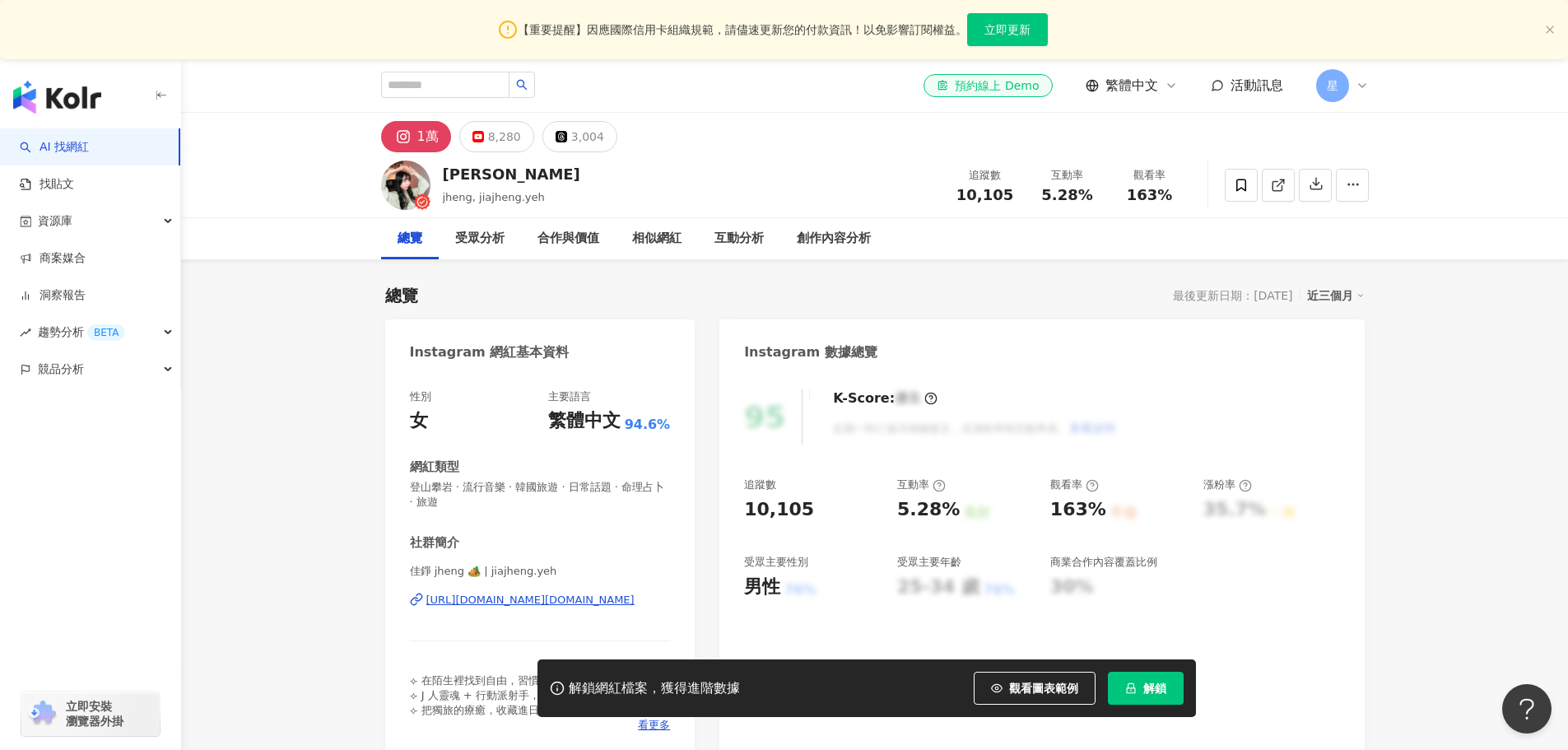
click at [545, 599] on div "https://www.instagram.com/jiajheng.yeh/" at bounding box center [530, 600] width 208 height 15
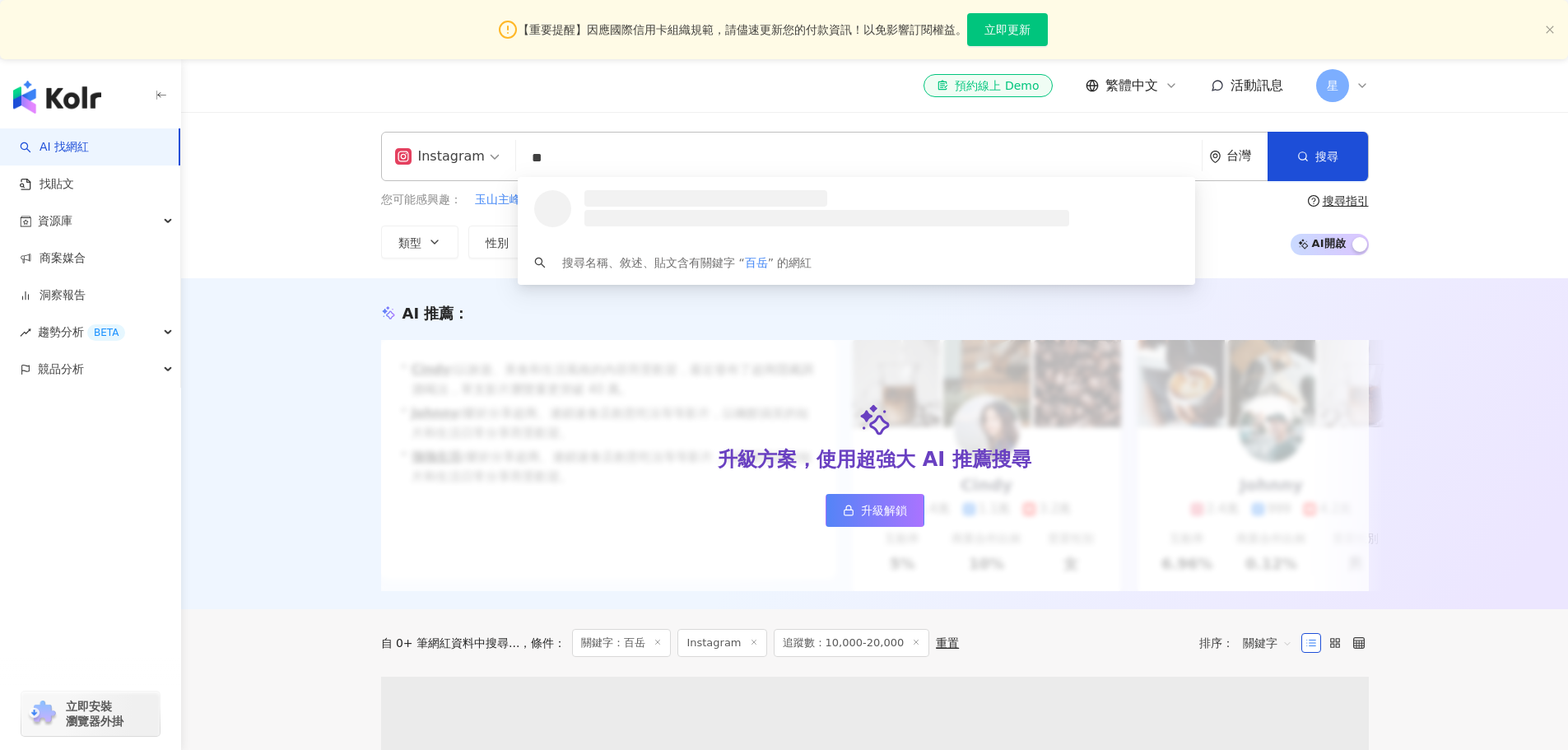
drag, startPoint x: 637, startPoint y: 161, endPoint x: 380, endPoint y: 155, distance: 257.1
click at [381, 155] on div "Instagram ** 台灣 搜尋 loading 搜尋名稱、敘述、貼文含有關鍵字 “ 百岳 ” 的網紅" at bounding box center [875, 156] width 988 height 49
type input "**********"
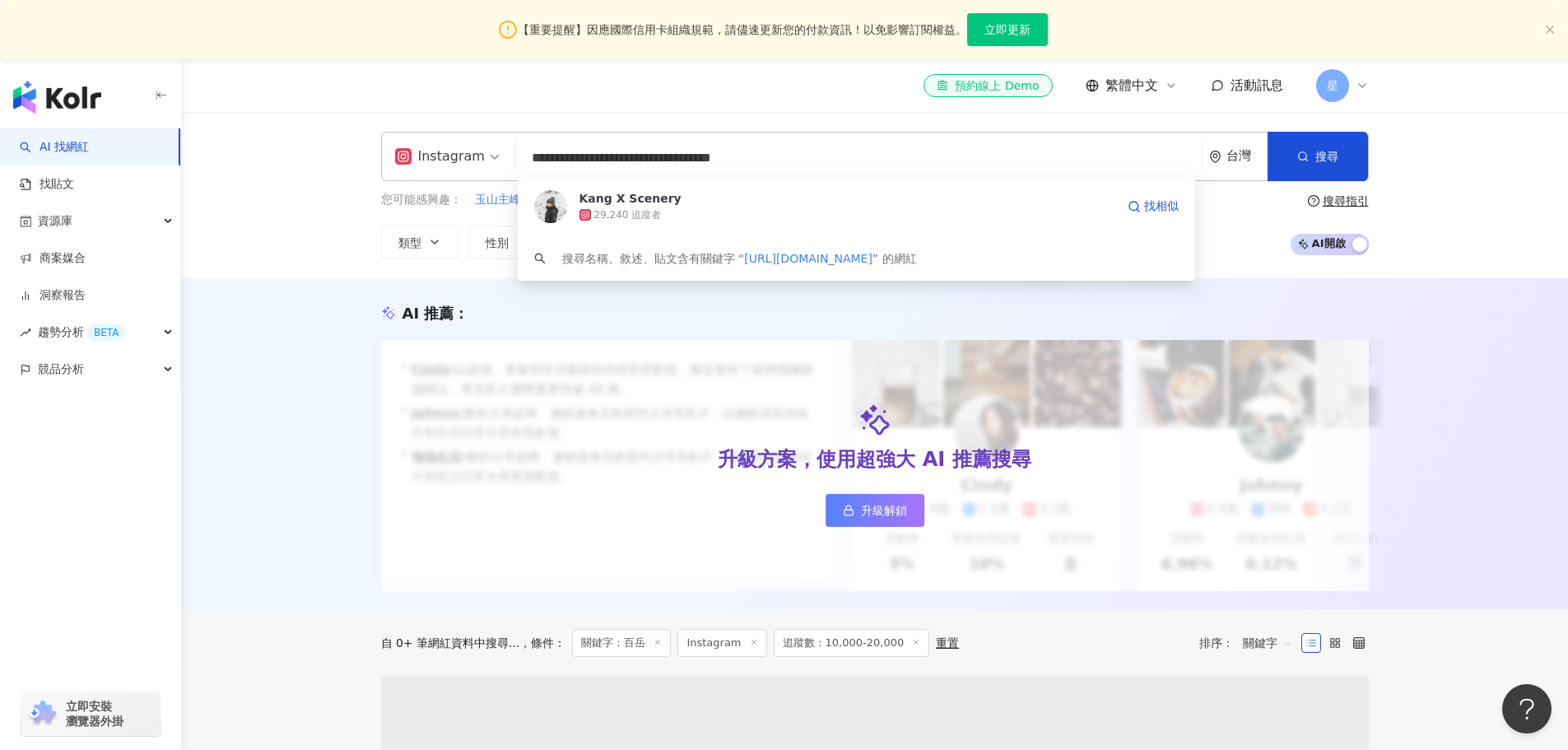
click at [717, 205] on span "Kang X Scenery" at bounding box center [846, 198] width 535 height 16
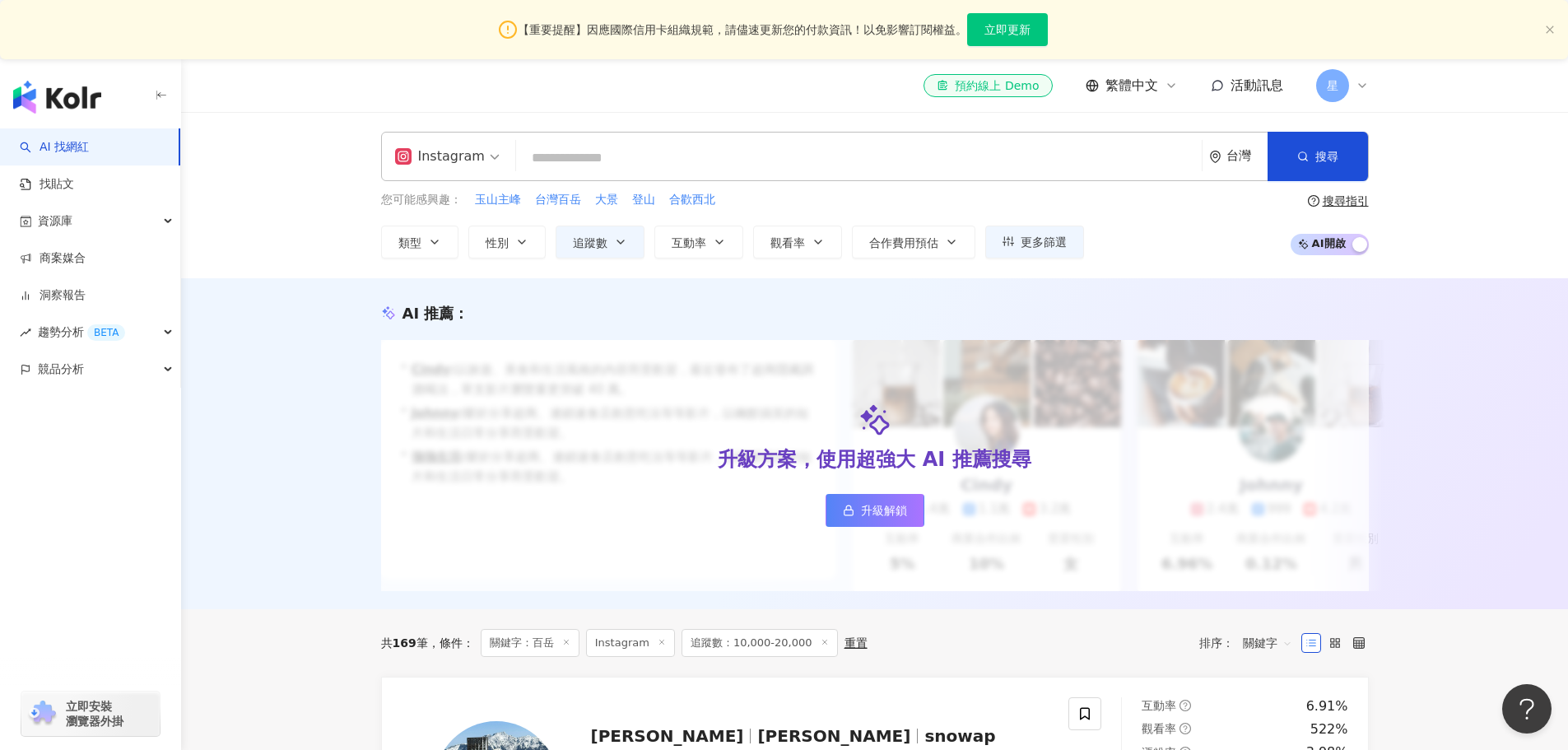
click at [900, 166] on input "search" at bounding box center [858, 158] width 672 height 31
paste input "**********"
type input "**********"
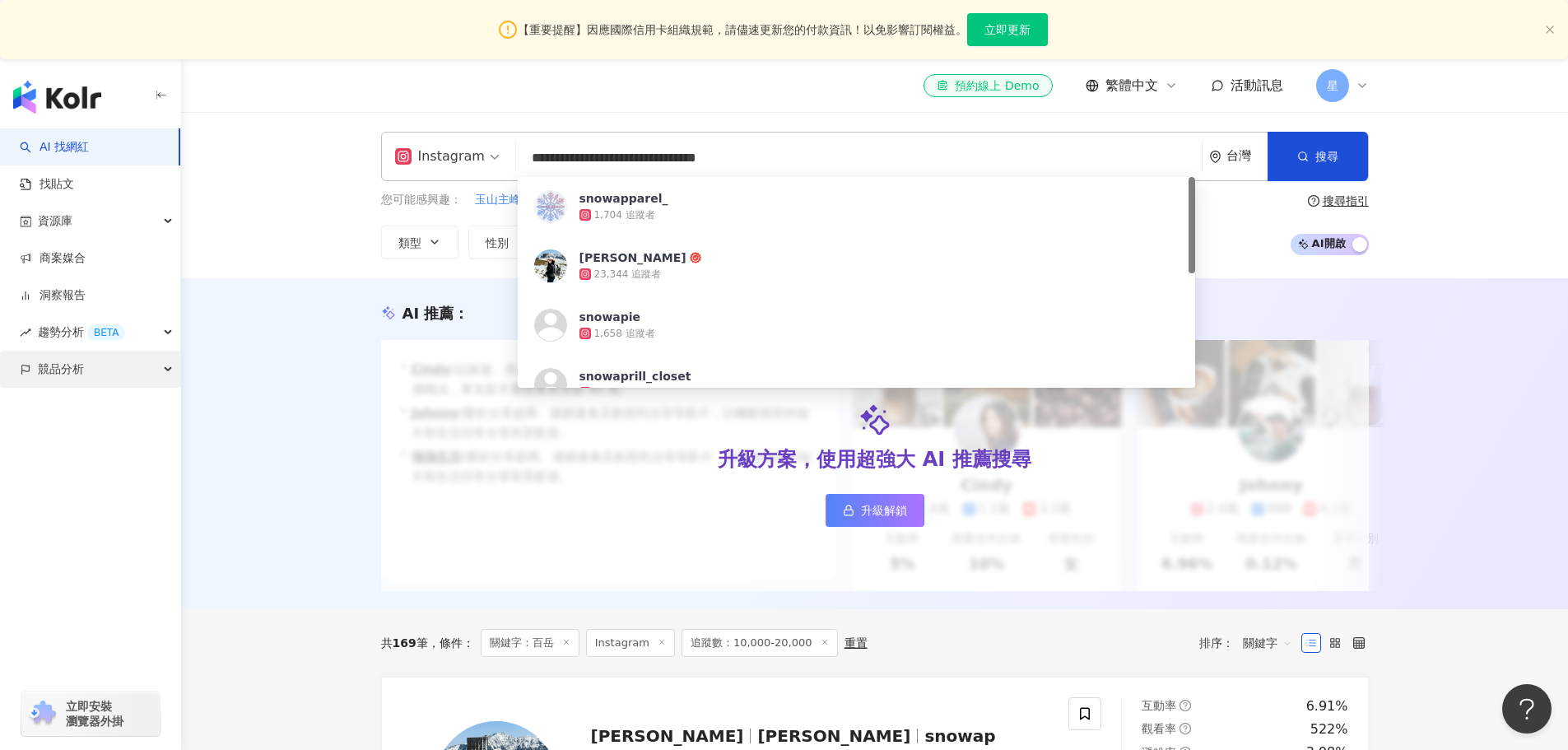
drag, startPoint x: 831, startPoint y: 219, endPoint x: 112, endPoint y: 368, distance: 734.3
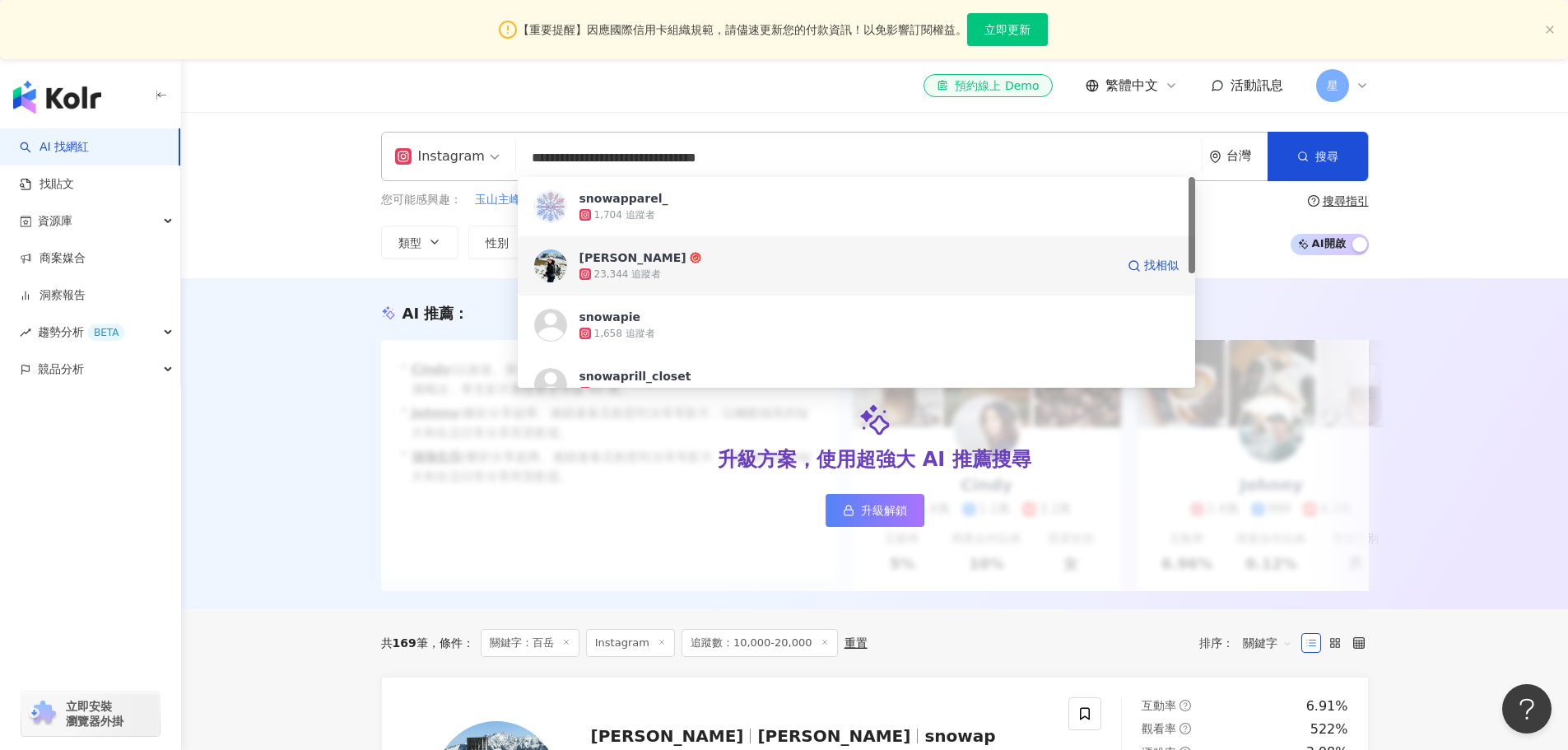
click at [605, 273] on div "23,344 追蹤者" at bounding box center [628, 274] width 67 height 14
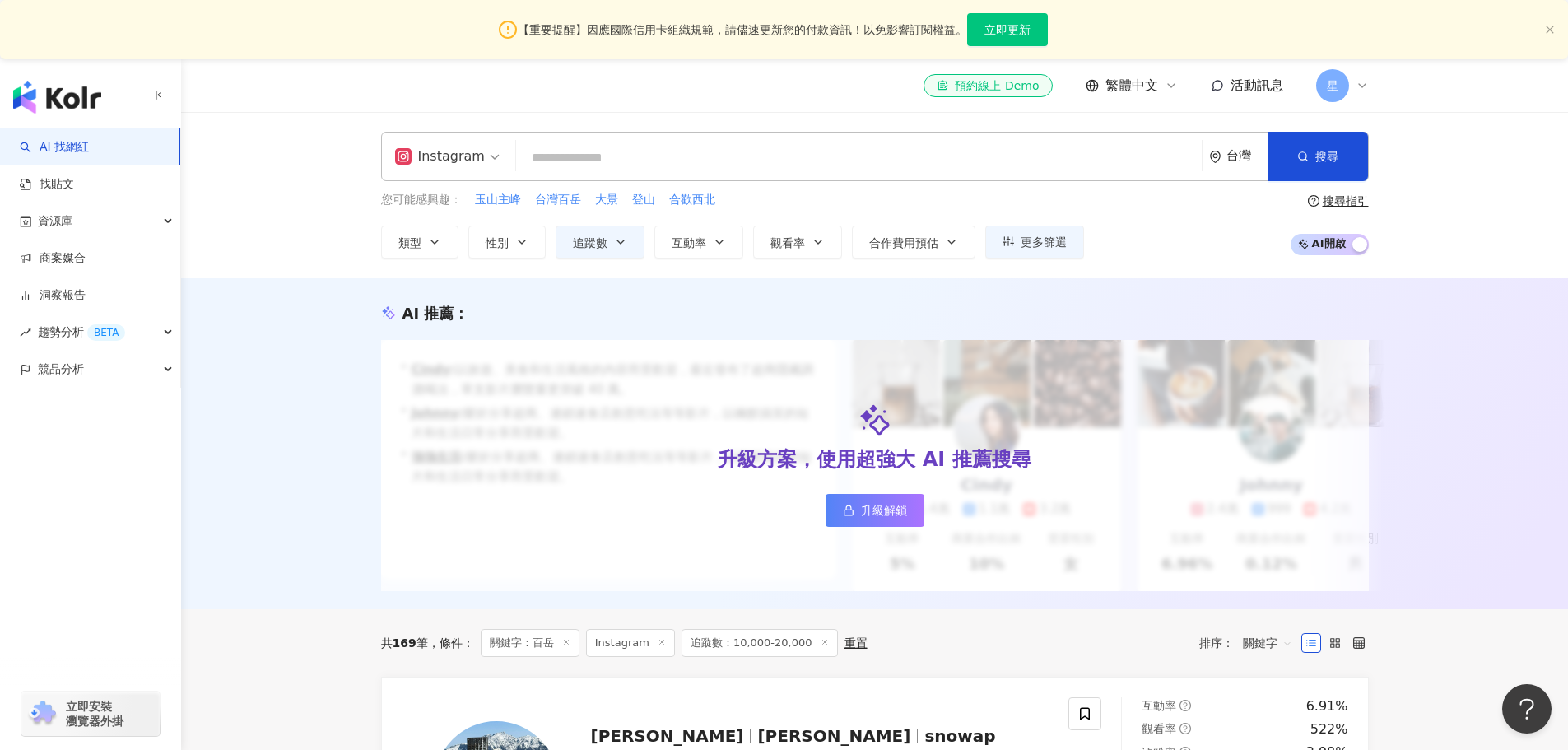
paste input "**********"
type input "**********"
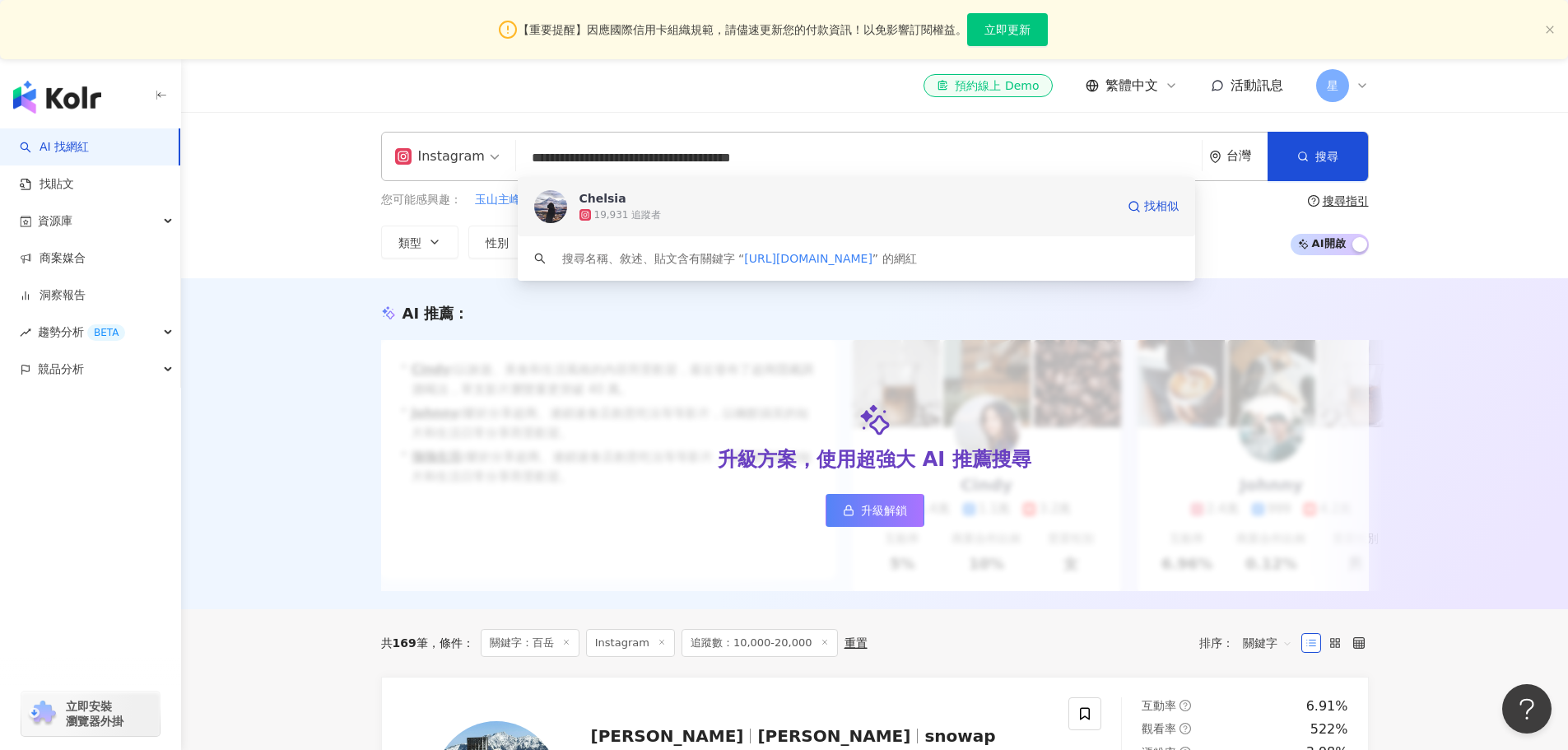
click at [851, 218] on div "19,931 追蹤者" at bounding box center [846, 214] width 535 height 16
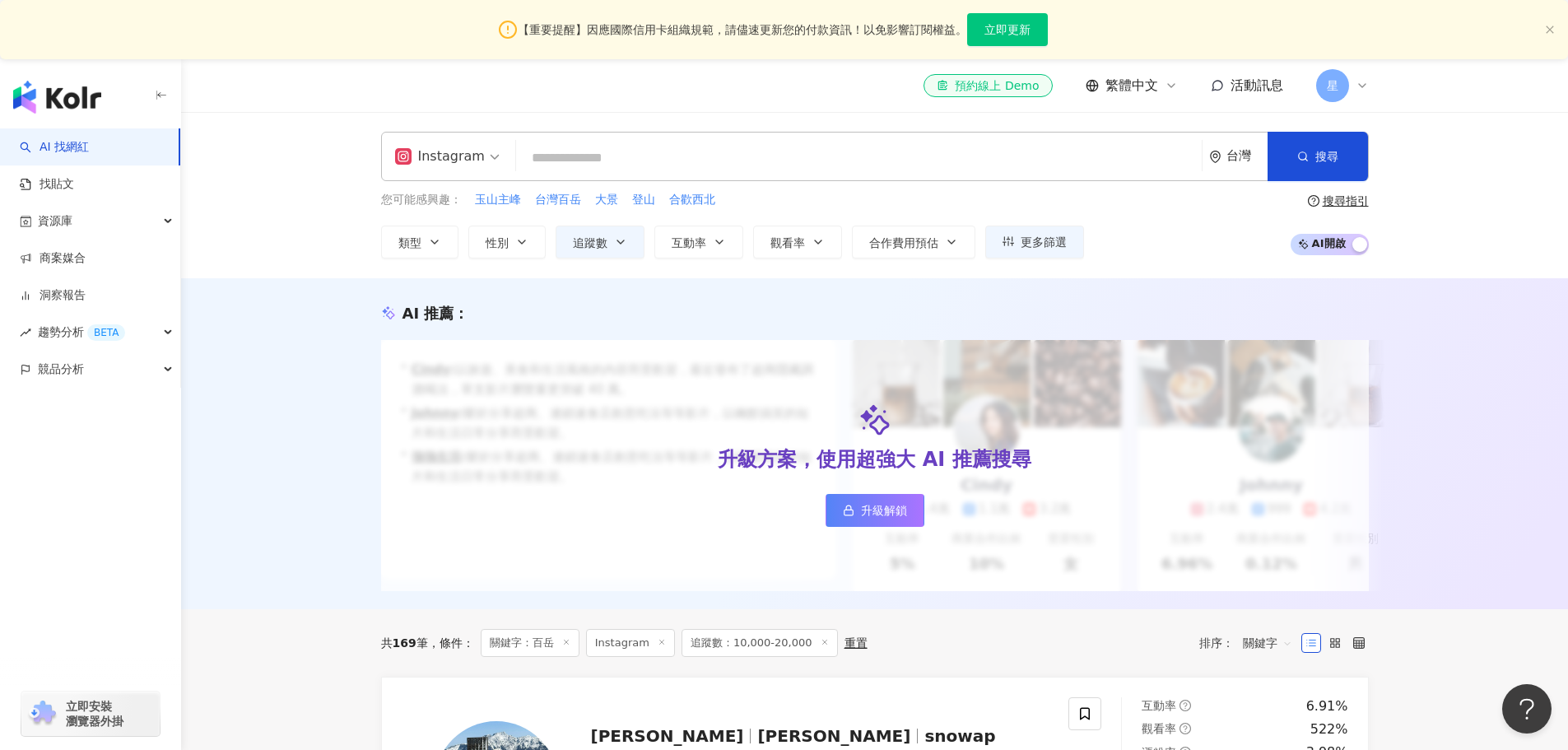
click at [987, 167] on input "search" at bounding box center [858, 158] width 672 height 31
paste input "**********"
type input "**********"
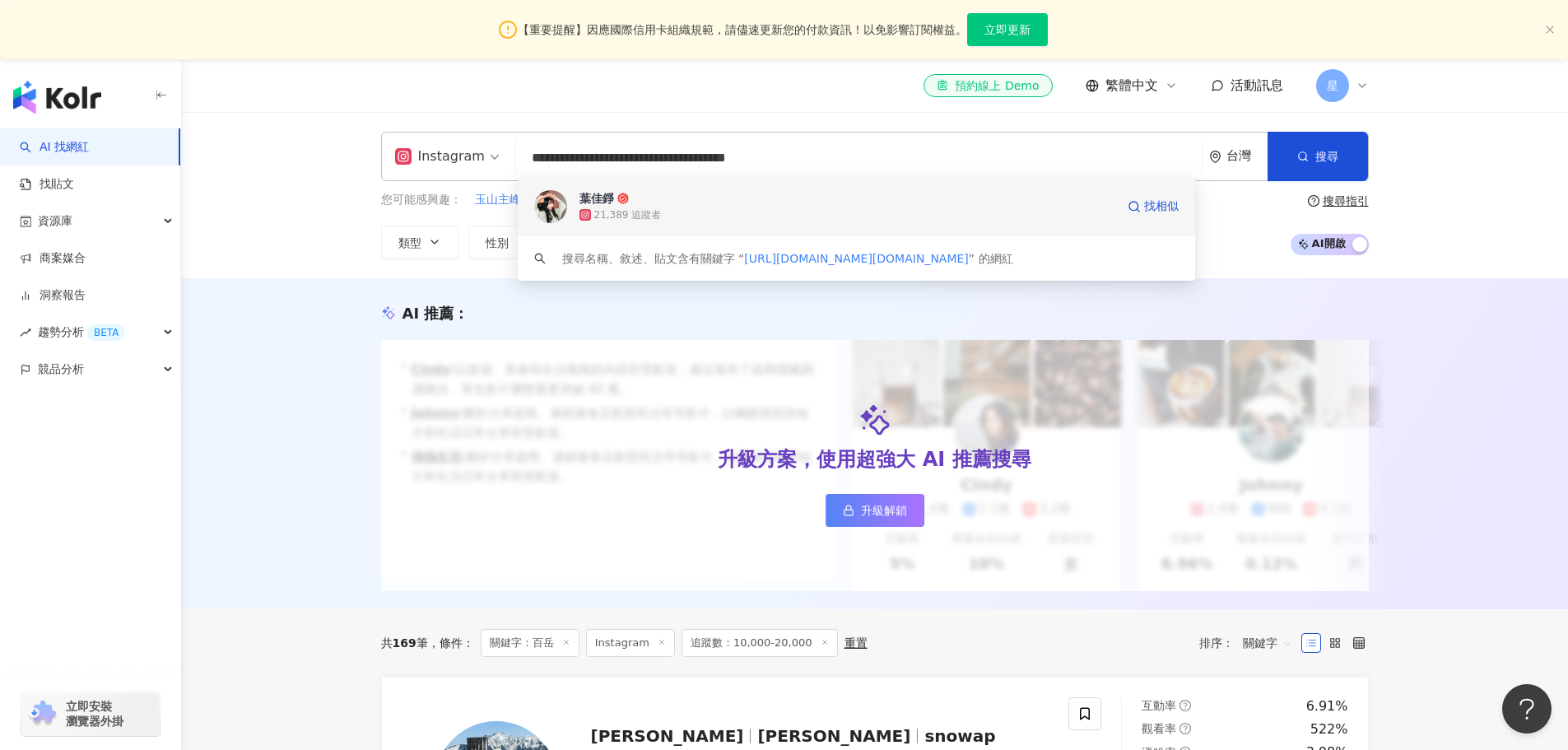
click at [790, 213] on div "21,389 追蹤者" at bounding box center [846, 214] width 535 height 16
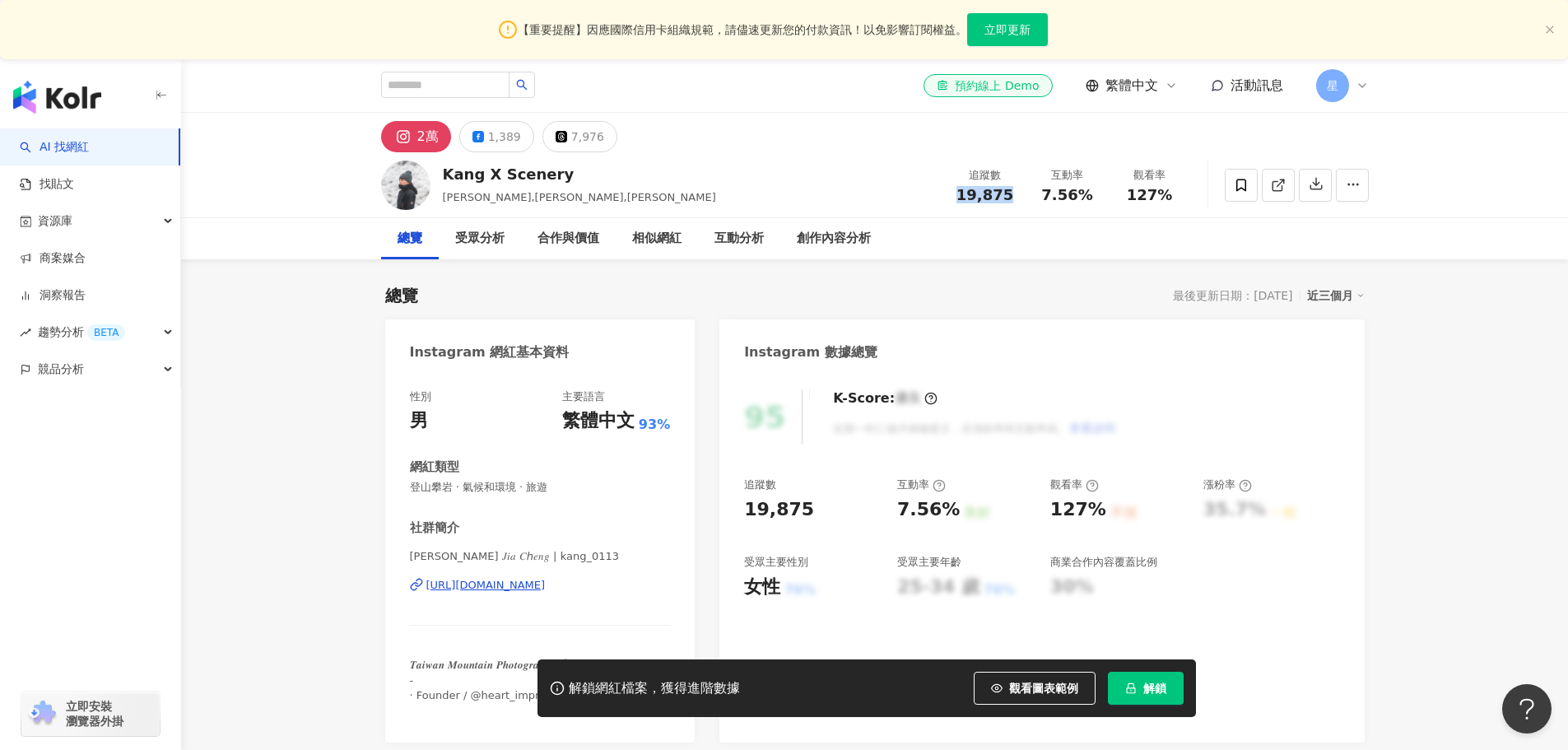
drag, startPoint x: 1041, startPoint y: 196, endPoint x: 1020, endPoint y: 198, distance: 21.1
click at [1020, 198] on div "追蹤數 19,875" at bounding box center [985, 184] width 82 height 36
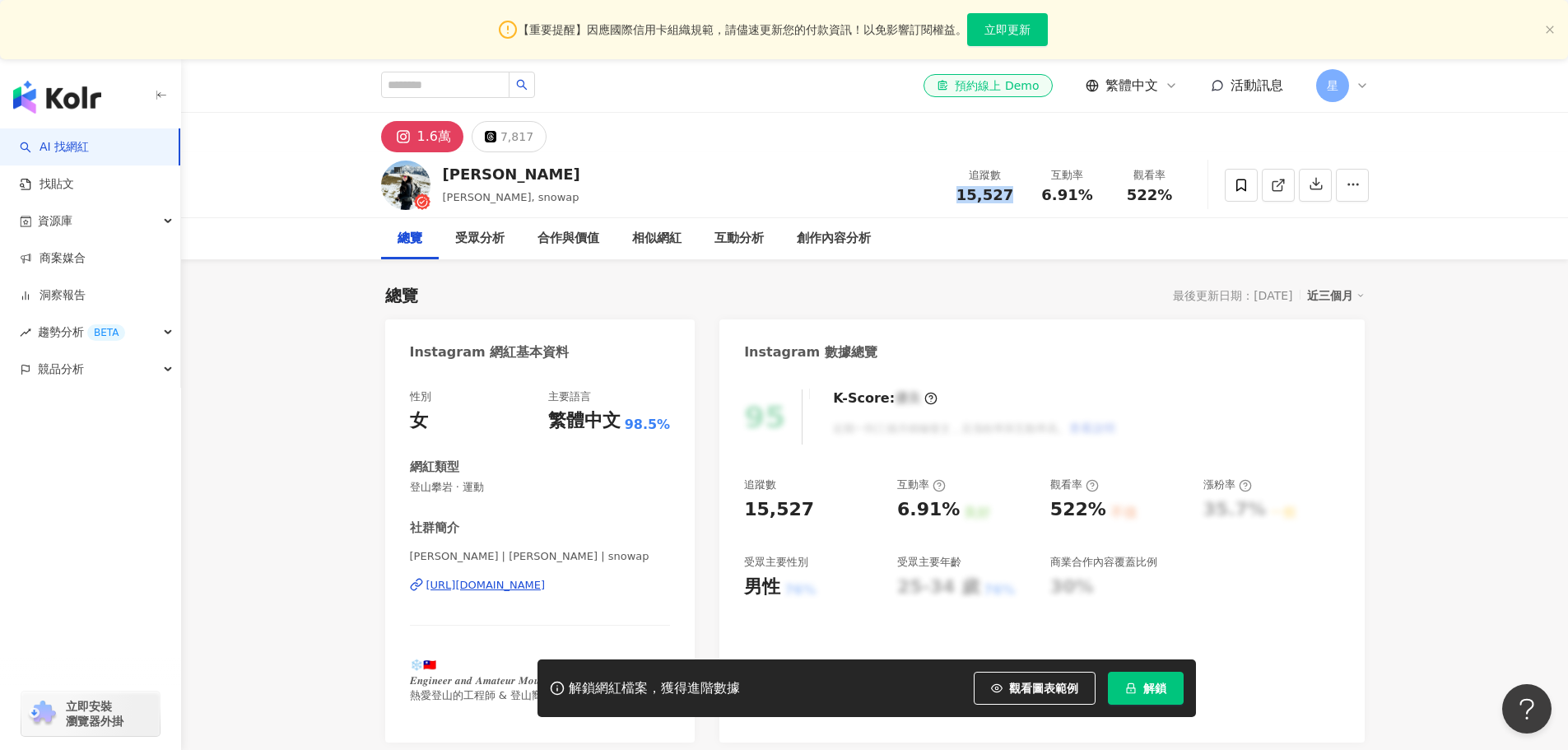
drag, startPoint x: 1025, startPoint y: 185, endPoint x: 1023, endPoint y: 173, distance: 12.2
click at [1014, 190] on div "15,527" at bounding box center [985, 195] width 63 height 16
copy span "15,527"
drag, startPoint x: 1043, startPoint y: 192, endPoint x: 1090, endPoint y: 190, distance: 47.0
click at [1090, 190] on div "6.91%" at bounding box center [1067, 195] width 63 height 16
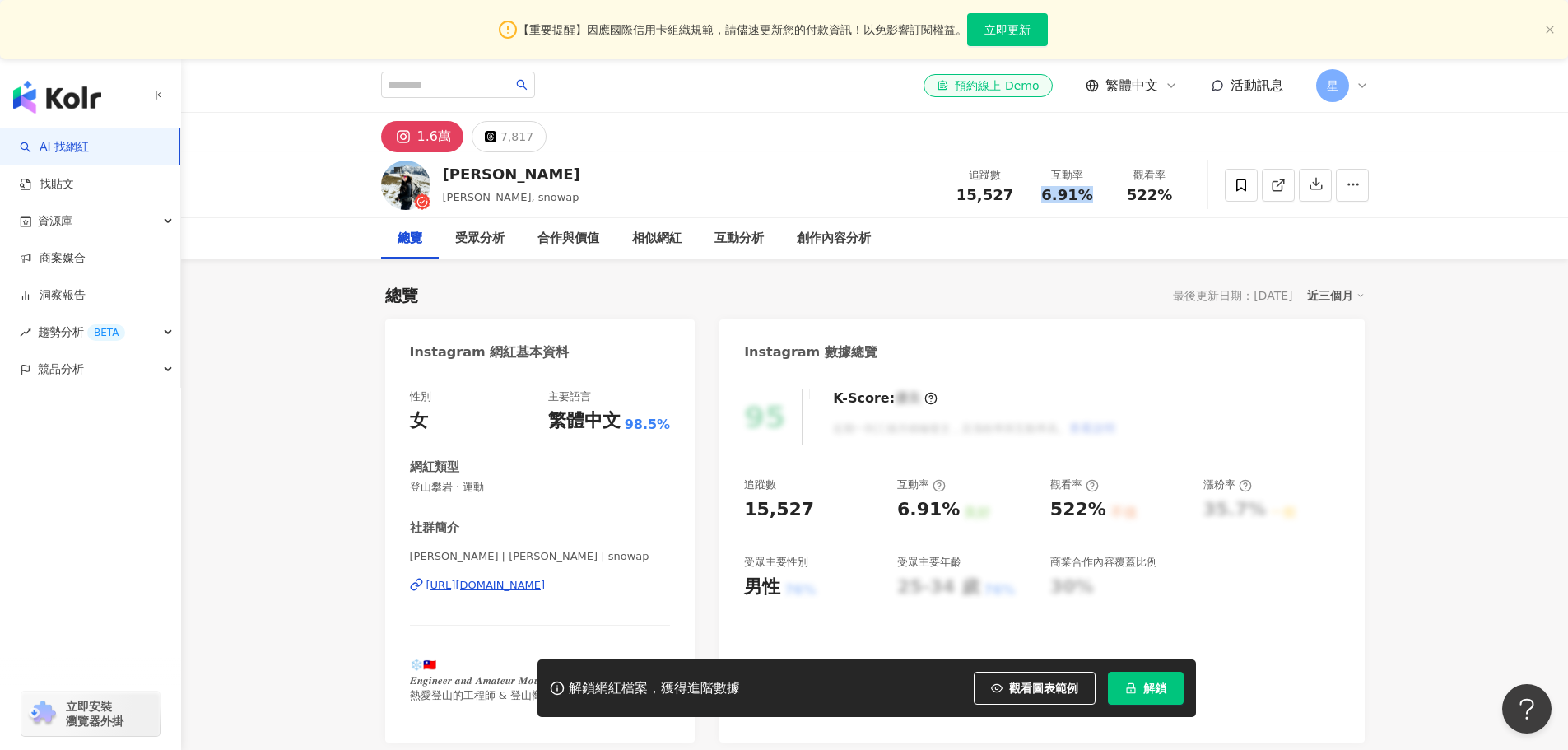
copy span "6.91%"
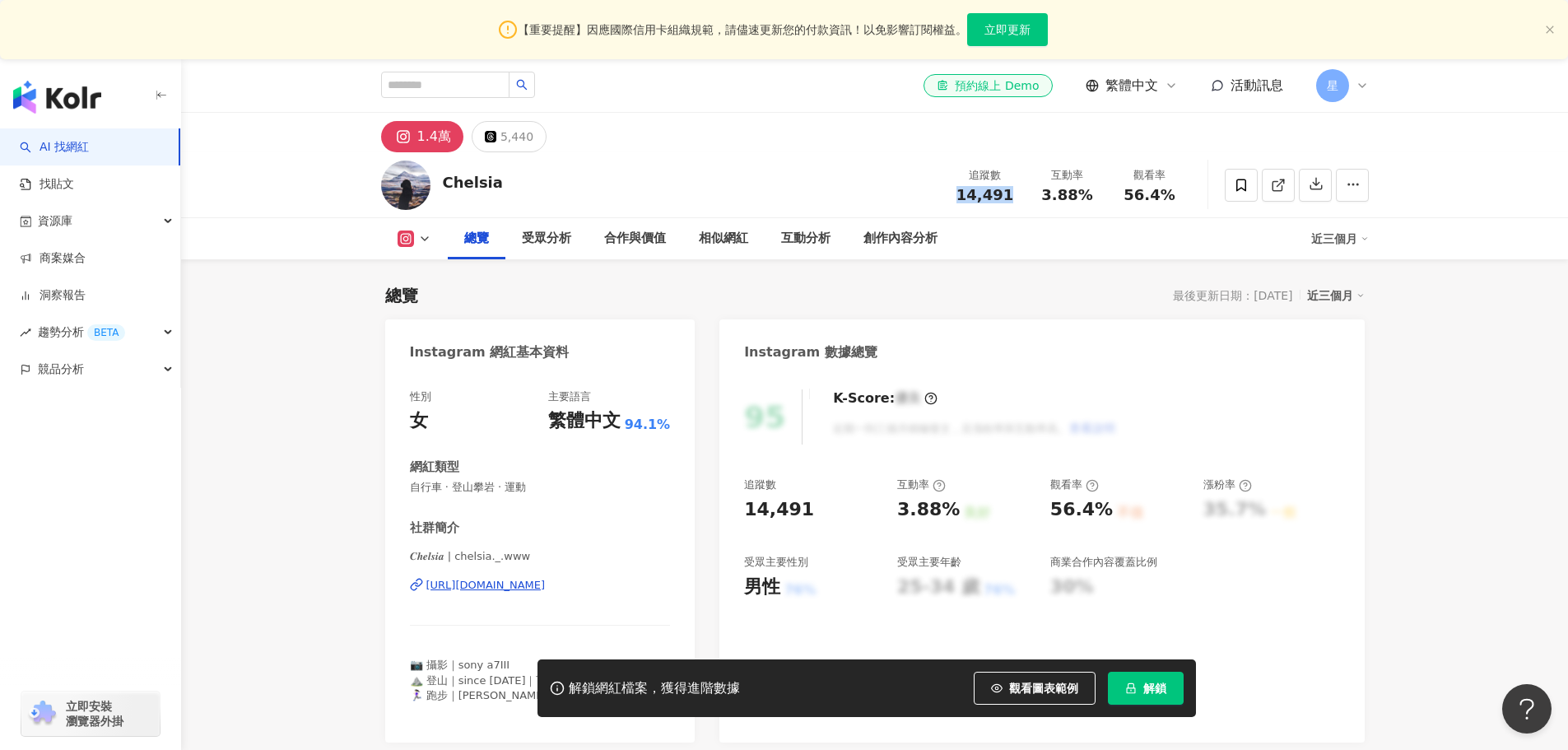
drag, startPoint x: 959, startPoint y: 194, endPoint x: 1013, endPoint y: 193, distance: 54.0
click at [1013, 193] on div "14,491" at bounding box center [985, 195] width 63 height 16
drag, startPoint x: 1044, startPoint y: 195, endPoint x: 1089, endPoint y: 195, distance: 45.0
click at [1089, 195] on div "3.88%" at bounding box center [1067, 195] width 63 height 16
copy span "3.88%"
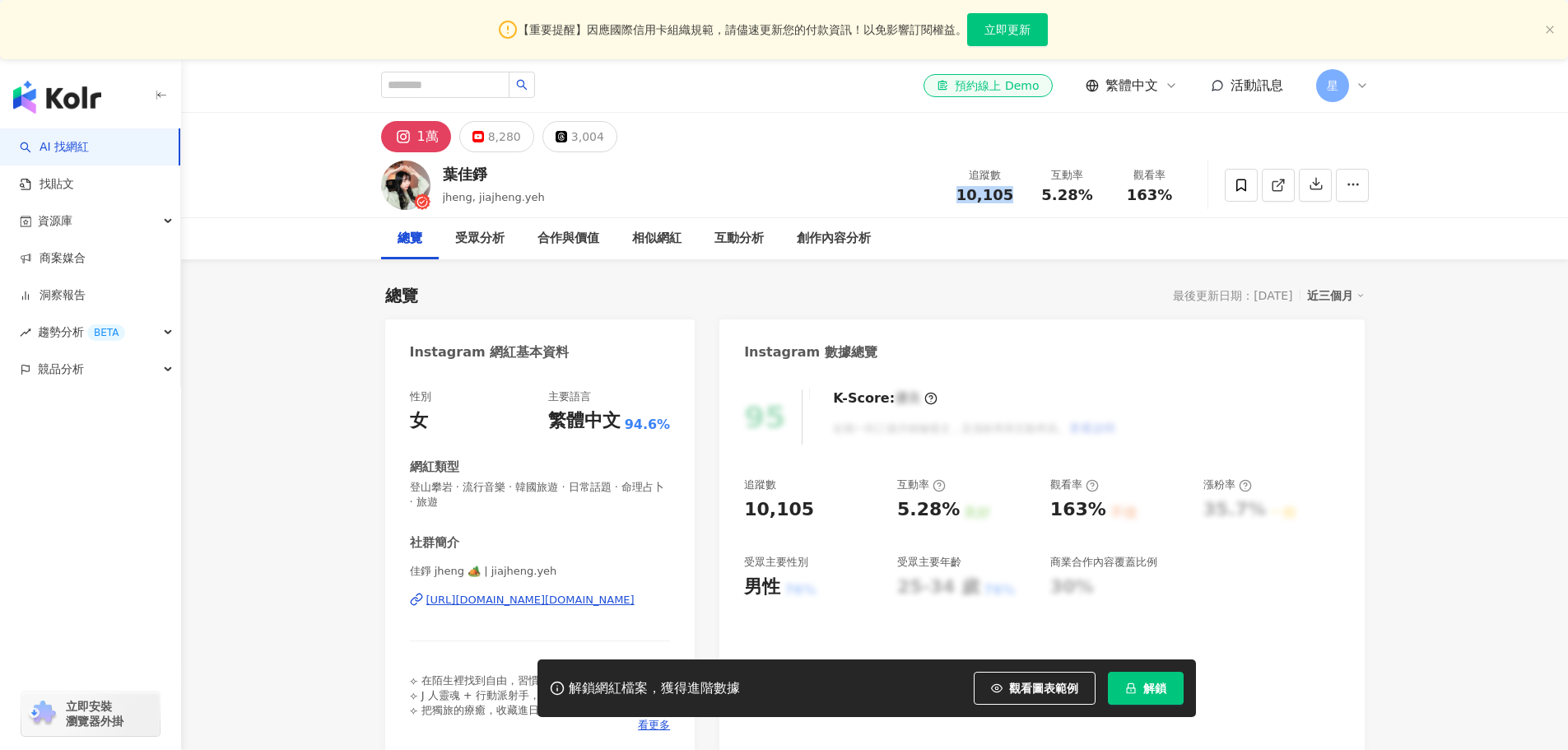
drag, startPoint x: 959, startPoint y: 193, endPoint x: 1019, endPoint y: 189, distance: 60.1
click at [1019, 189] on div "追蹤數 10,105" at bounding box center [985, 184] width 82 height 36
drag, startPoint x: 1102, startPoint y: 193, endPoint x: 1041, endPoint y: 193, distance: 61.0
click at [1041, 193] on div "互動率 5.28%" at bounding box center [1067, 184] width 82 height 36
copy span "5.28%"
